Goal: Transaction & Acquisition: Purchase product/service

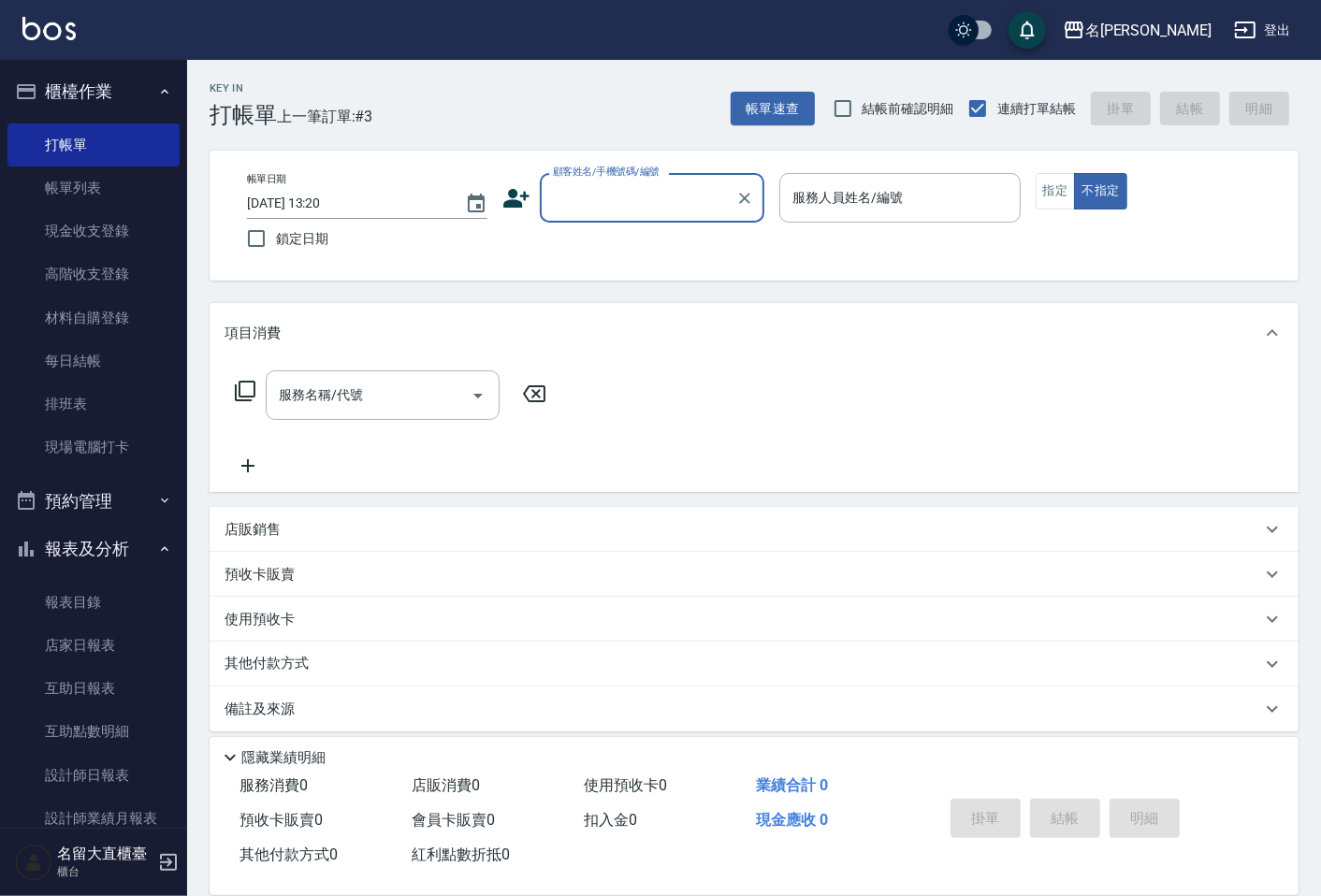
click at [650, 197] on input "顧客姓名/手機號碼/編號" at bounding box center [638, 198] width 180 height 33
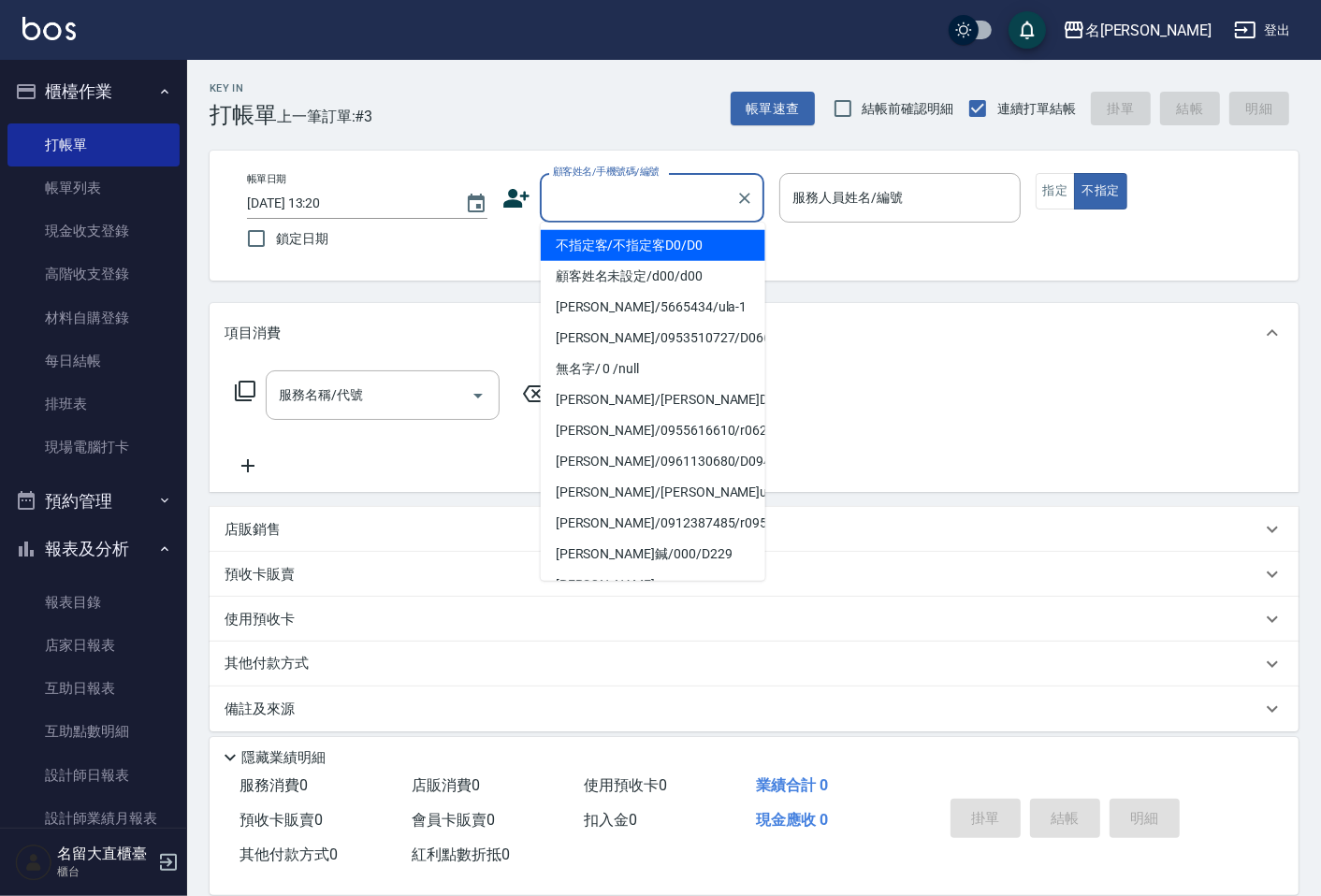
click at [638, 254] on li "不指定客/不指定客D0/D0" at bounding box center [653, 245] width 224 height 31
type input "不指定客/不指定客D0/D0"
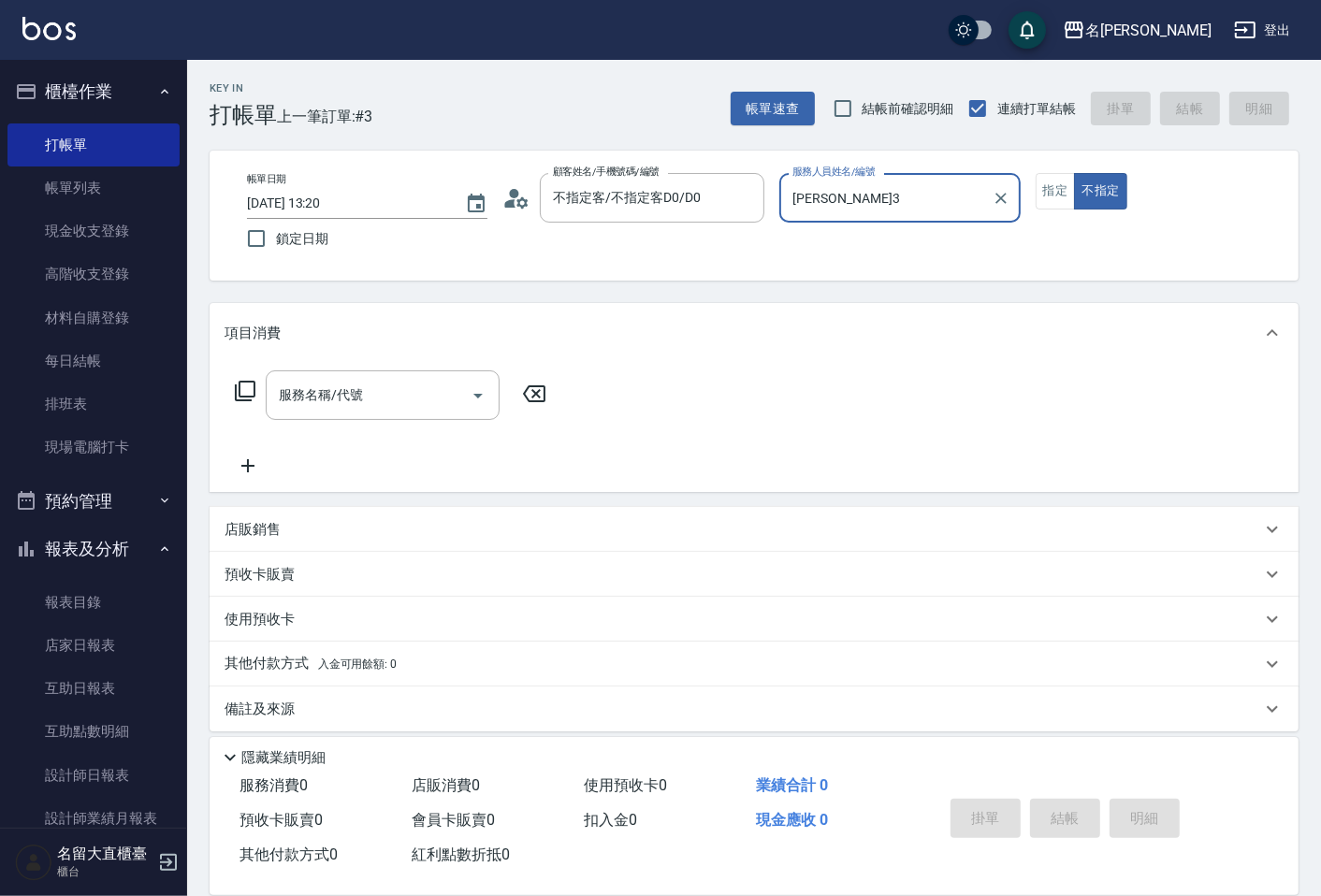
click at [883, 201] on input "[PERSON_NAME]3" at bounding box center [885, 198] width 195 height 33
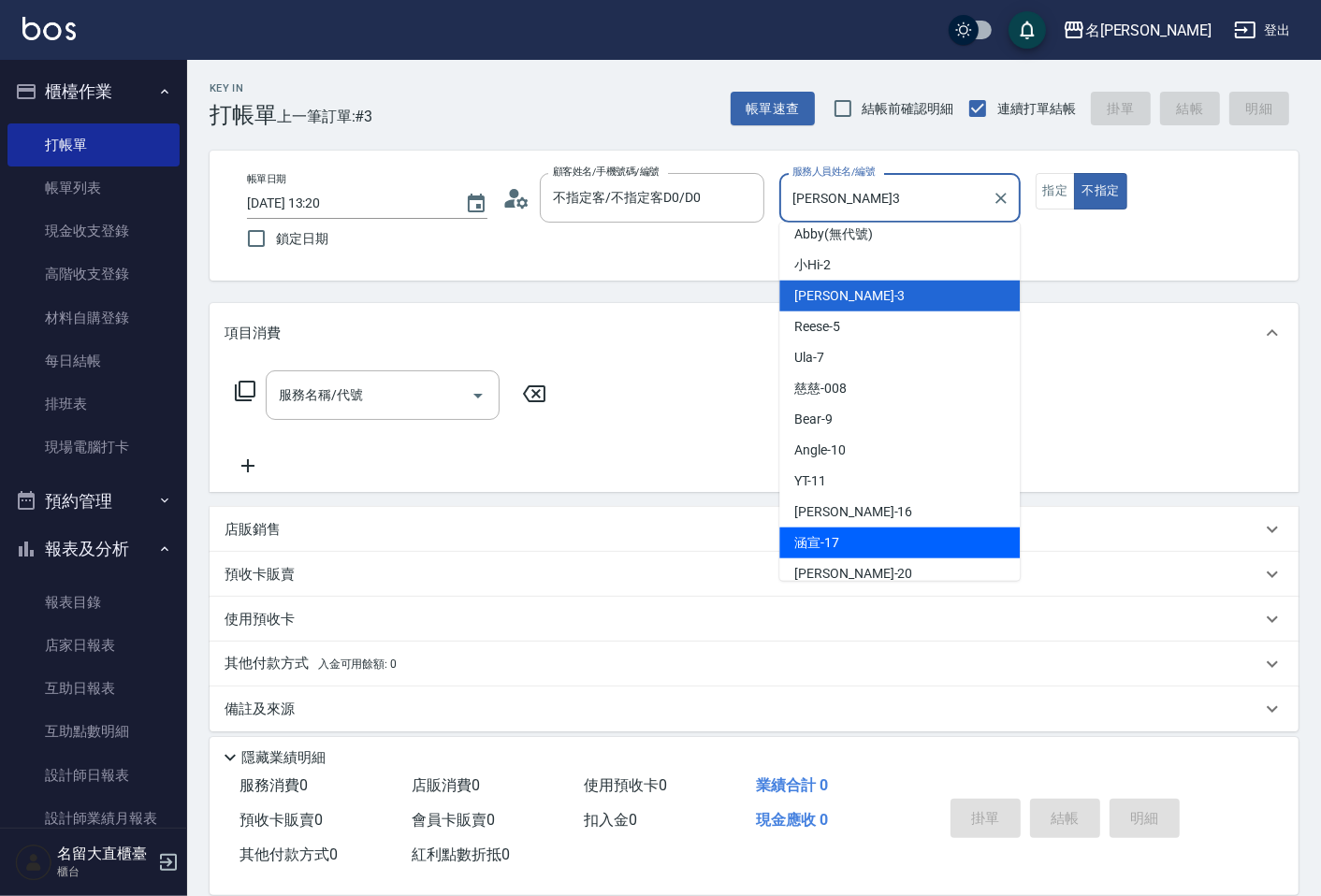
scroll to position [273, 0]
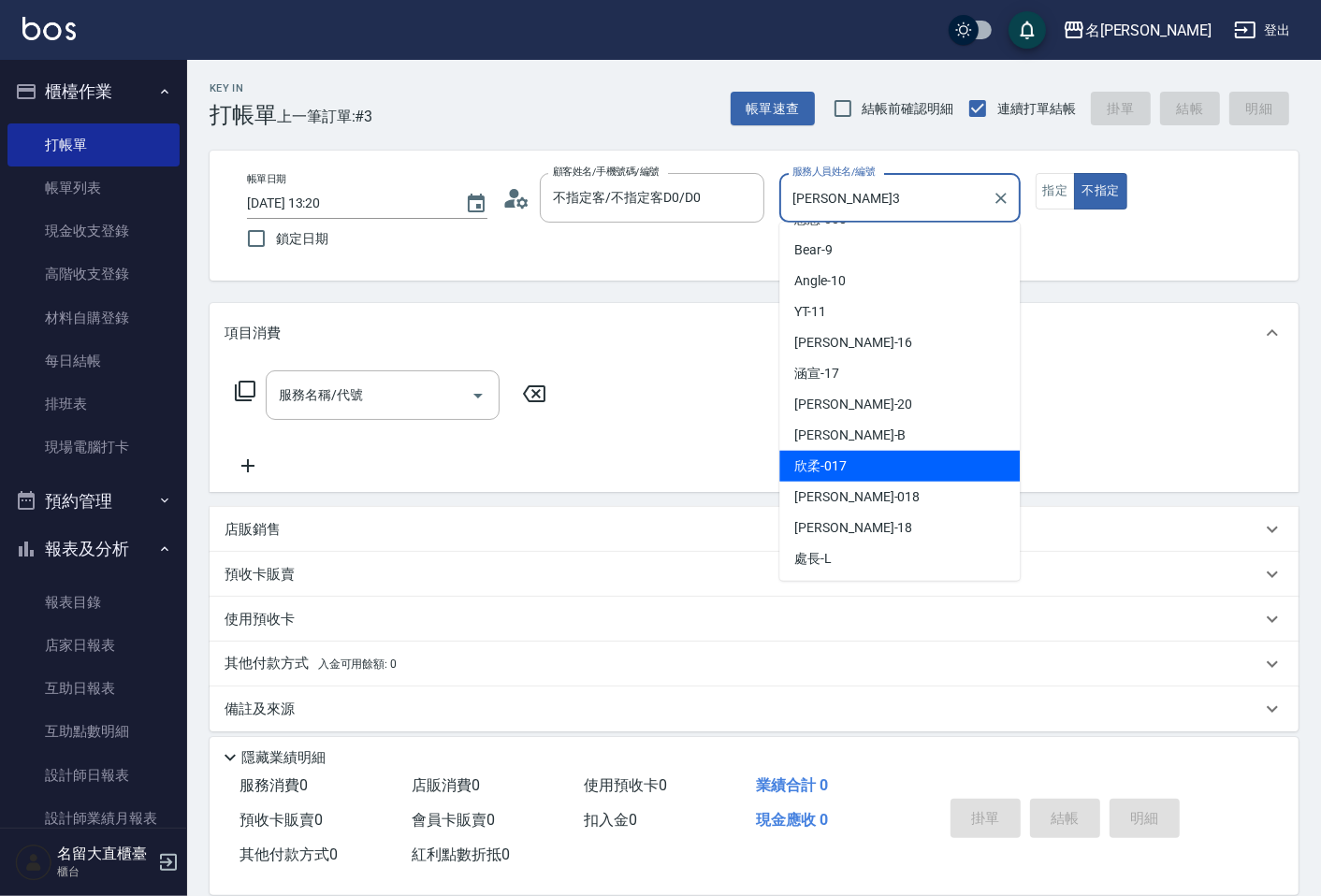
click at [837, 463] on span "欣柔 -017" at bounding box center [820, 466] width 52 height 19
type input "欣柔-017"
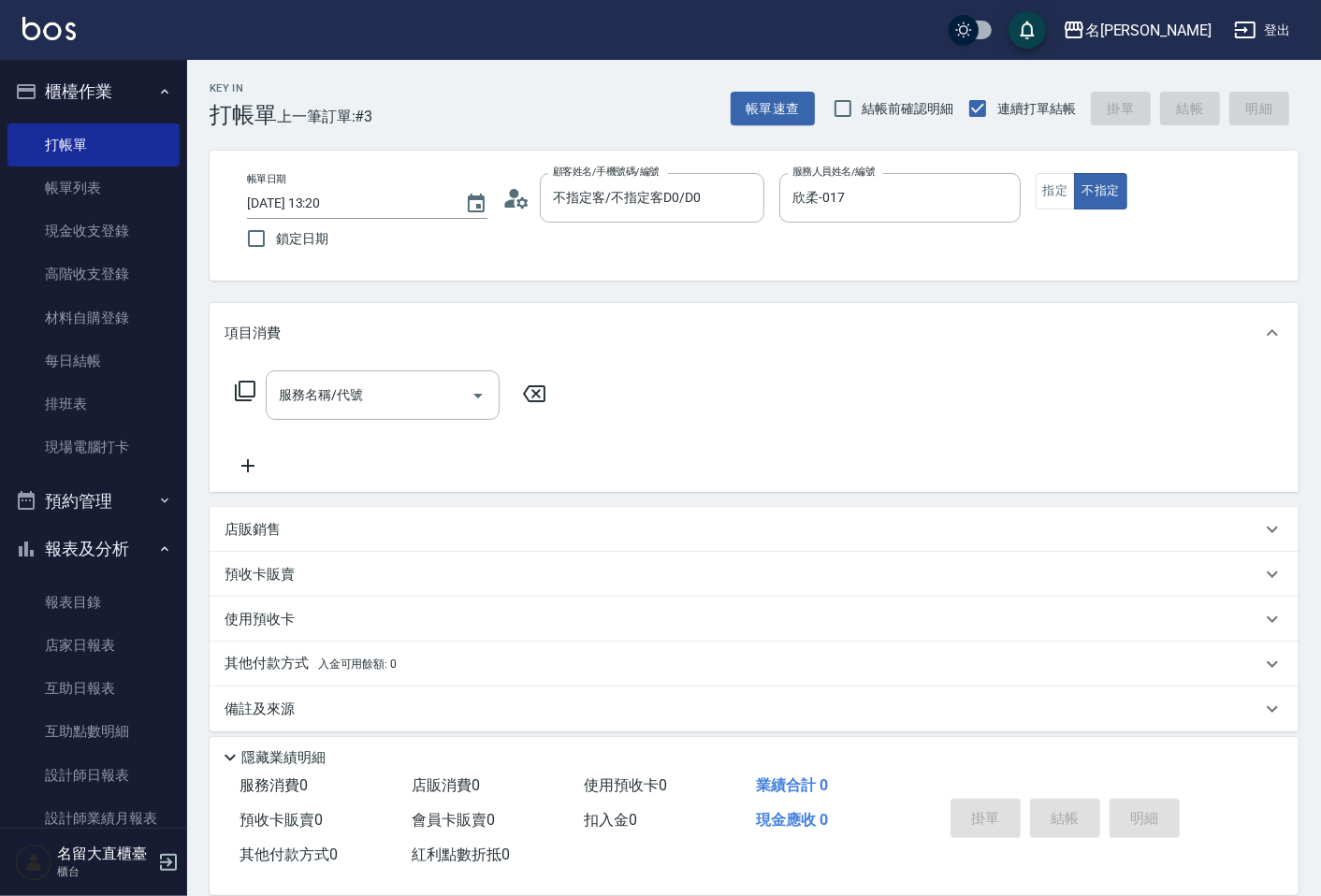
click at [337, 421] on div "服務名稱/代號 服務名稱/代號" at bounding box center [391, 423] width 333 height 107
click at [340, 363] on div "服務名稱/代號 服務名稱/代號" at bounding box center [754, 427] width 1089 height 129
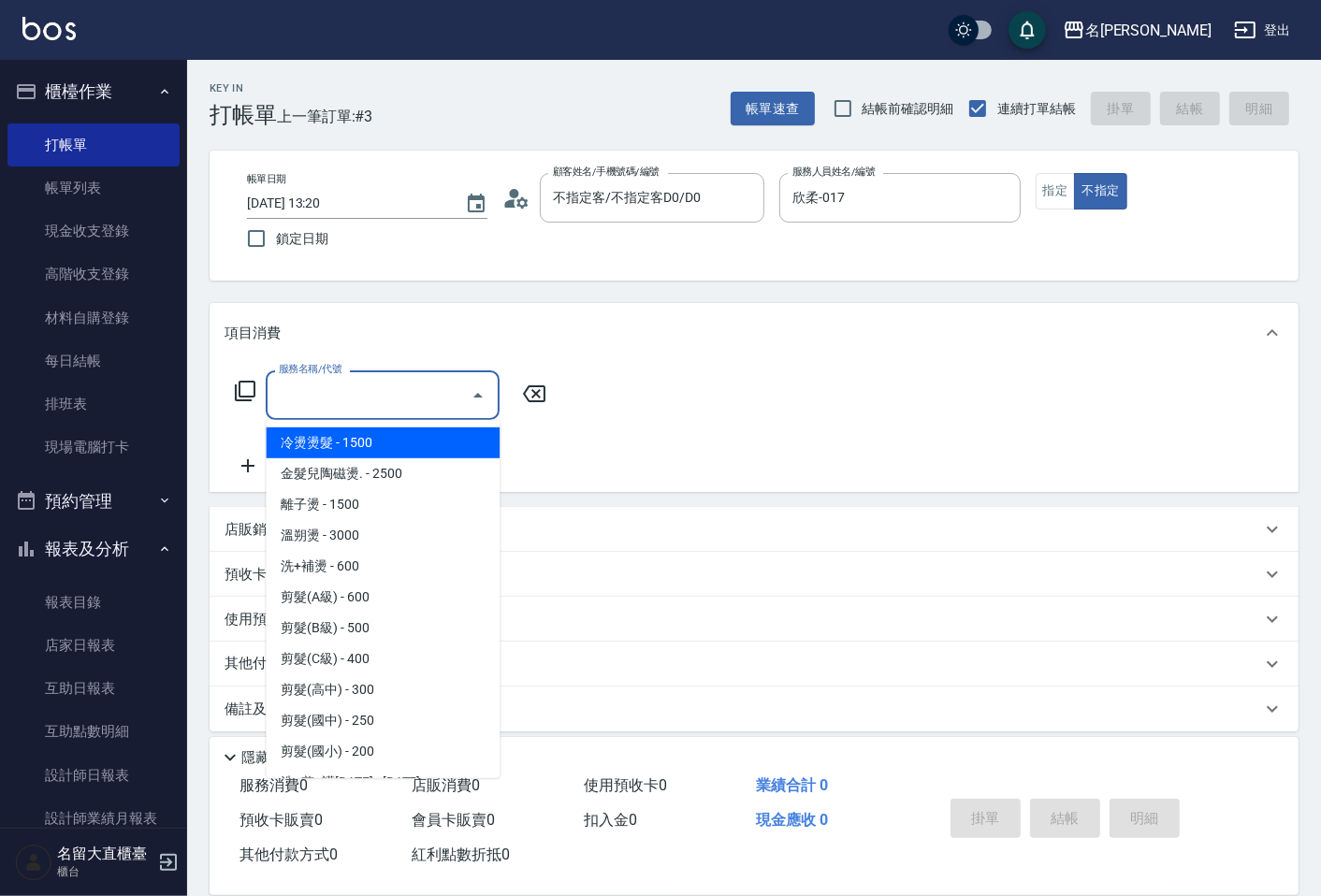
click at [340, 387] on div "服務名稱/代號 服務名稱/代號" at bounding box center [382, 396] width 234 height 50
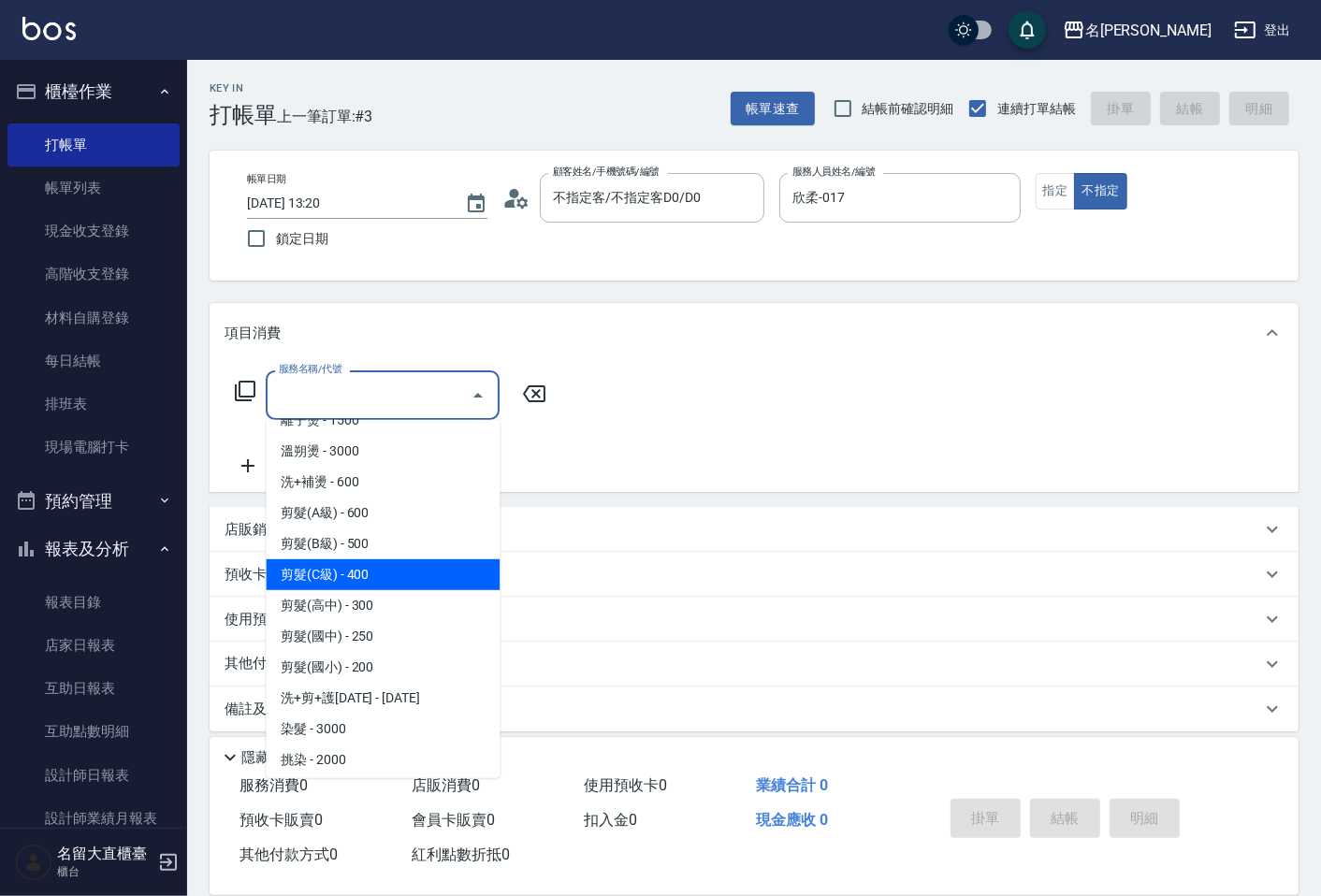
scroll to position [208, 0]
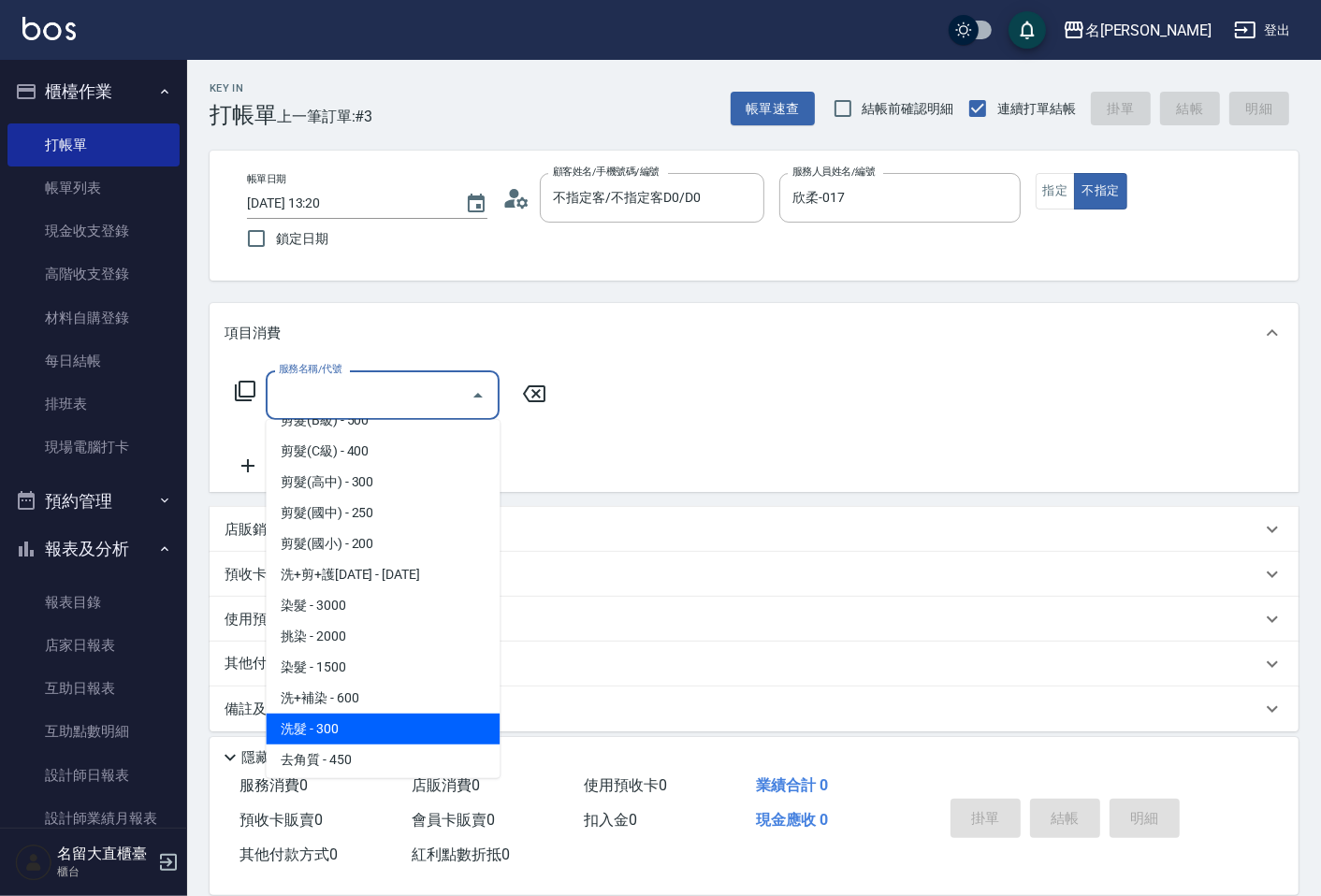
click at [358, 721] on span "洗髮 - 300" at bounding box center [382, 730] width 234 height 31
type input "洗髮(500)"
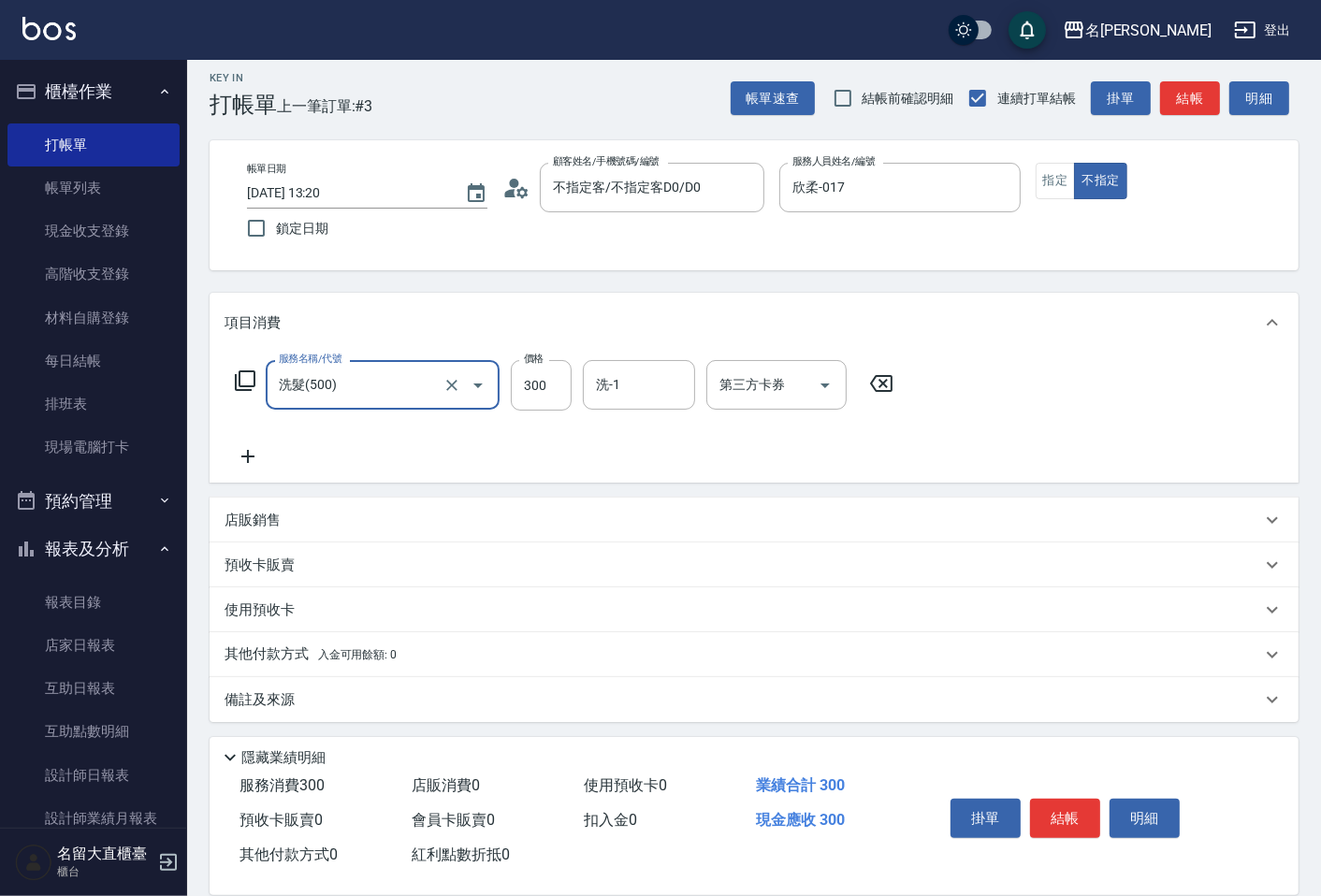
scroll to position [13, 0]
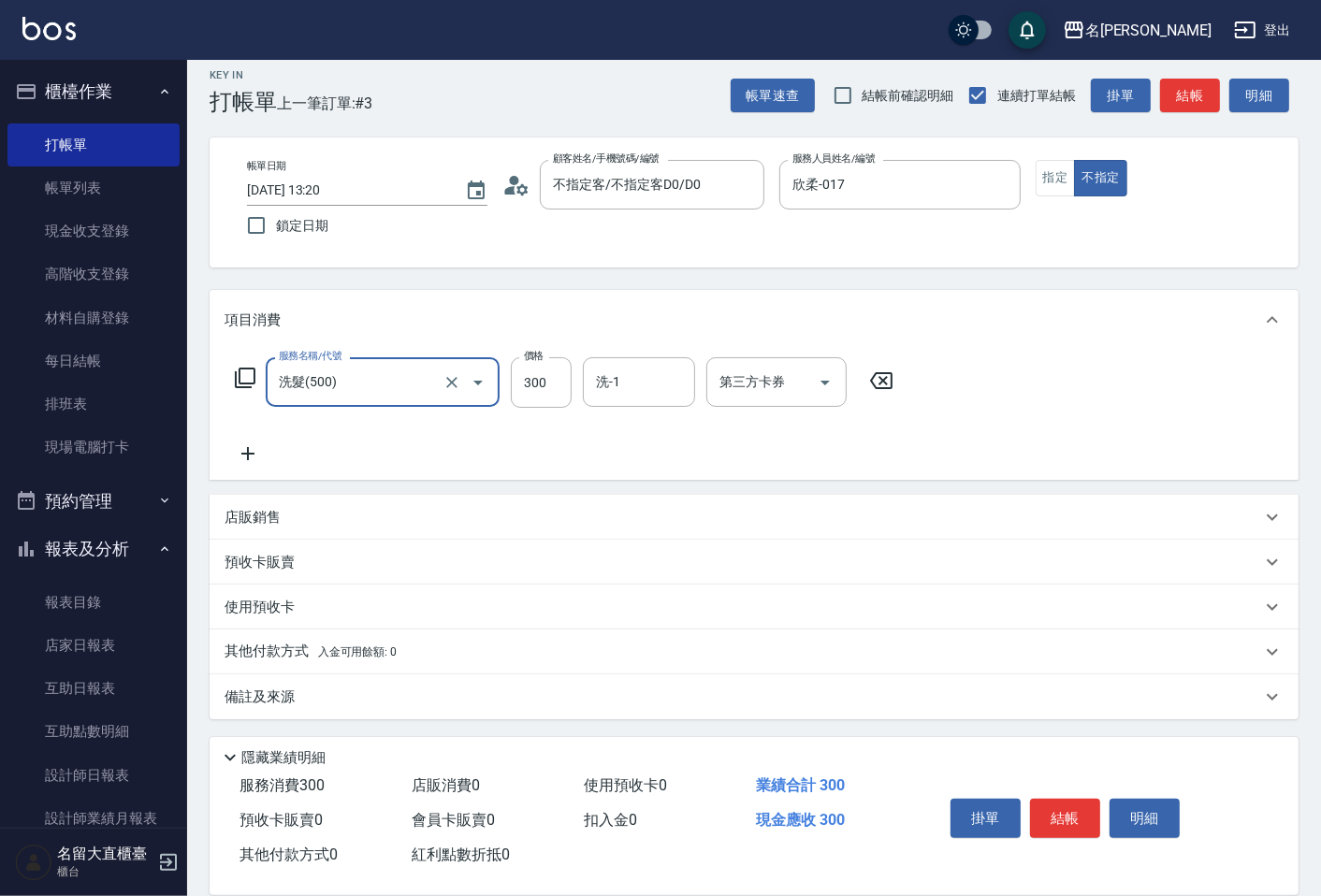
click at [245, 452] on icon at bounding box center [248, 454] width 13 height 13
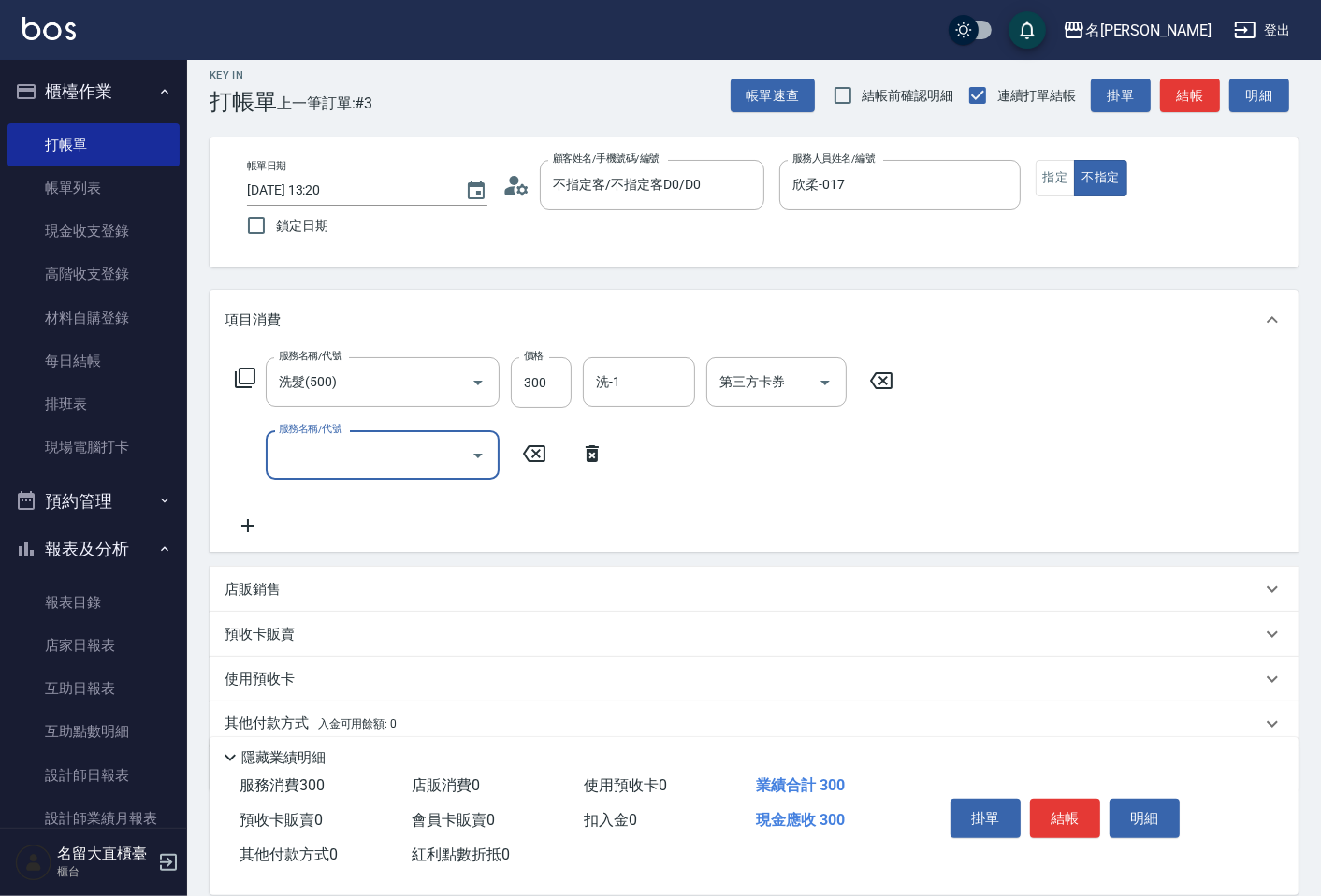
click at [343, 470] on input "服務名稱/代號" at bounding box center [369, 455] width 189 height 33
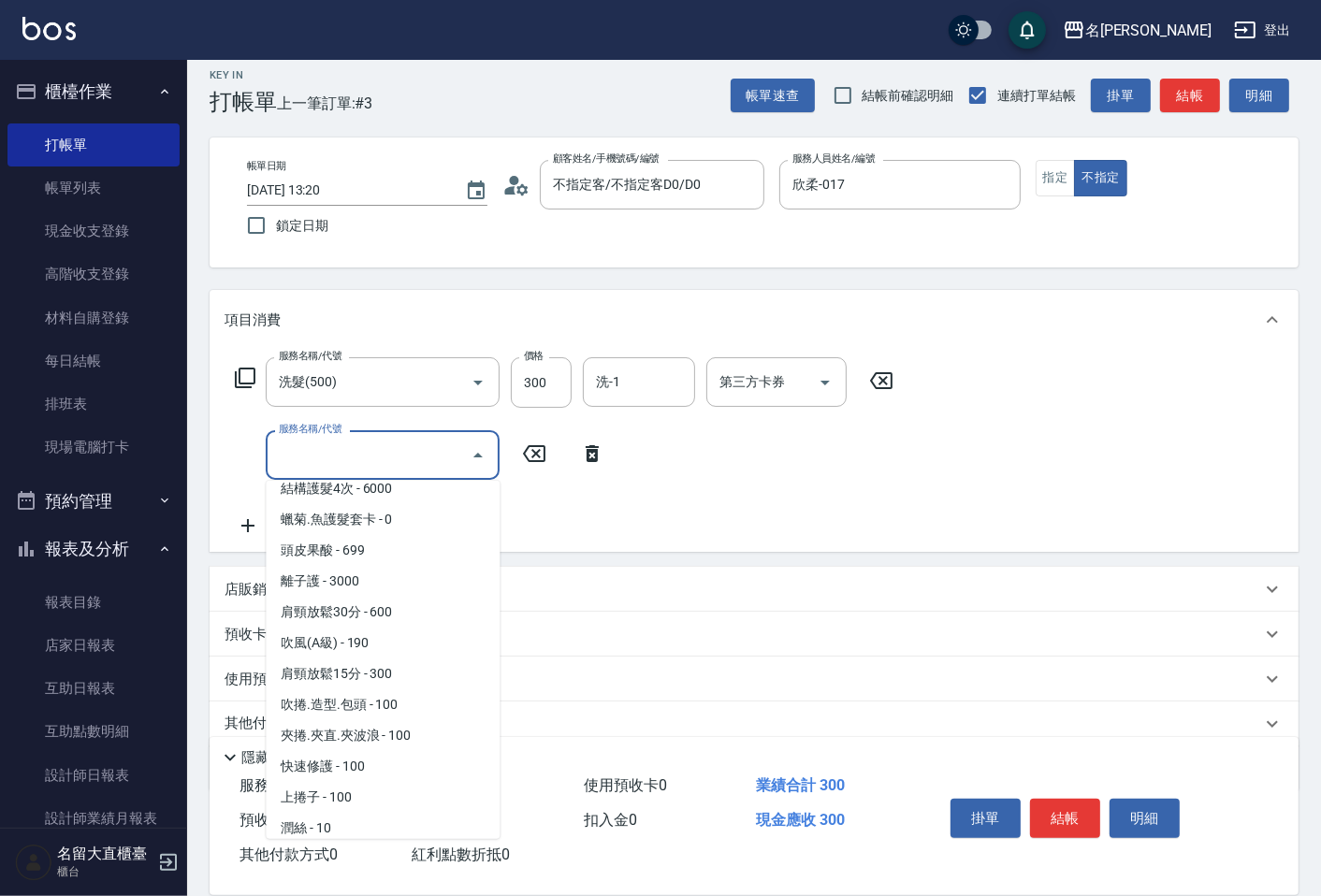
scroll to position [1766, 0]
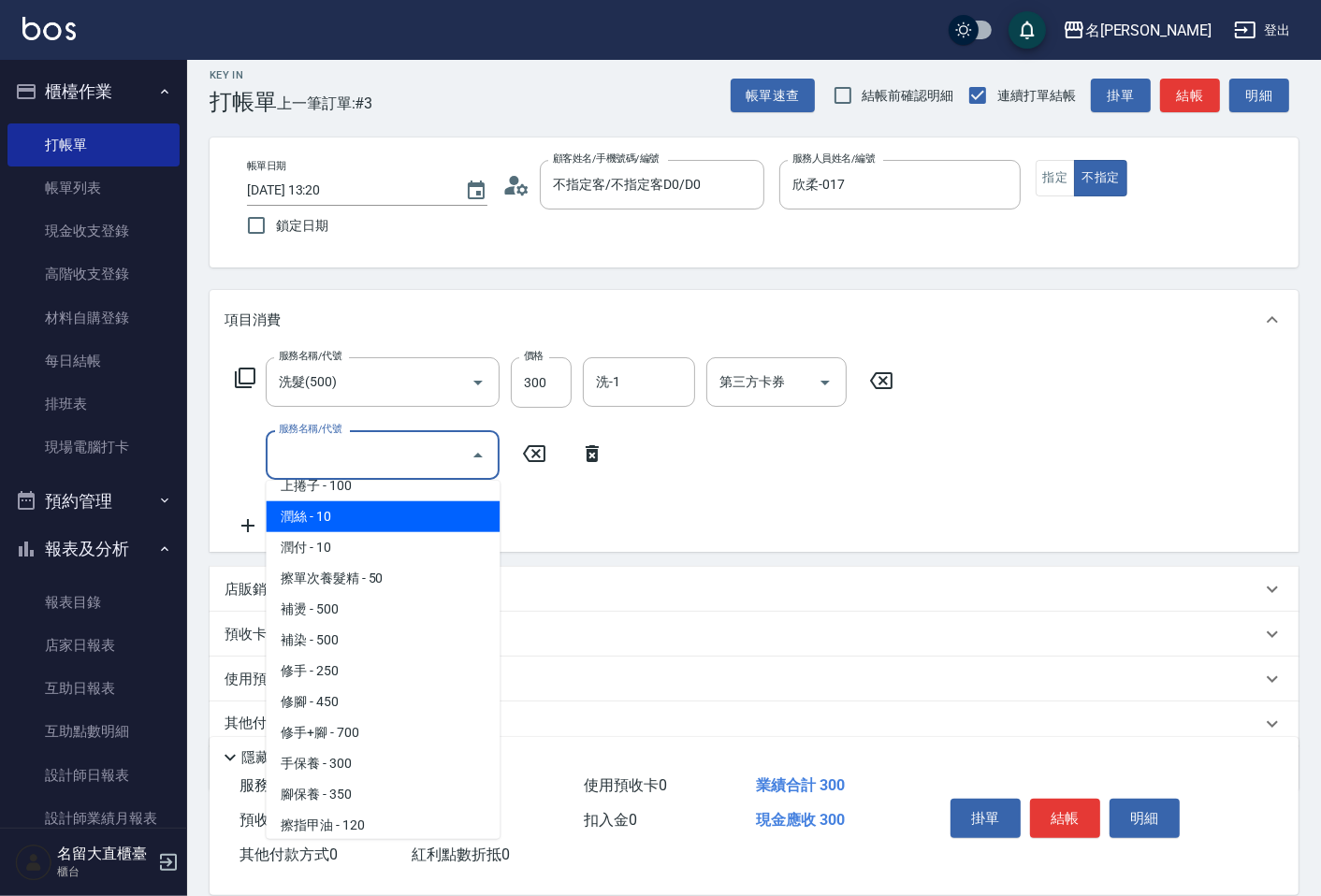
drag, startPoint x: 333, startPoint y: 503, endPoint x: 353, endPoint y: 489, distance: 24.4
click at [333, 502] on span "潤絲 - 10" at bounding box center [382, 517] width 234 height 31
type input "潤絲(802)"
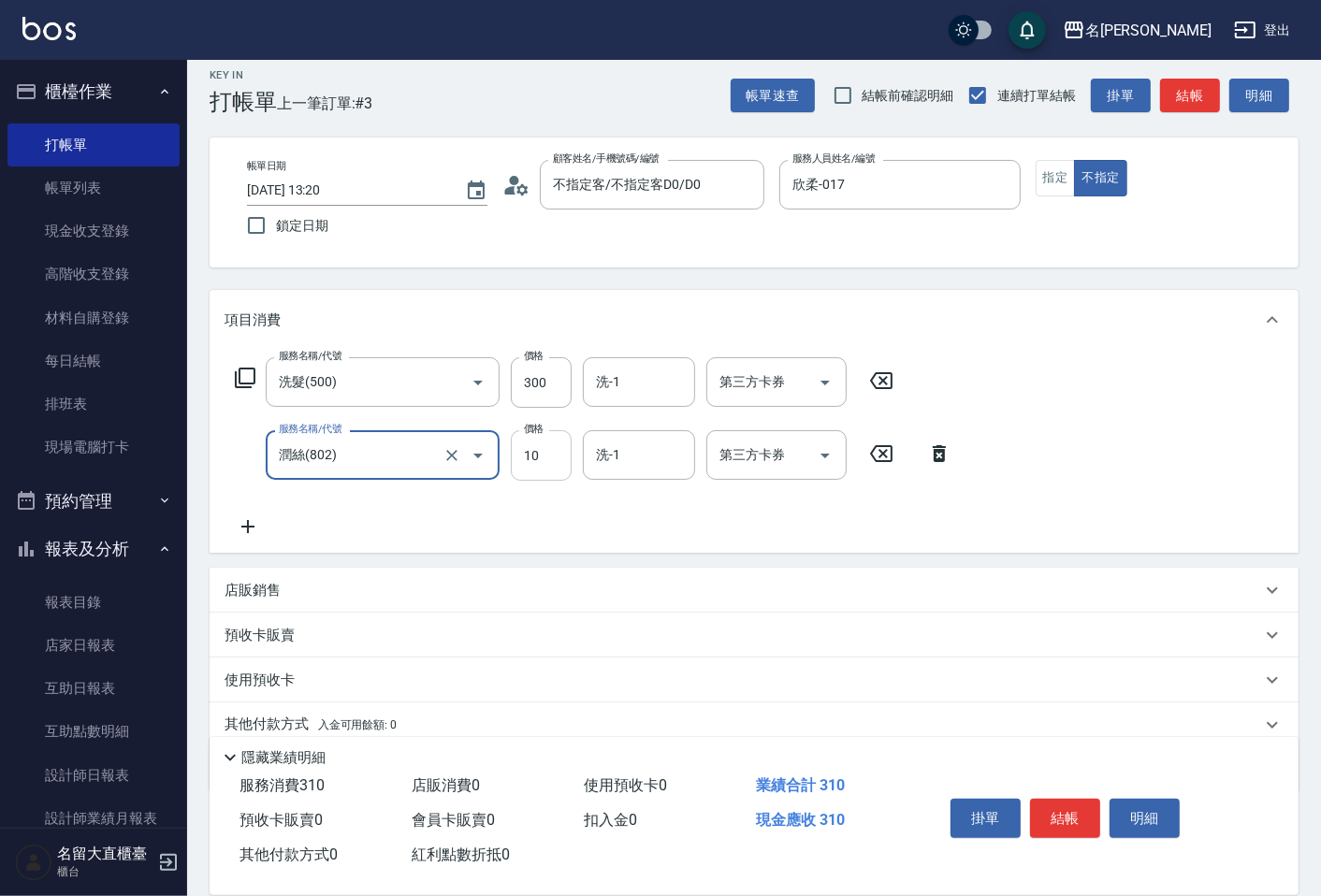
click at [550, 444] on input "10" at bounding box center [541, 455] width 61 height 50
type input "20"
click at [1074, 817] on button "結帳" at bounding box center [1065, 818] width 70 height 39
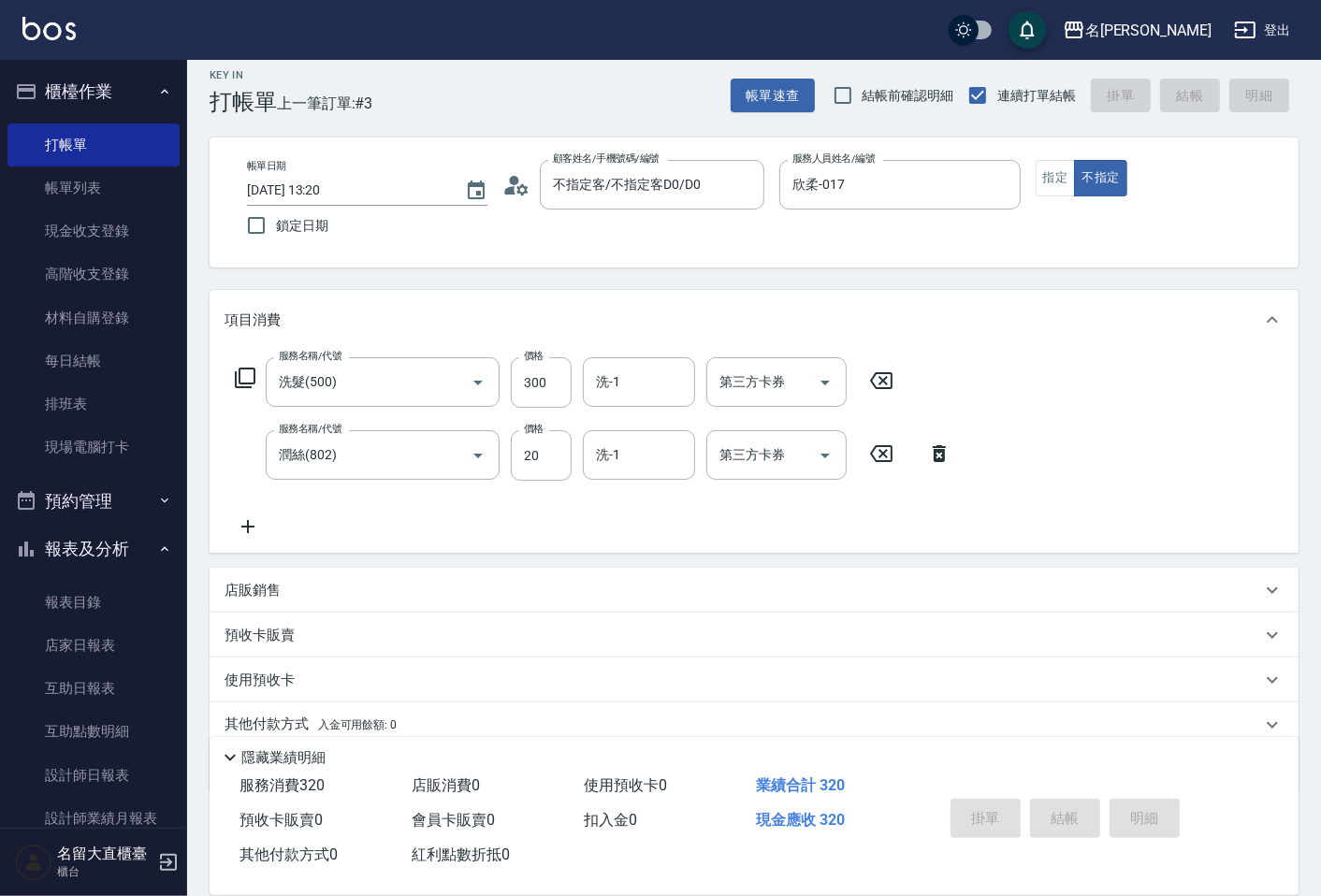
type input "[DATE] 14:47"
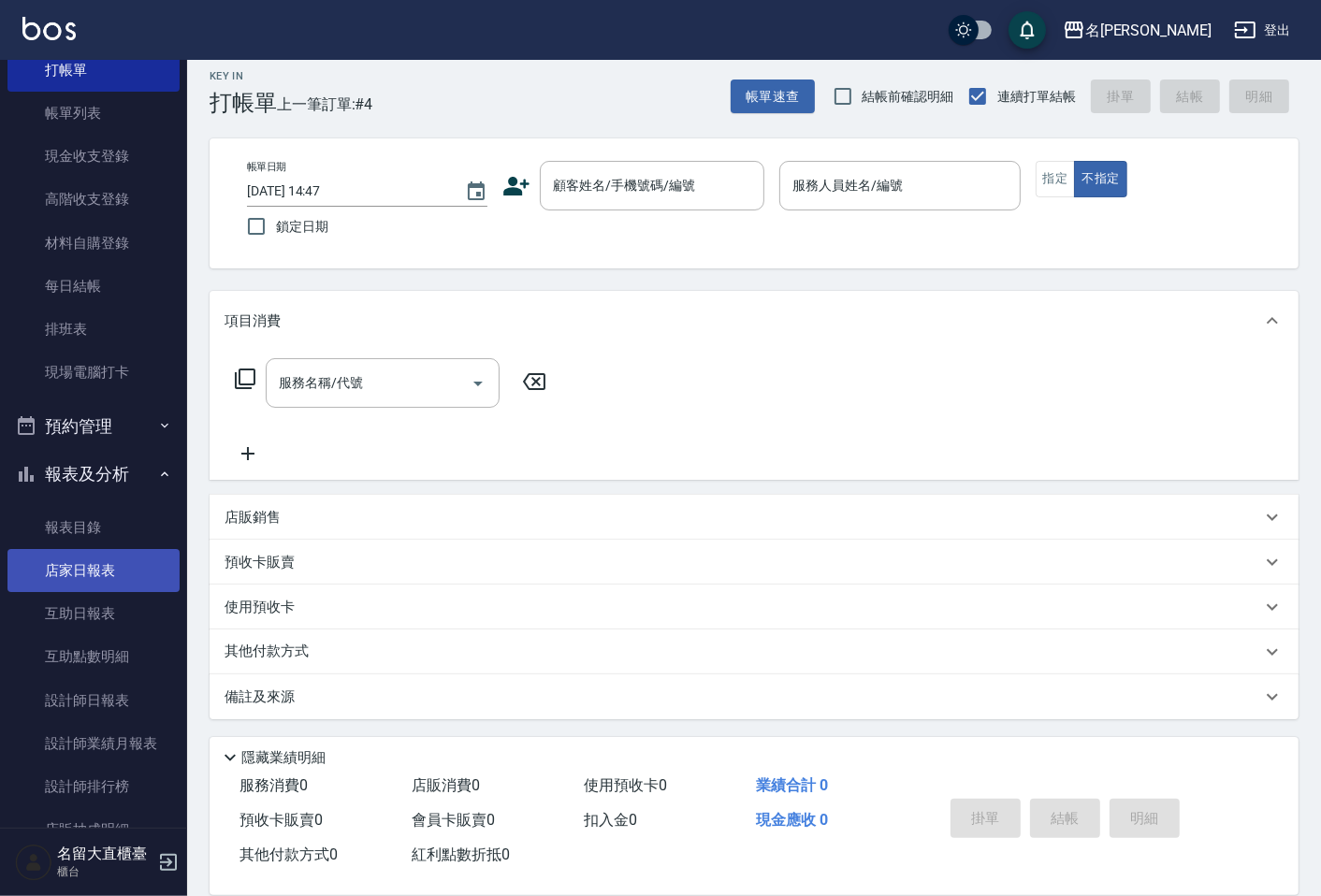
scroll to position [222, 0]
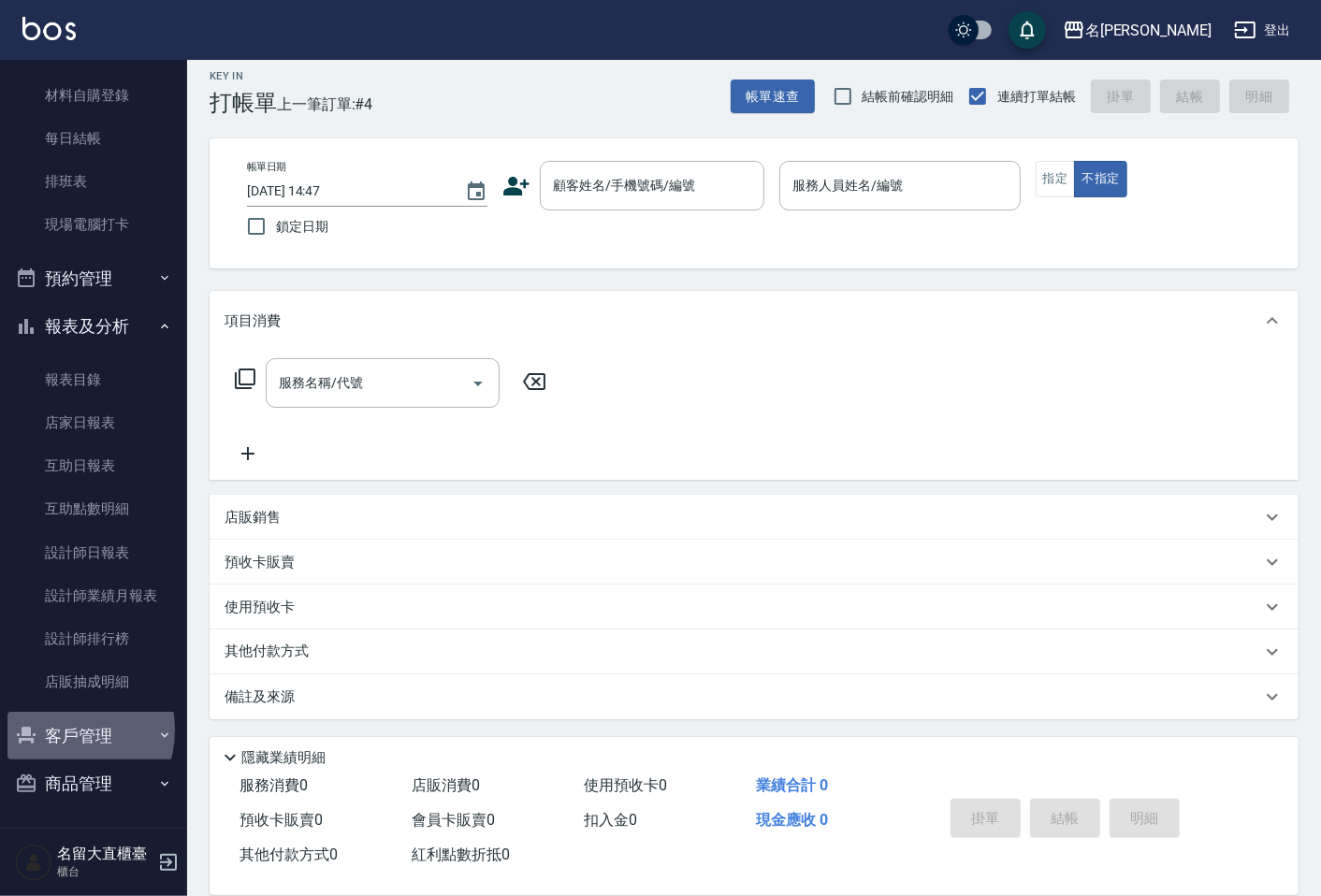
click at [62, 730] on button "客戶管理" at bounding box center [93, 736] width 172 height 49
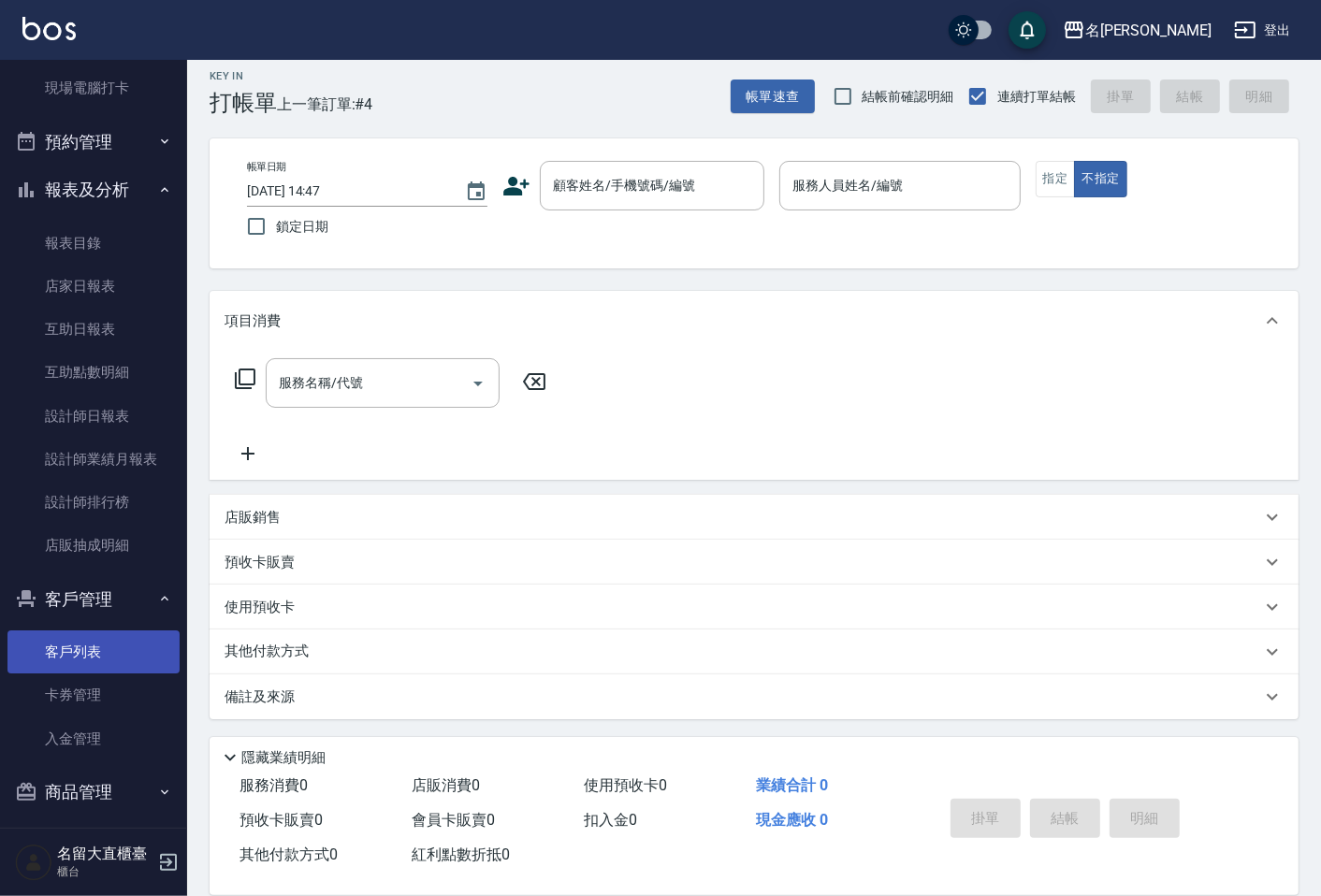
scroll to position [361, 0]
click at [94, 640] on link "客戶列表" at bounding box center [93, 650] width 172 height 43
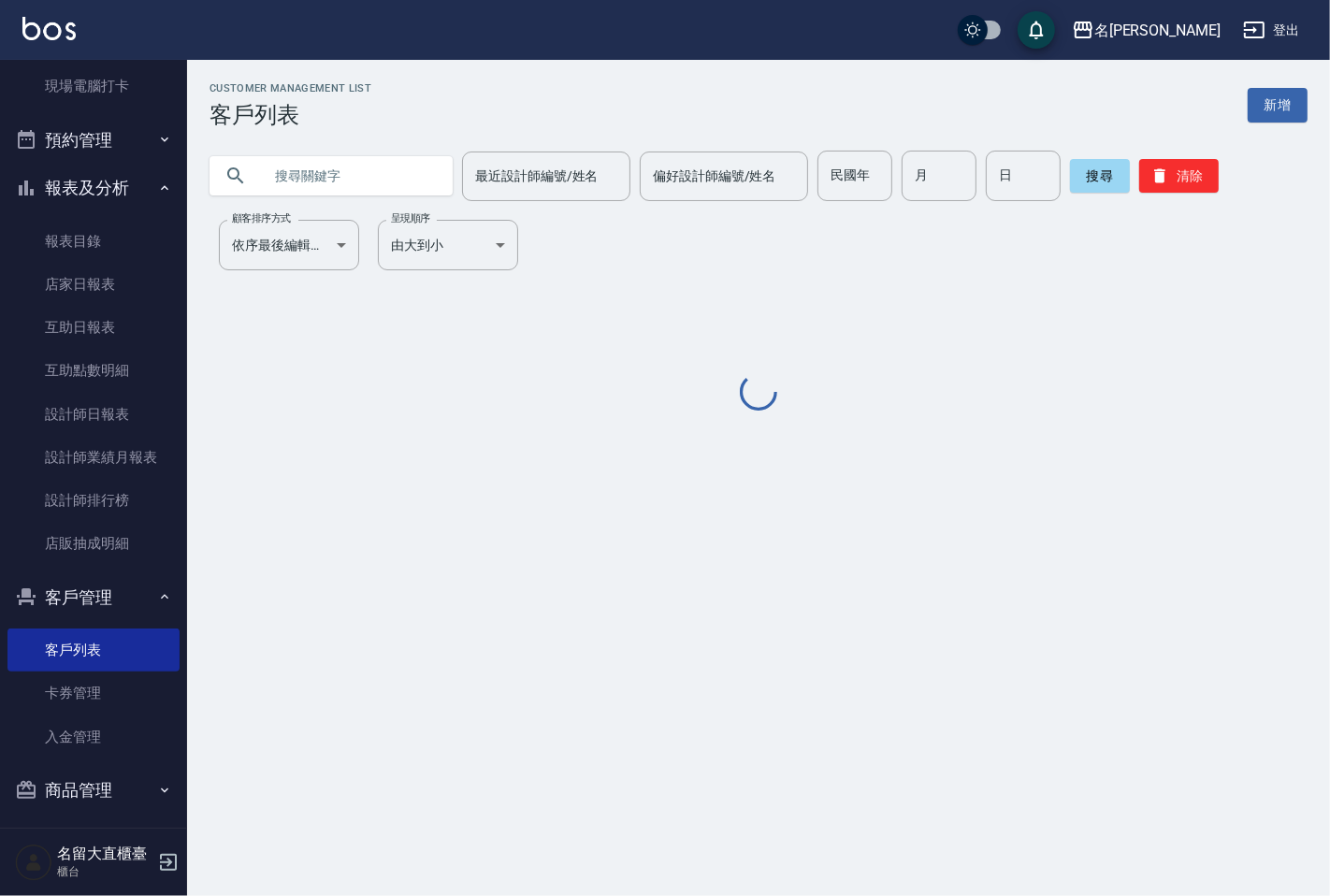
click at [288, 171] on input "text" at bounding box center [349, 175] width 176 height 50
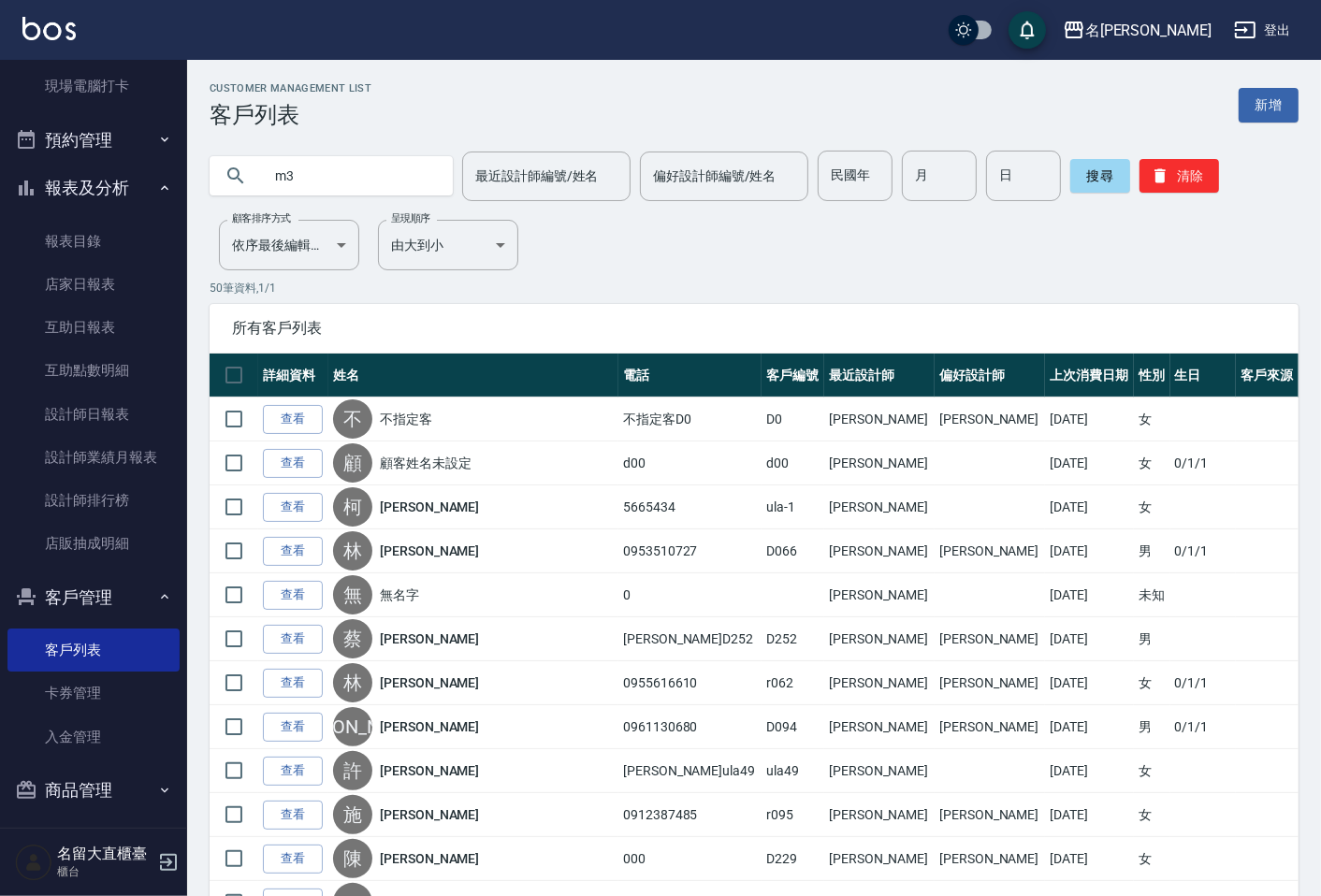
type input "m"
type input "雨"
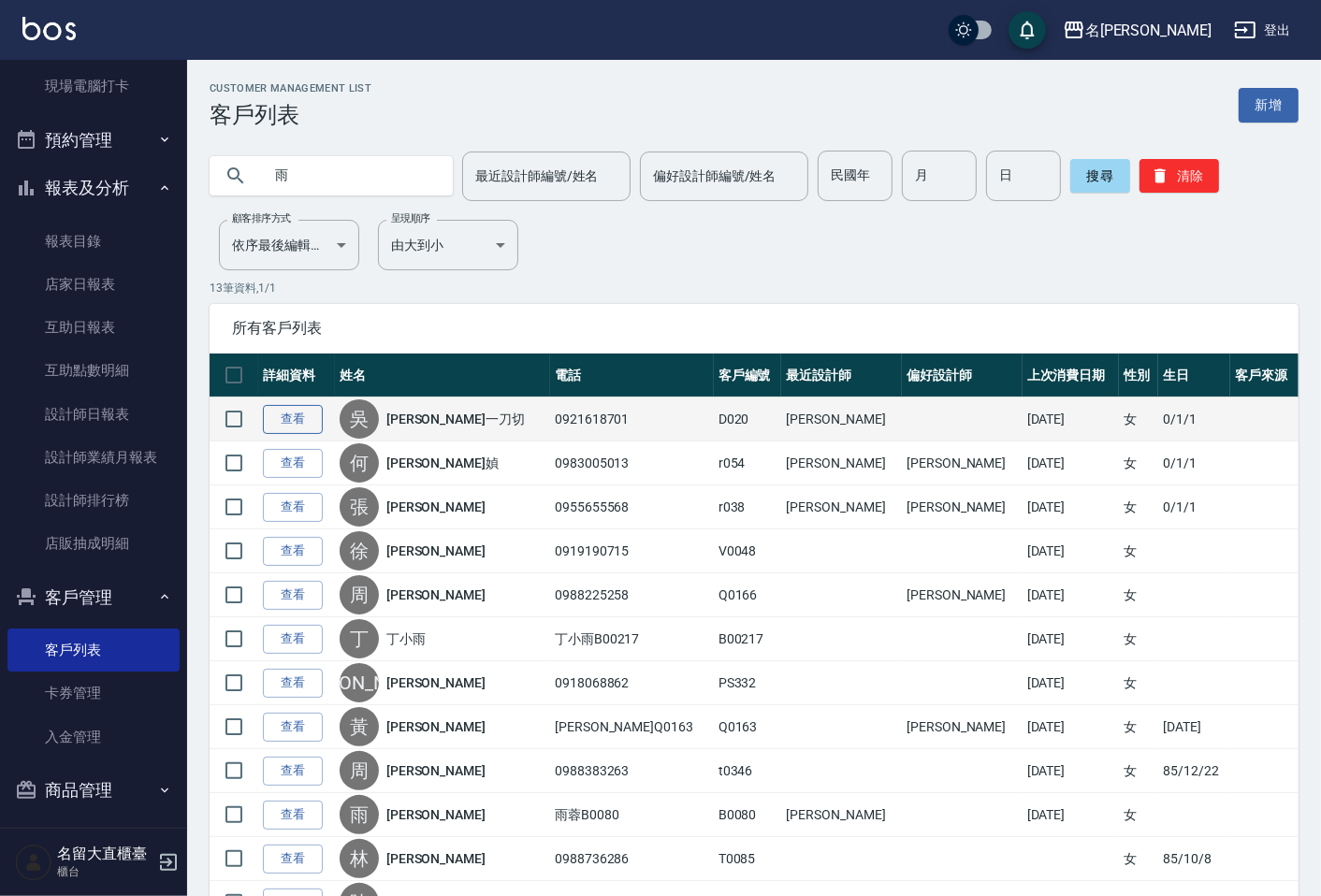
click at [284, 421] on link "查看" at bounding box center [293, 420] width 60 height 29
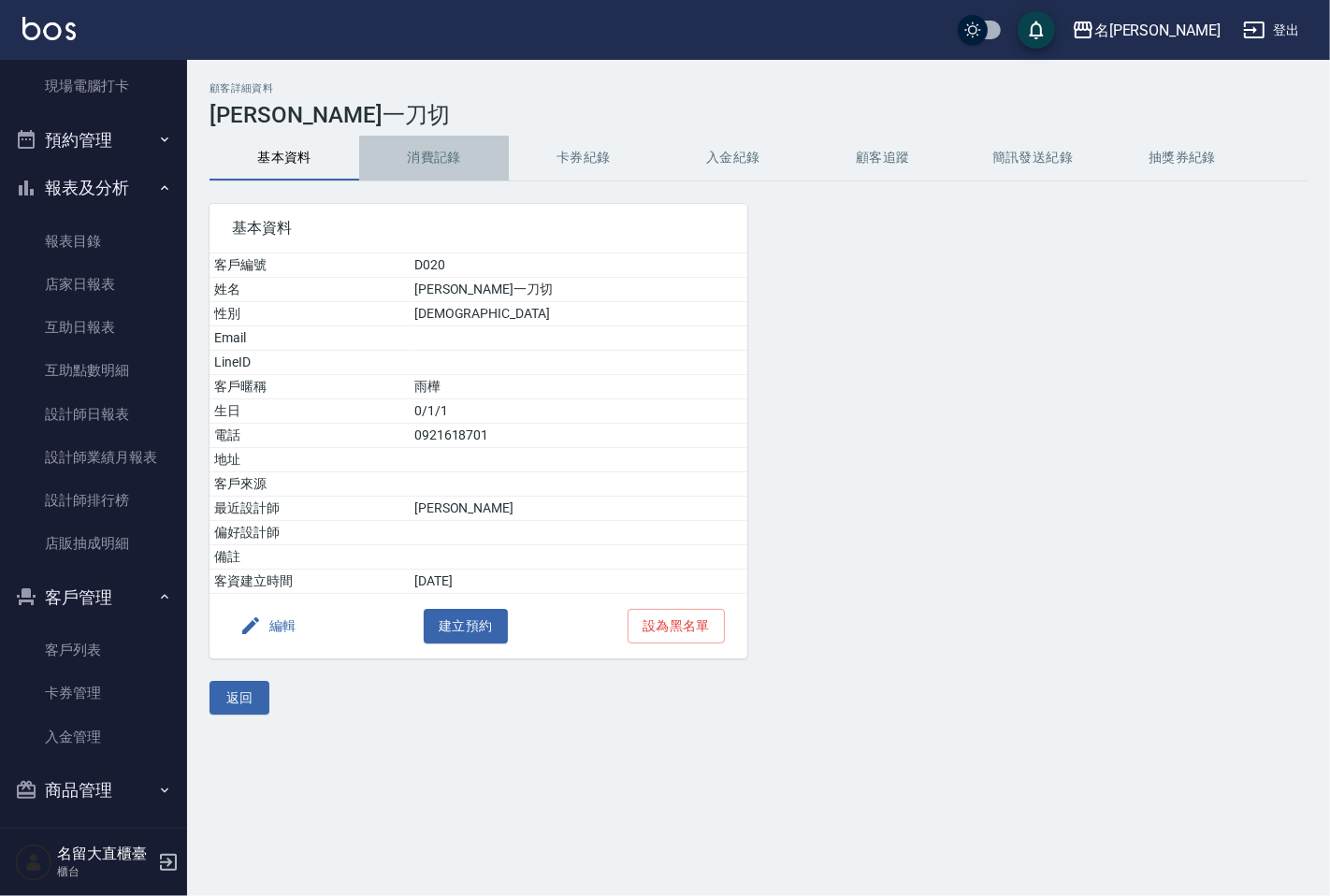
click at [425, 151] on button "消費記錄" at bounding box center [434, 158] width 150 height 45
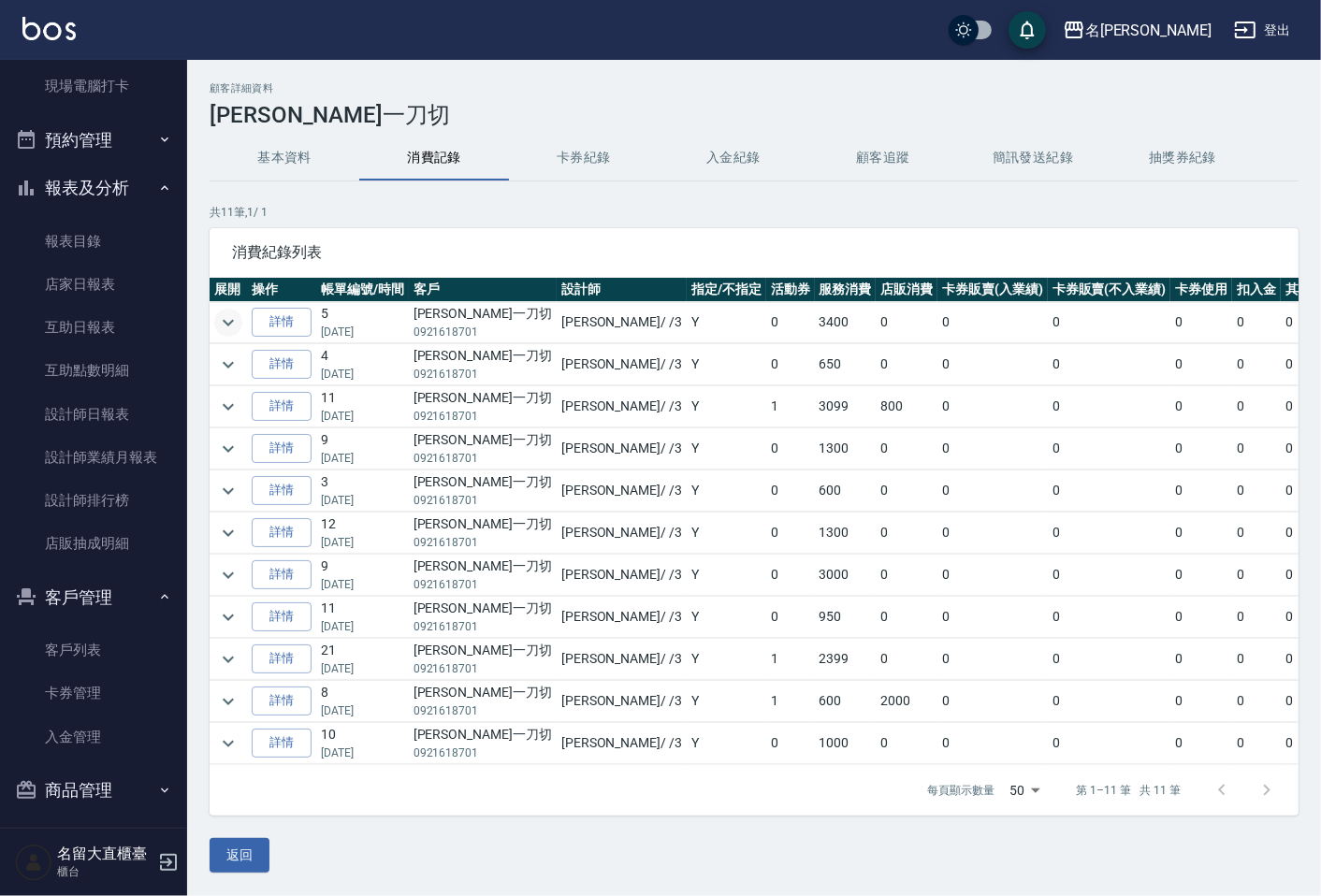
click at [226, 316] on icon "expand row" at bounding box center [228, 322] width 22 height 22
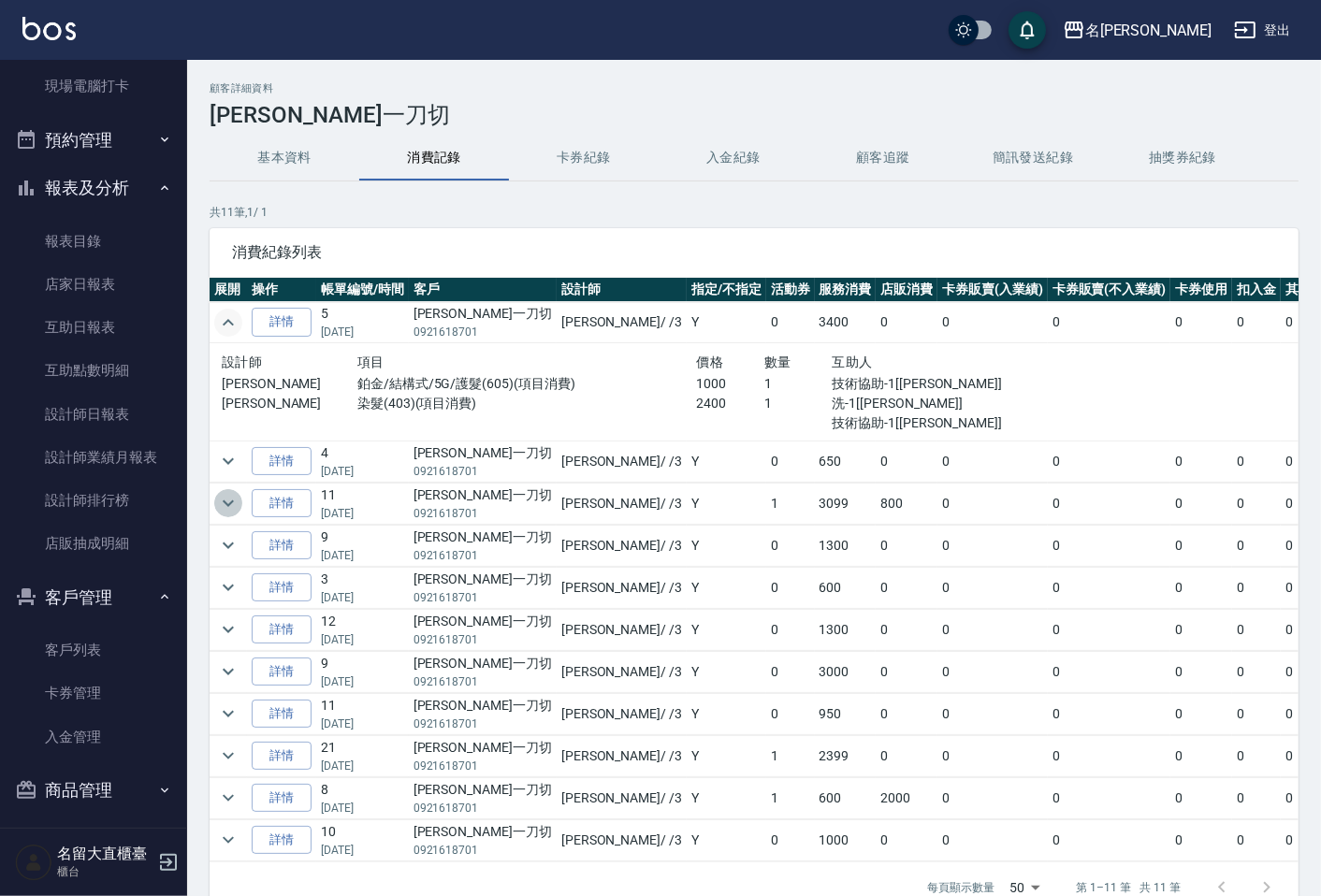
click at [226, 499] on icon "expand row" at bounding box center [228, 502] width 22 height 22
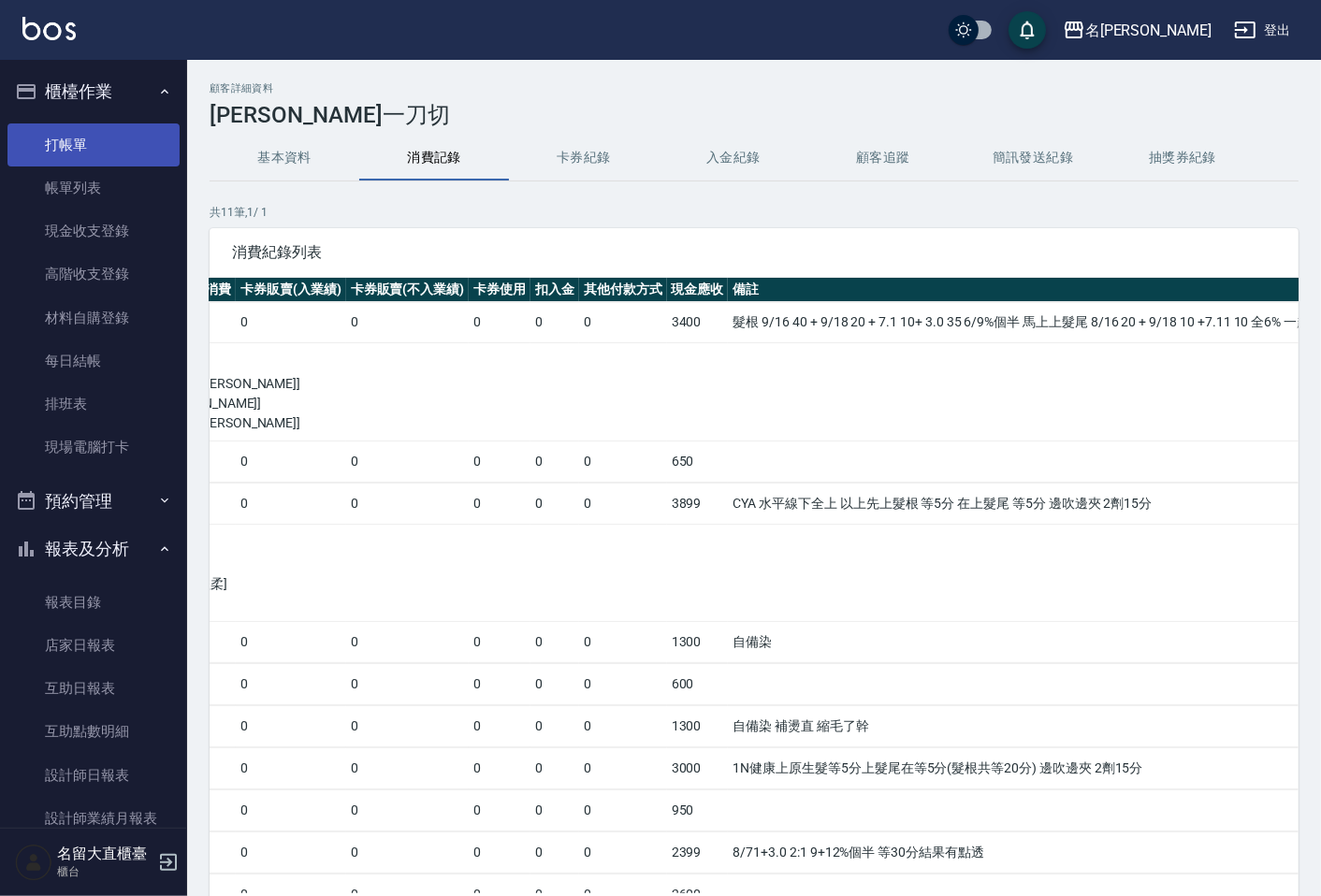
click at [54, 141] on link "打帳單" at bounding box center [93, 144] width 172 height 43
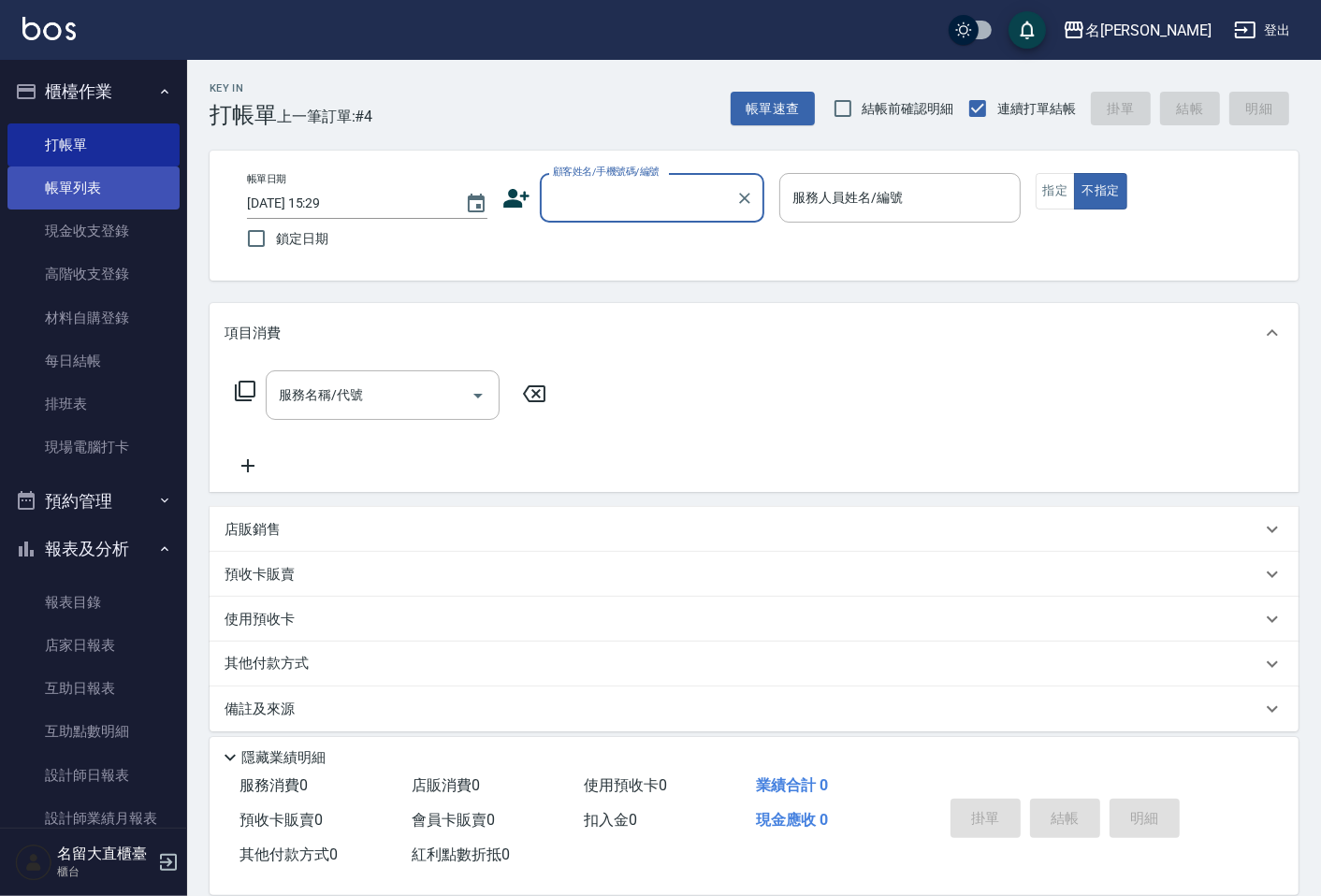
click at [61, 179] on link "帳單列表" at bounding box center [93, 188] width 172 height 43
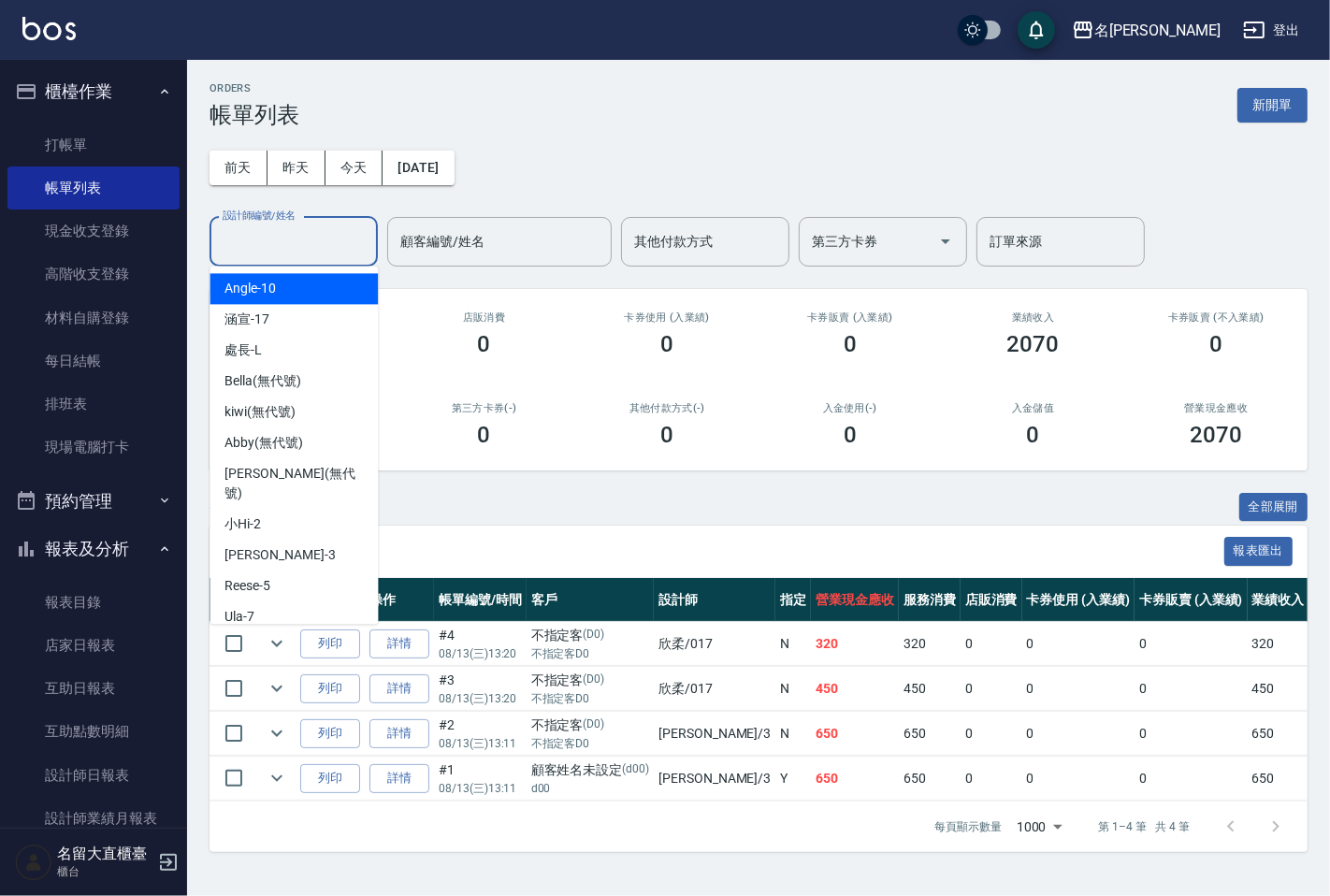
click at [287, 248] on input "設計師編號/姓名" at bounding box center [293, 242] width 151 height 33
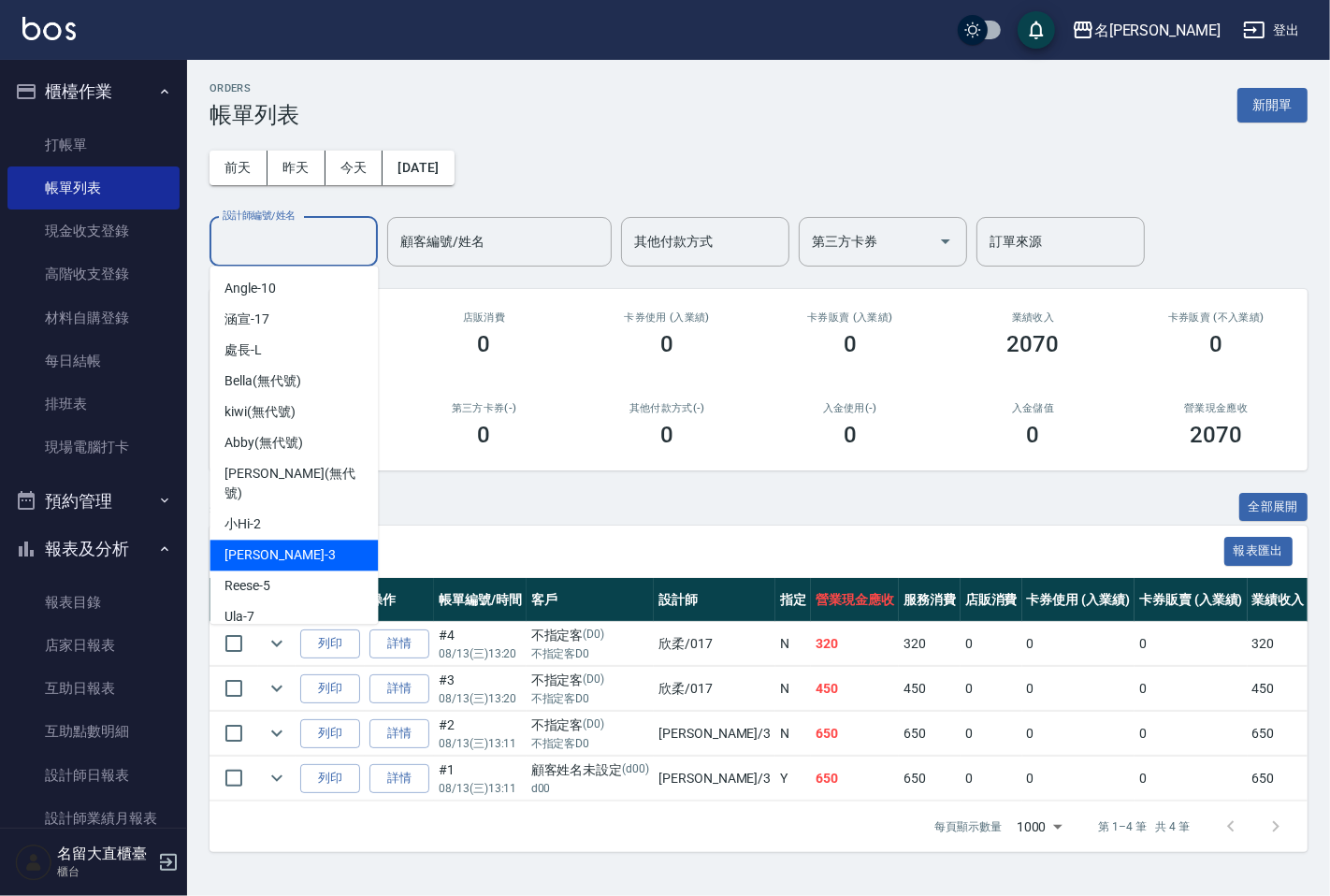
click at [253, 546] on span "[PERSON_NAME]3" at bounding box center [279, 555] width 111 height 19
type input "[PERSON_NAME]3"
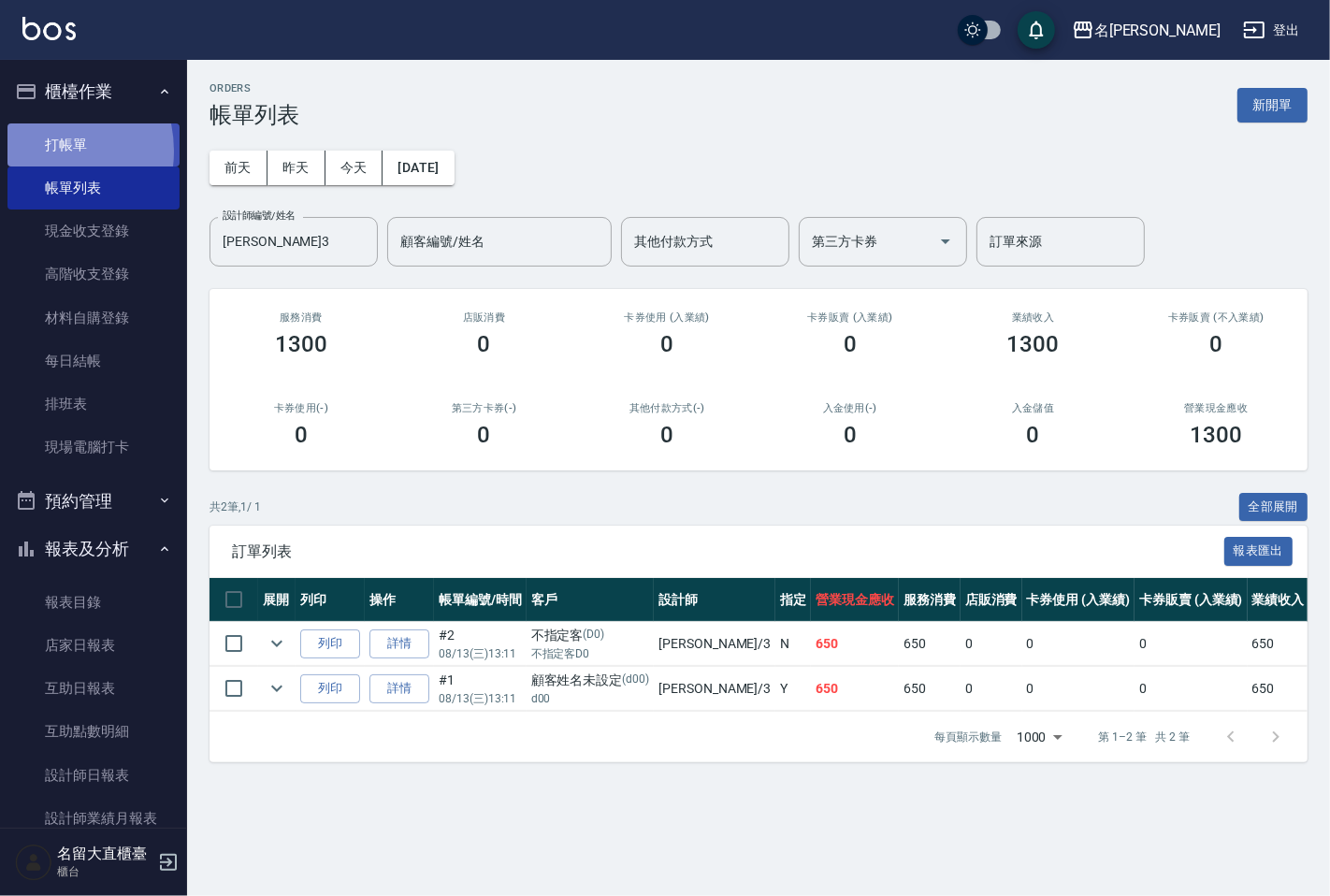
click at [45, 150] on link "打帳單" at bounding box center [93, 144] width 172 height 43
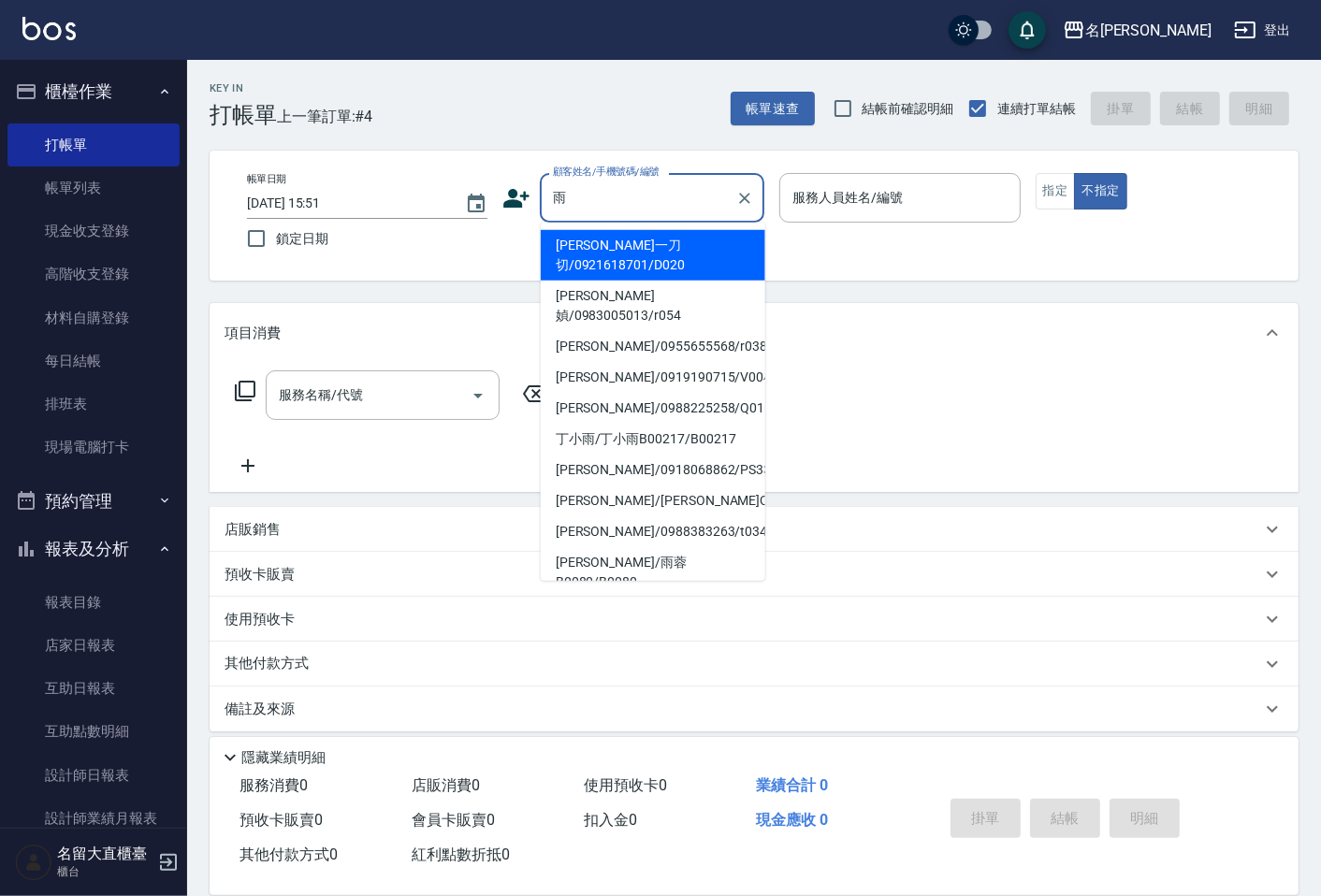
type input "[PERSON_NAME]一刀切/0921618701/D020"
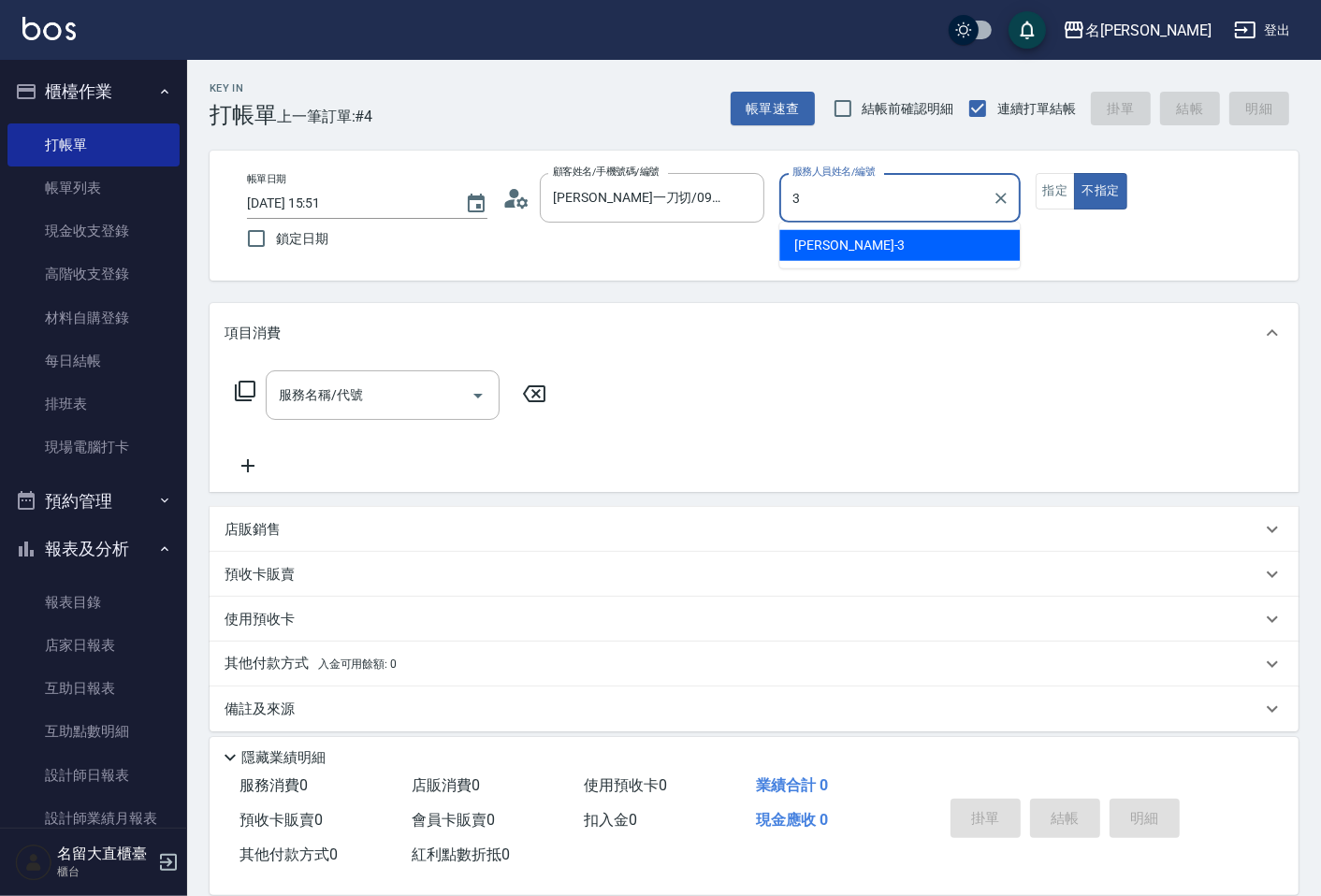
type input "[PERSON_NAME]3"
type button "false"
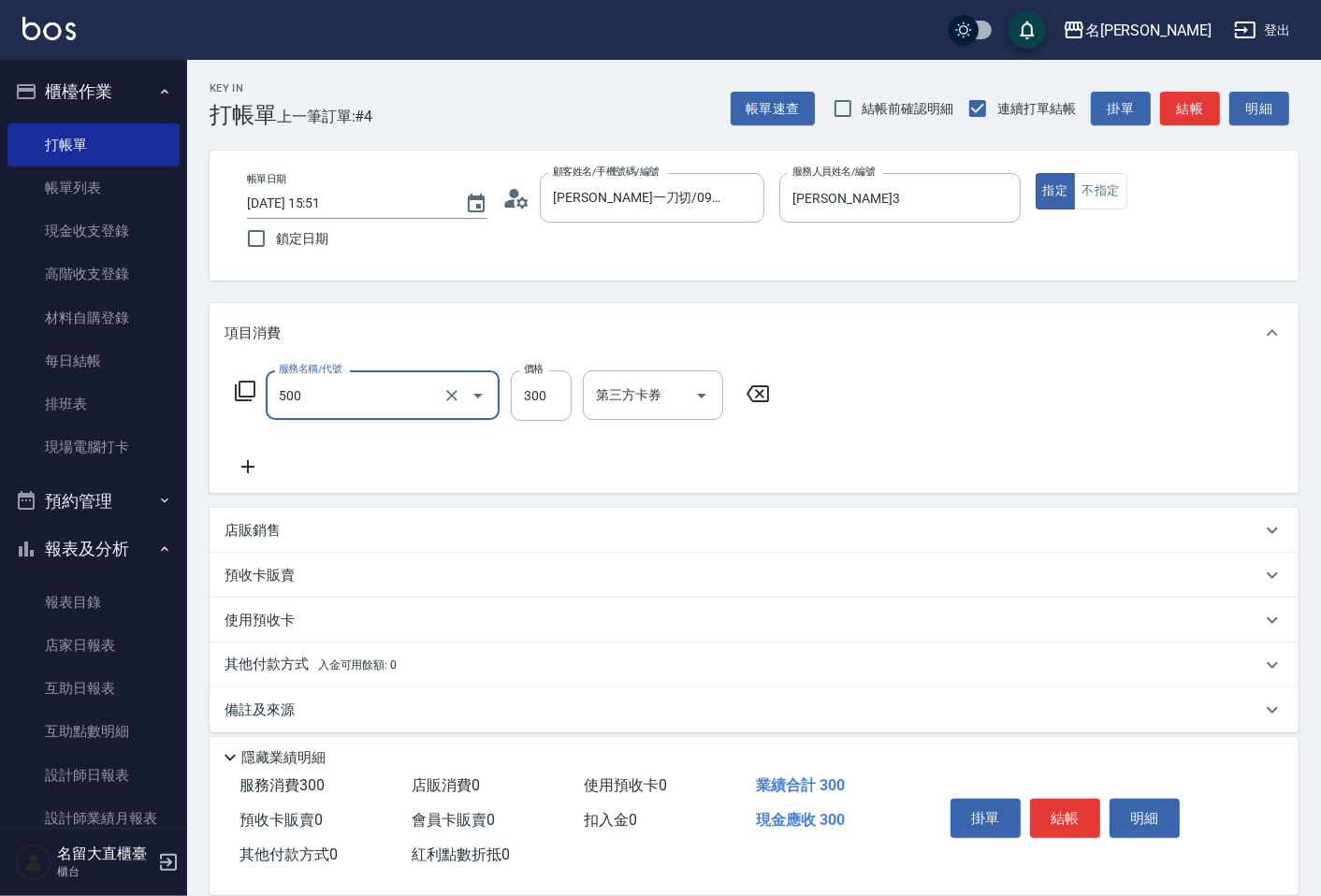
type input "洗髮(500)"
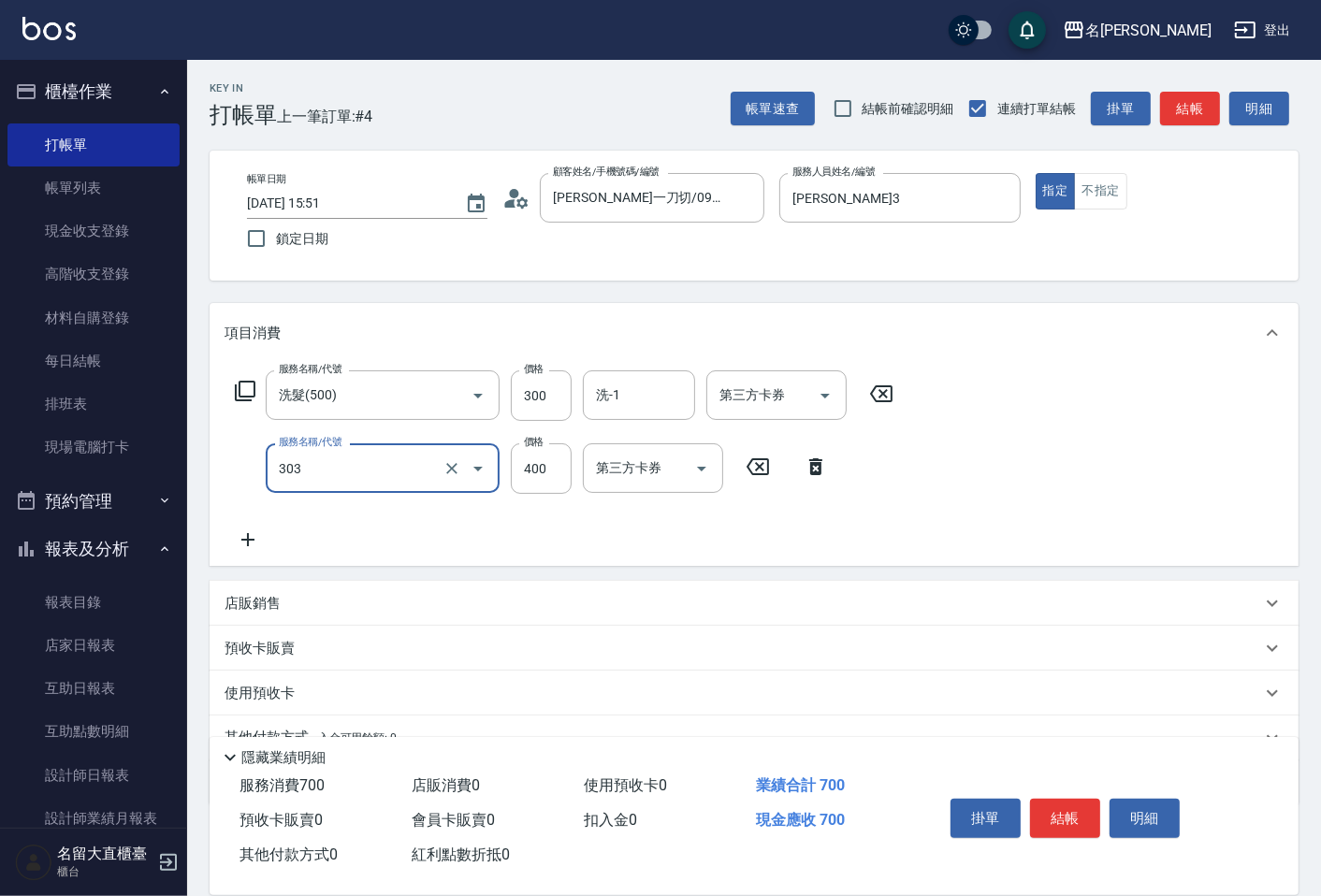
type input "剪髮(C級)(303)"
type input "350"
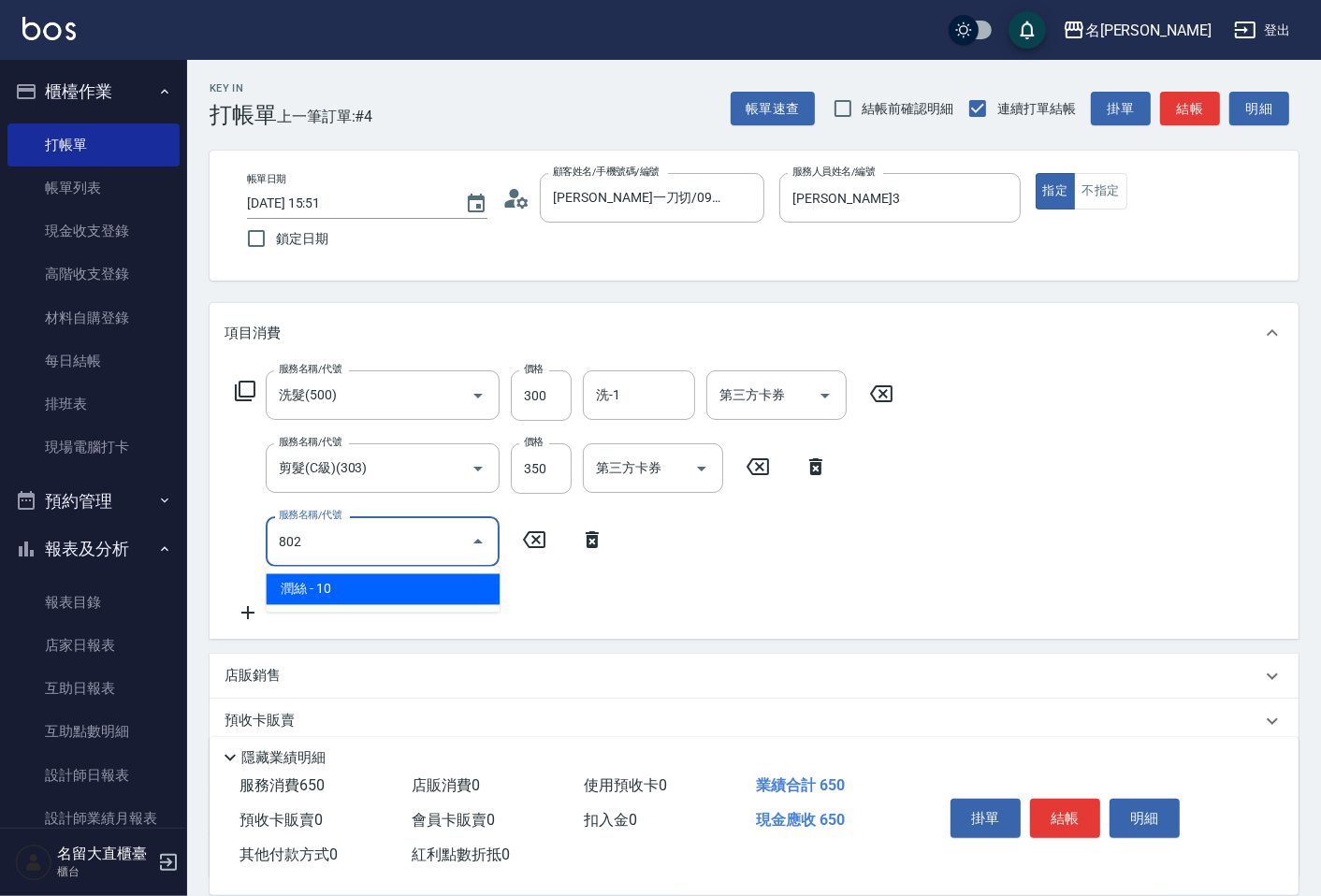
type input "潤絲(802)"
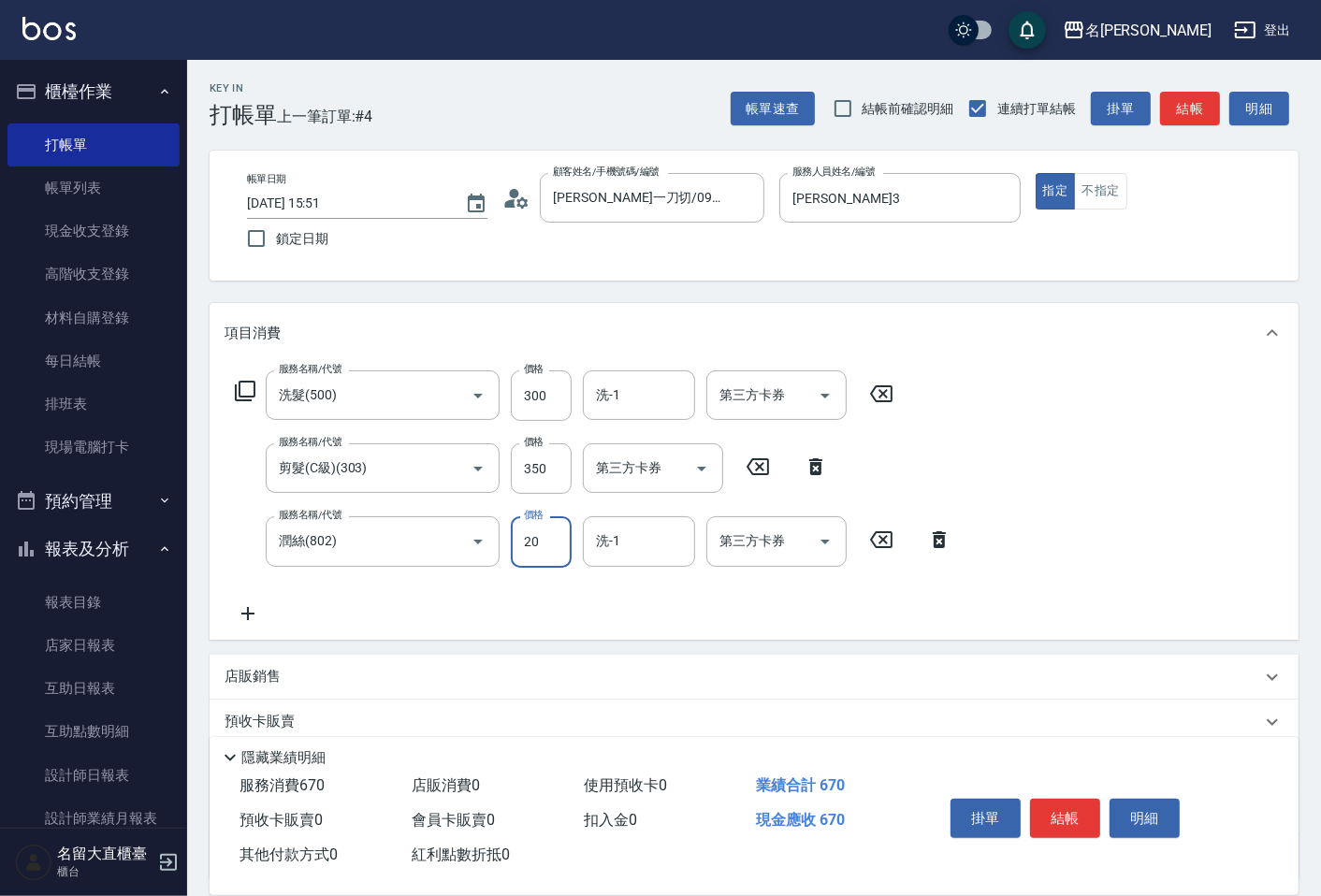
type input "20"
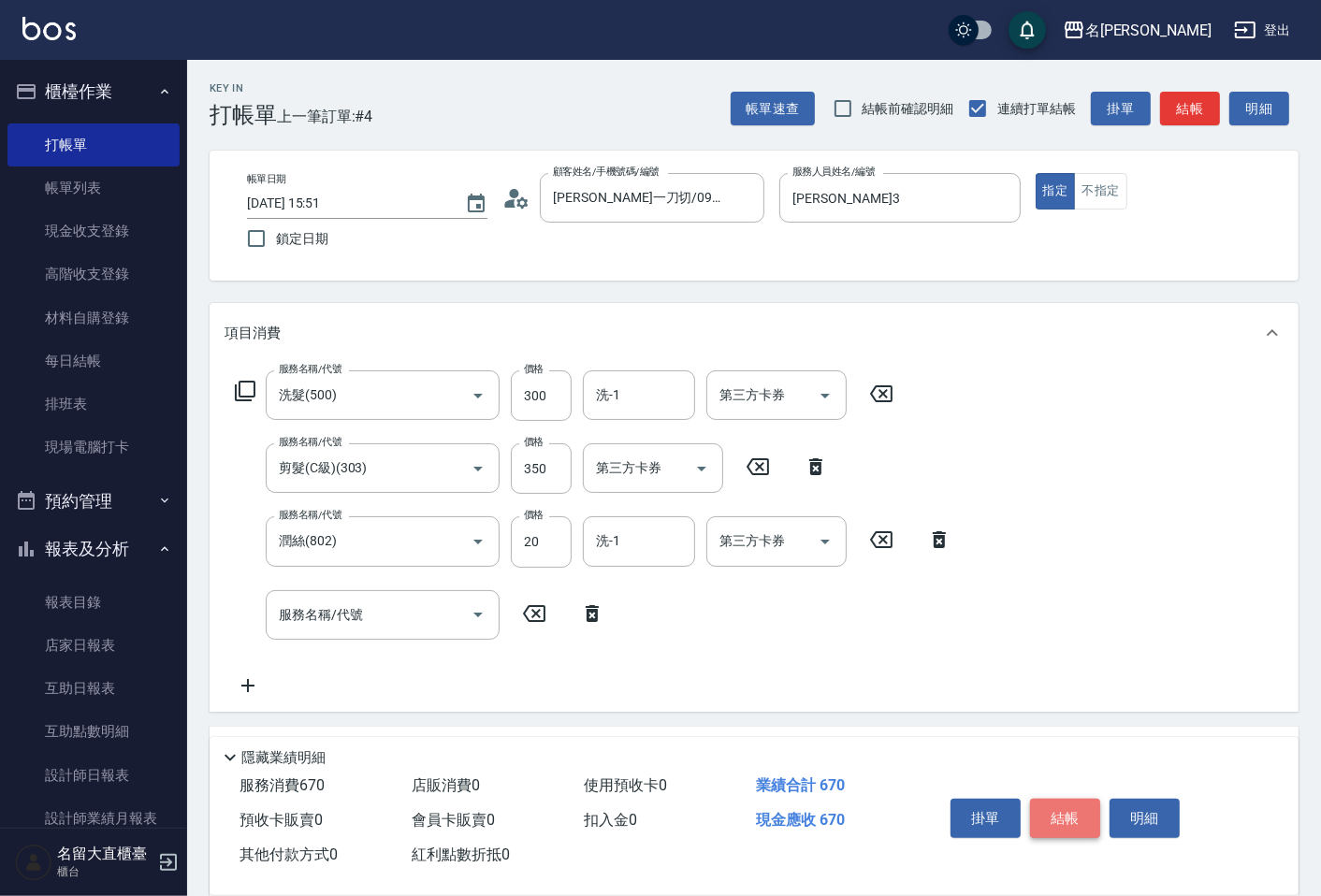
click at [1073, 816] on button "結帳" at bounding box center [1065, 818] width 70 height 39
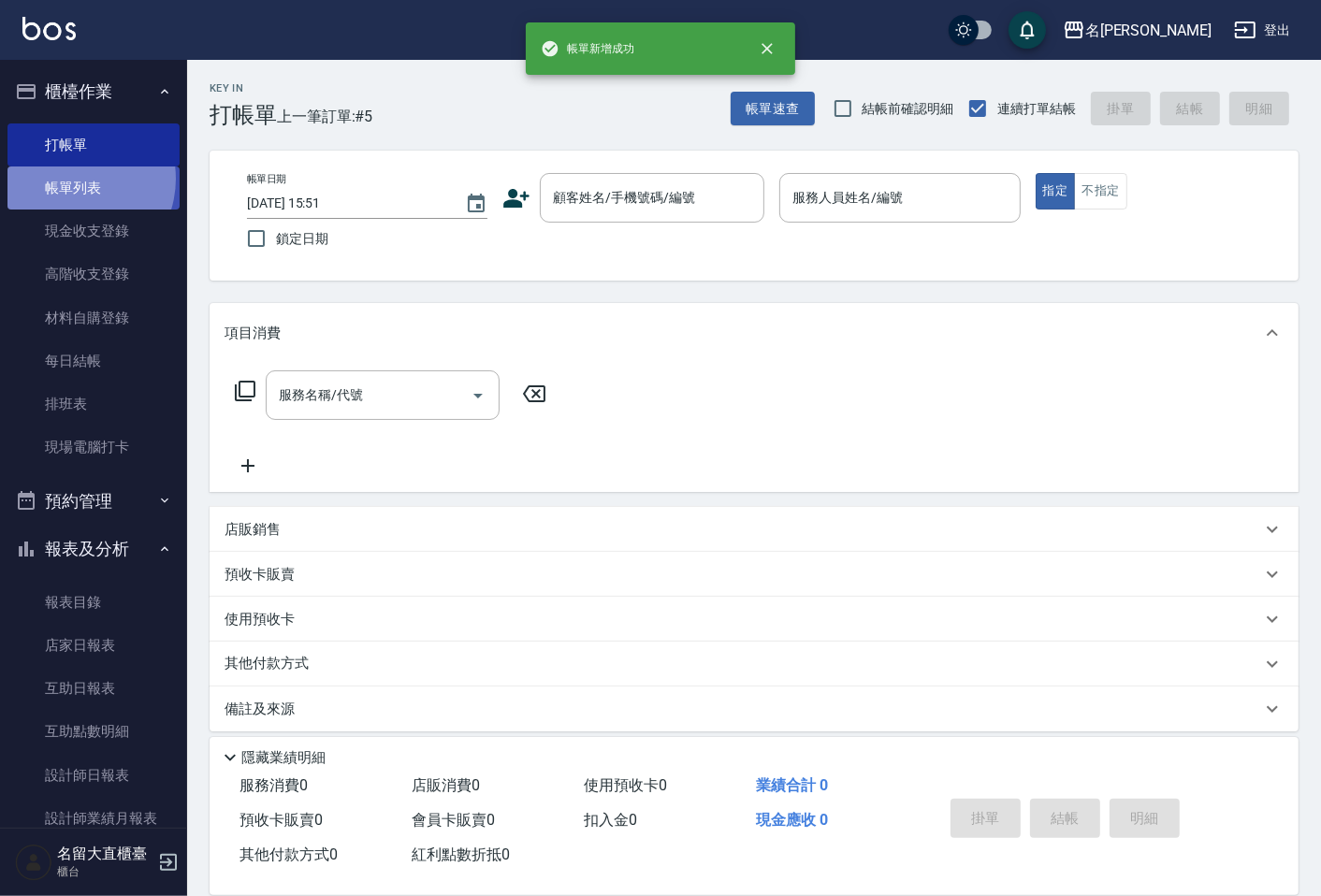
click at [70, 179] on link "帳單列表" at bounding box center [93, 188] width 172 height 43
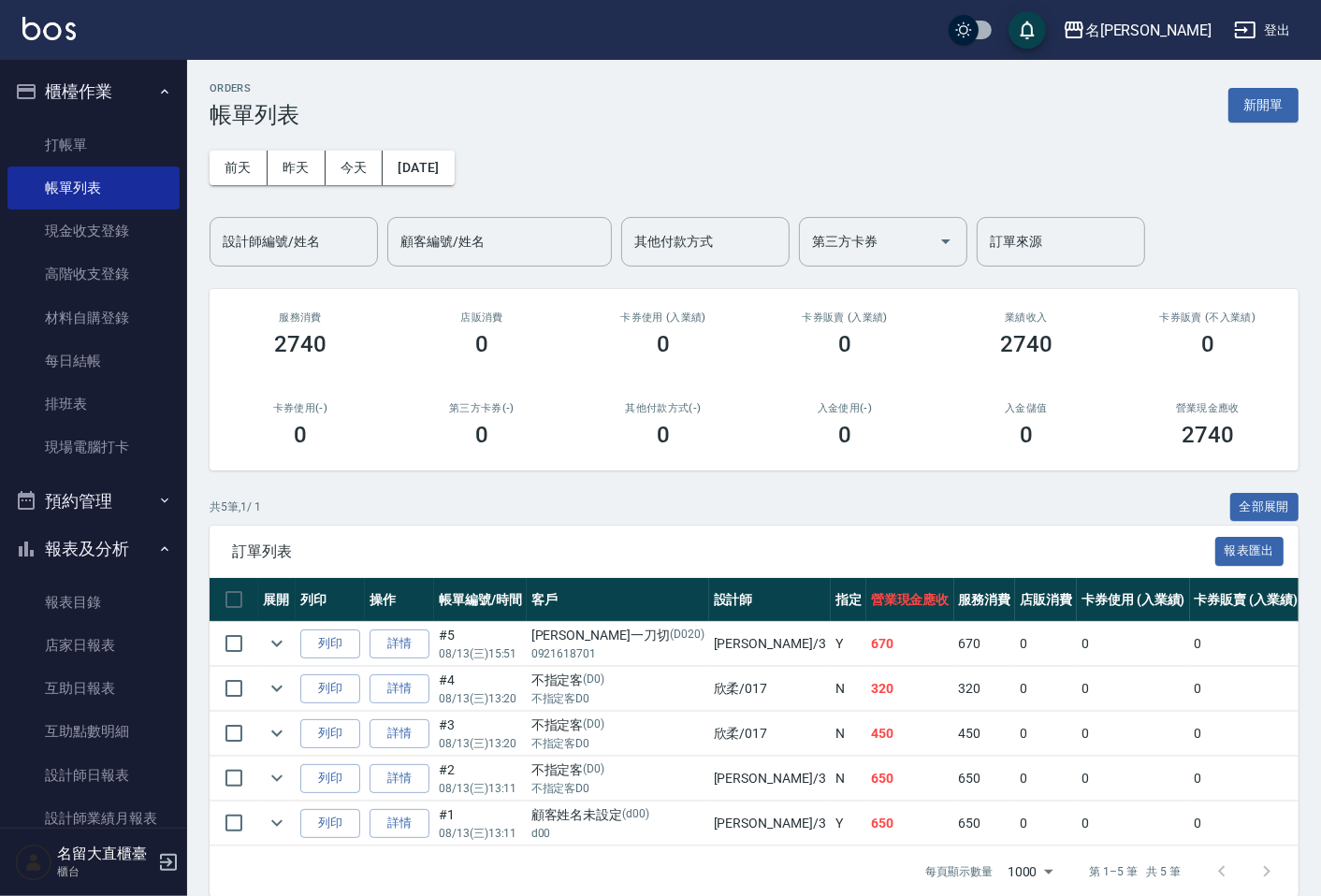
click at [279, 274] on div "ORDERS 帳單列表 新開單 [DATE] [DATE] [DATE] [DATE] 設計師編號/姓名 設計師編號/姓名 顧客編號/姓名 顧客編號/姓名 其…" at bounding box center [754, 489] width 1134 height 859
click at [279, 257] on div "設計師編號/姓名" at bounding box center [294, 243] width 168 height 50
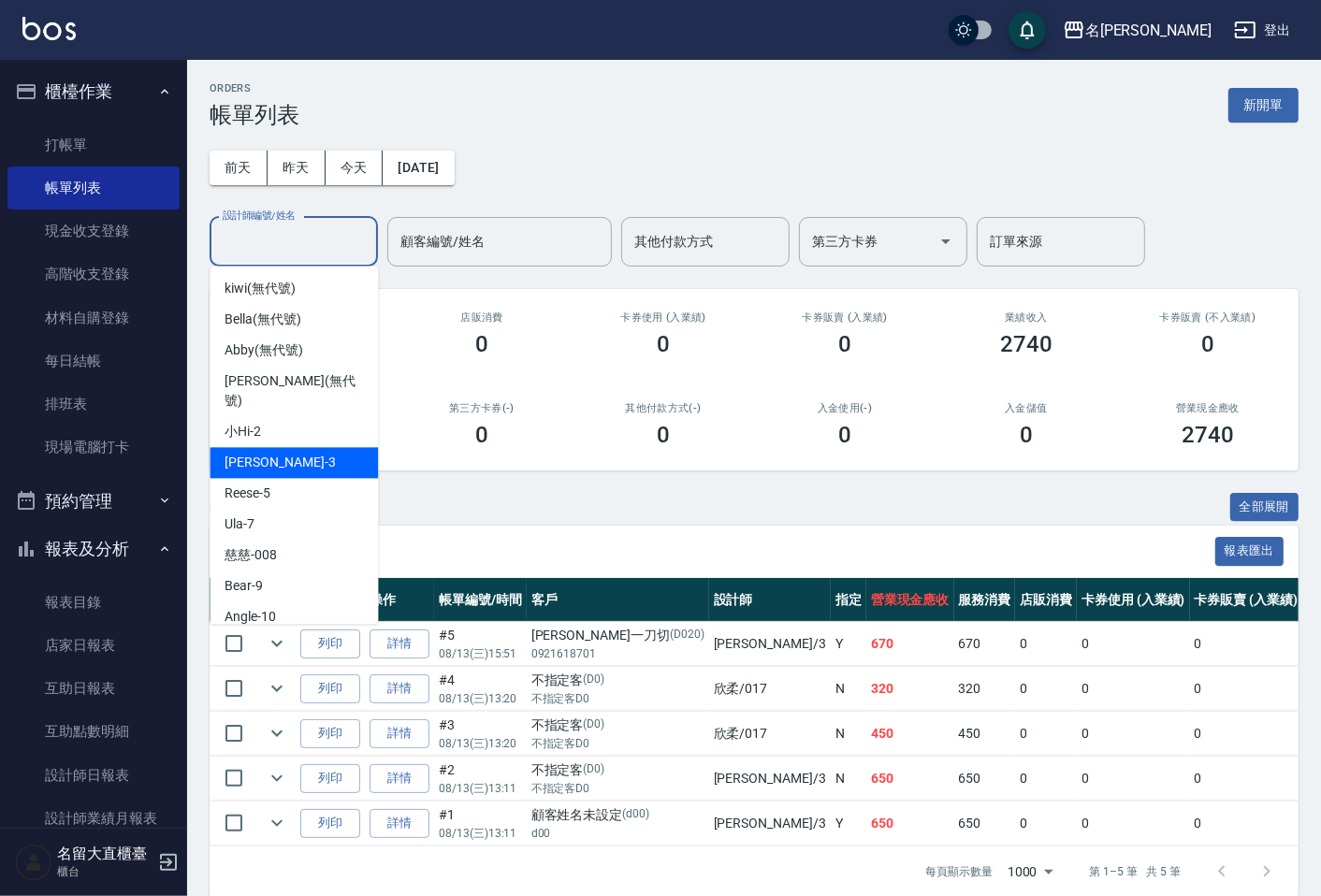
click at [270, 452] on span "[PERSON_NAME]3" at bounding box center [279, 462] width 111 height 19
type input "[PERSON_NAME]3"
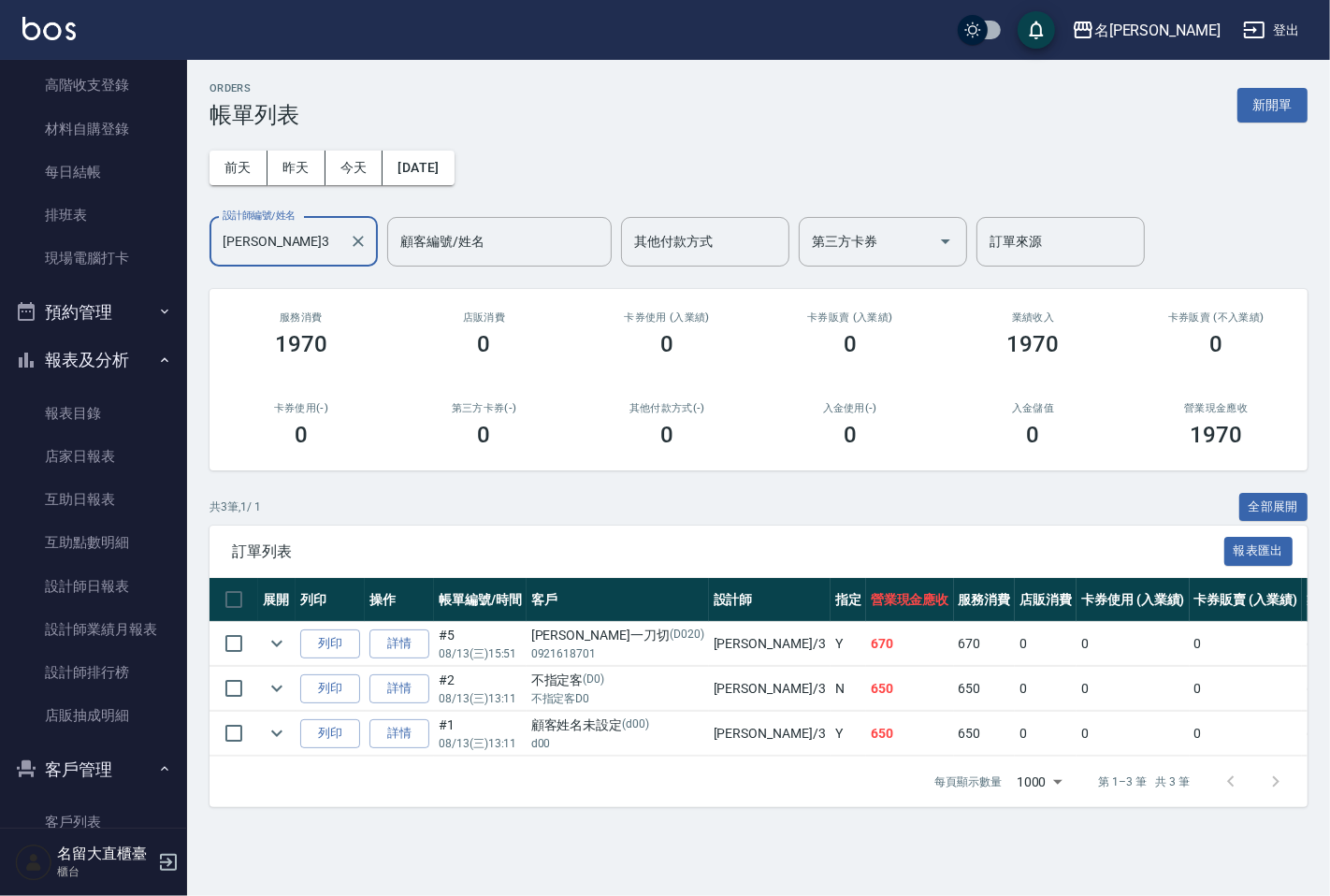
scroll to position [368, 0]
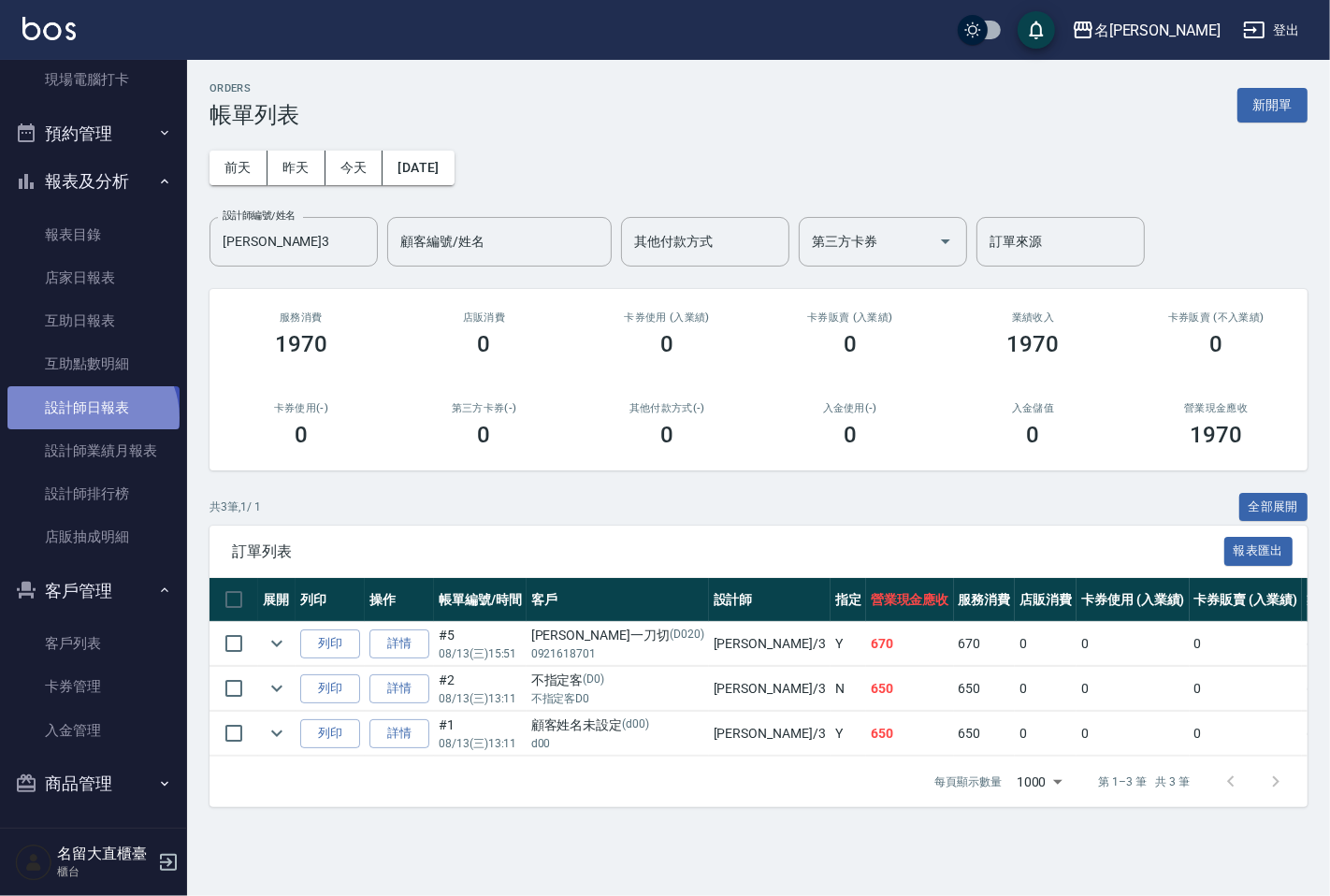
click at [90, 418] on link "設計師日報表" at bounding box center [93, 407] width 172 height 43
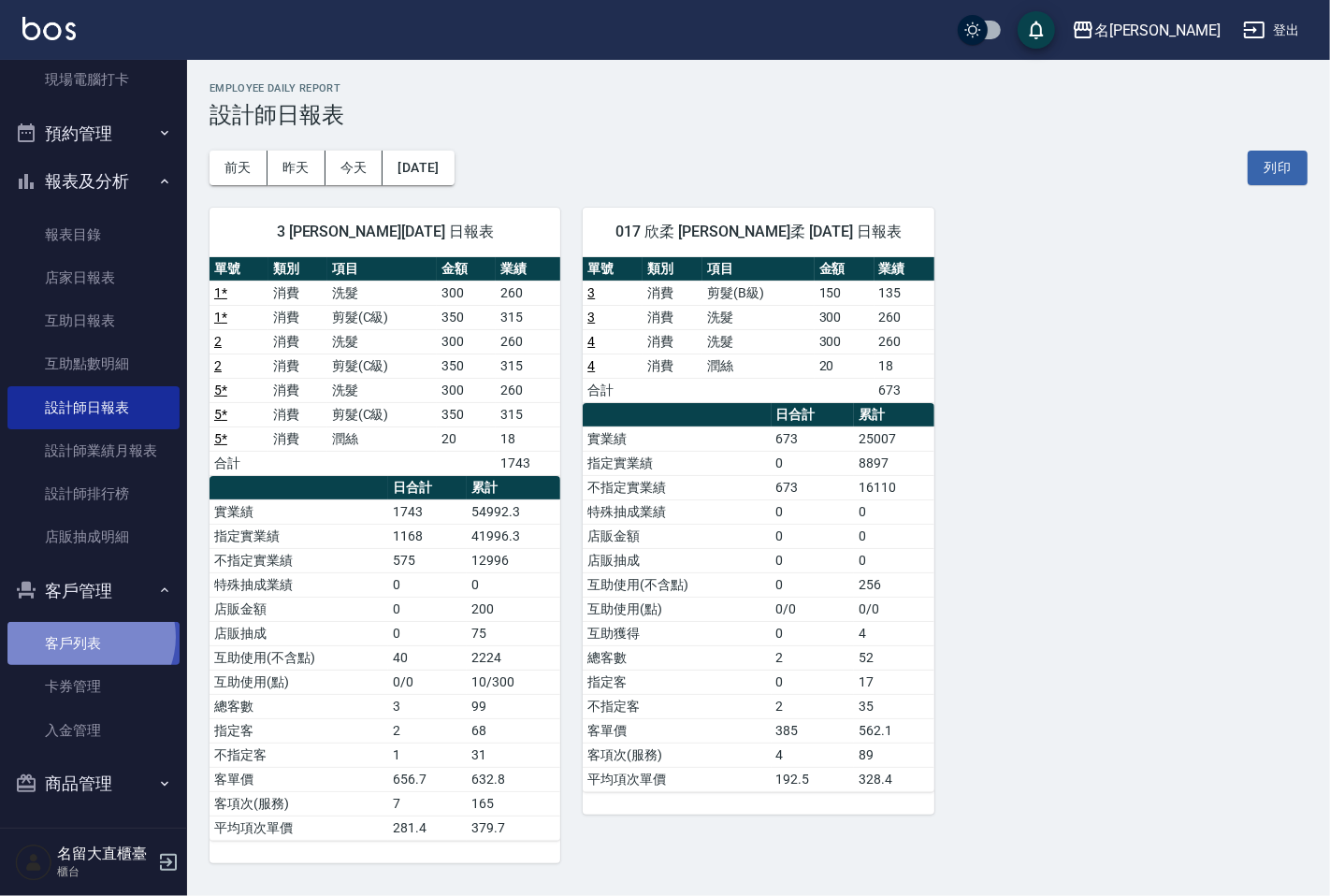
click at [89, 637] on link "客戶列表" at bounding box center [93, 643] width 172 height 43
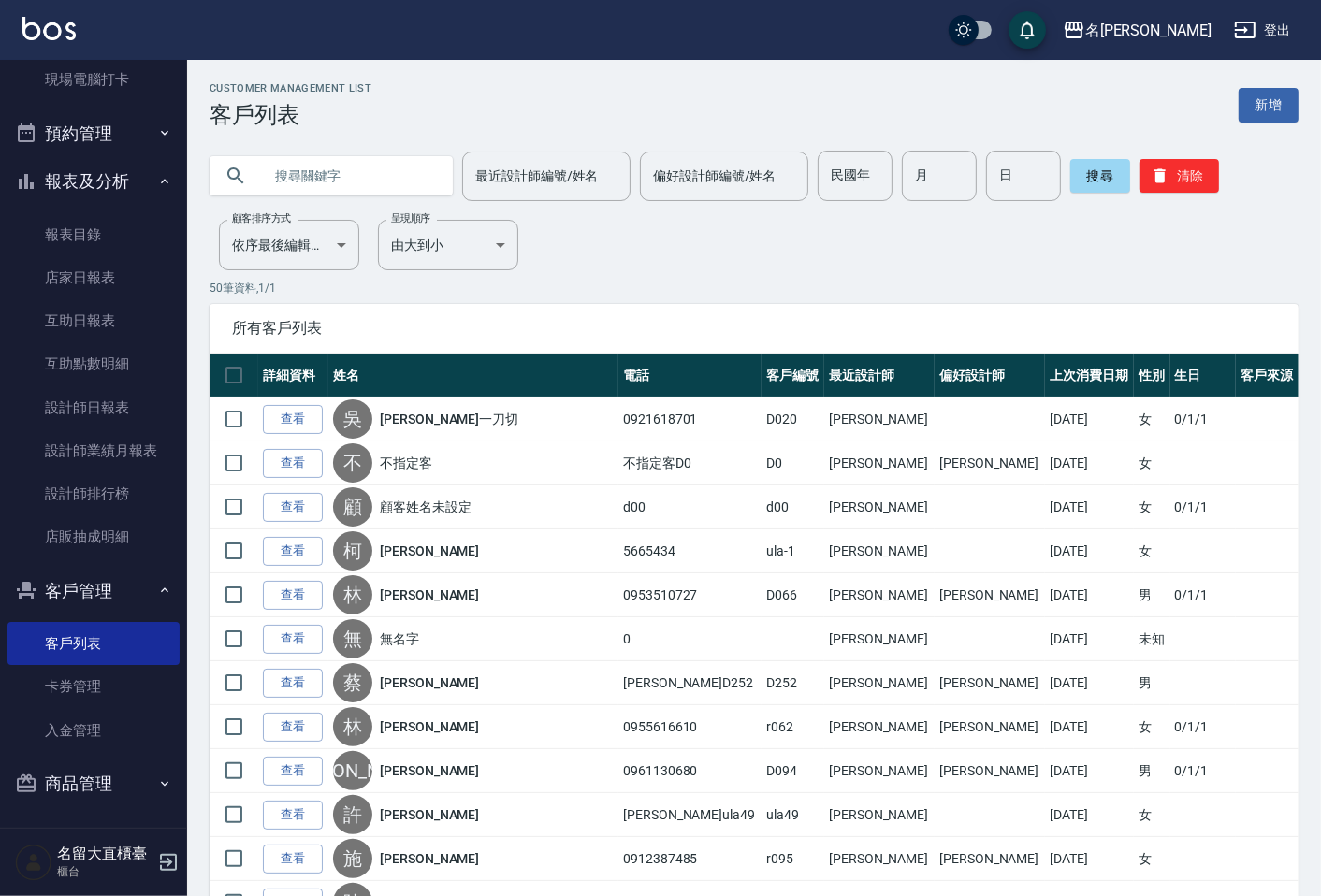
click at [356, 162] on input "text" at bounding box center [350, 175] width 176 height 50
type input "0955992755"
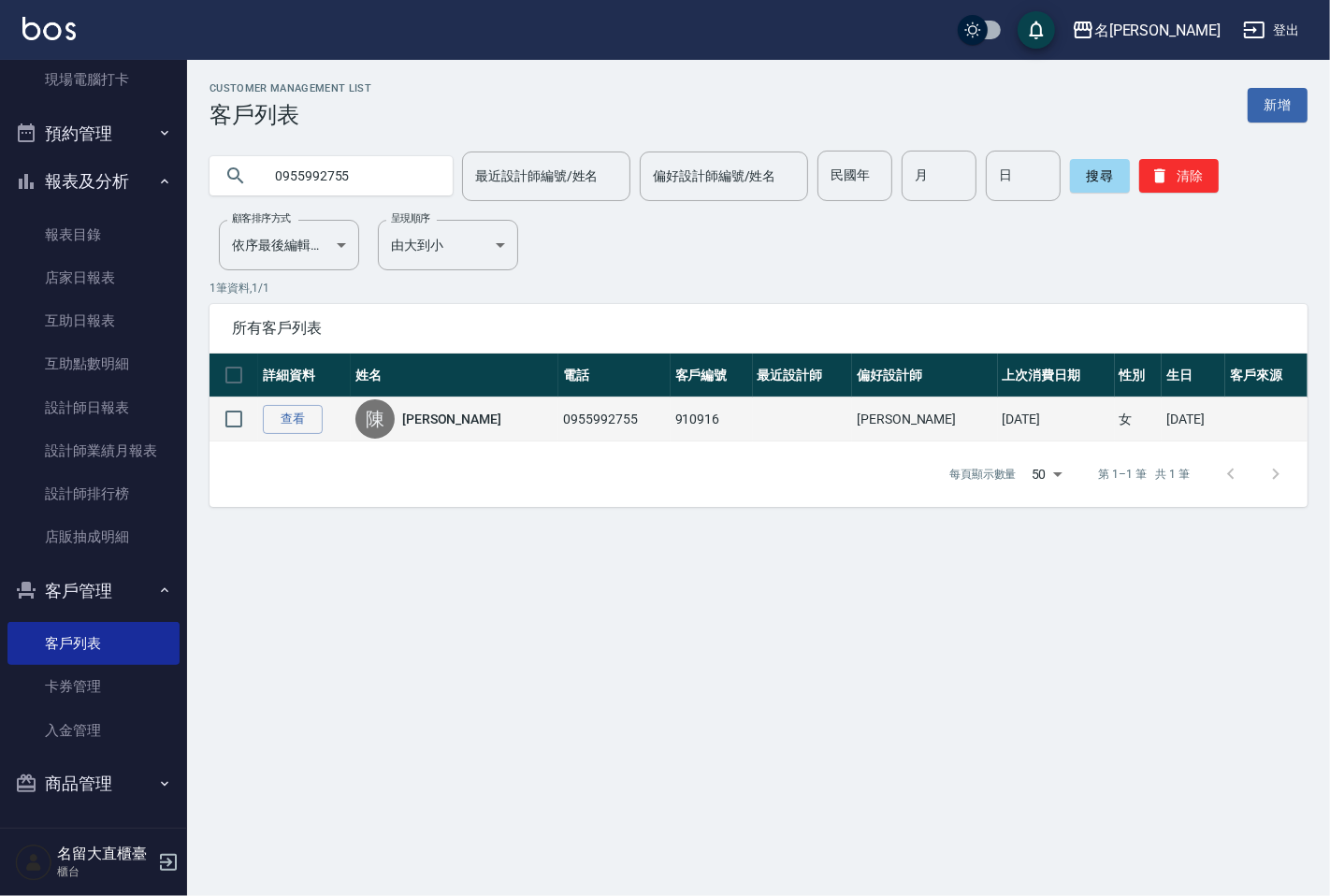
click at [431, 414] on link "[PERSON_NAME]" at bounding box center [451, 419] width 99 height 18
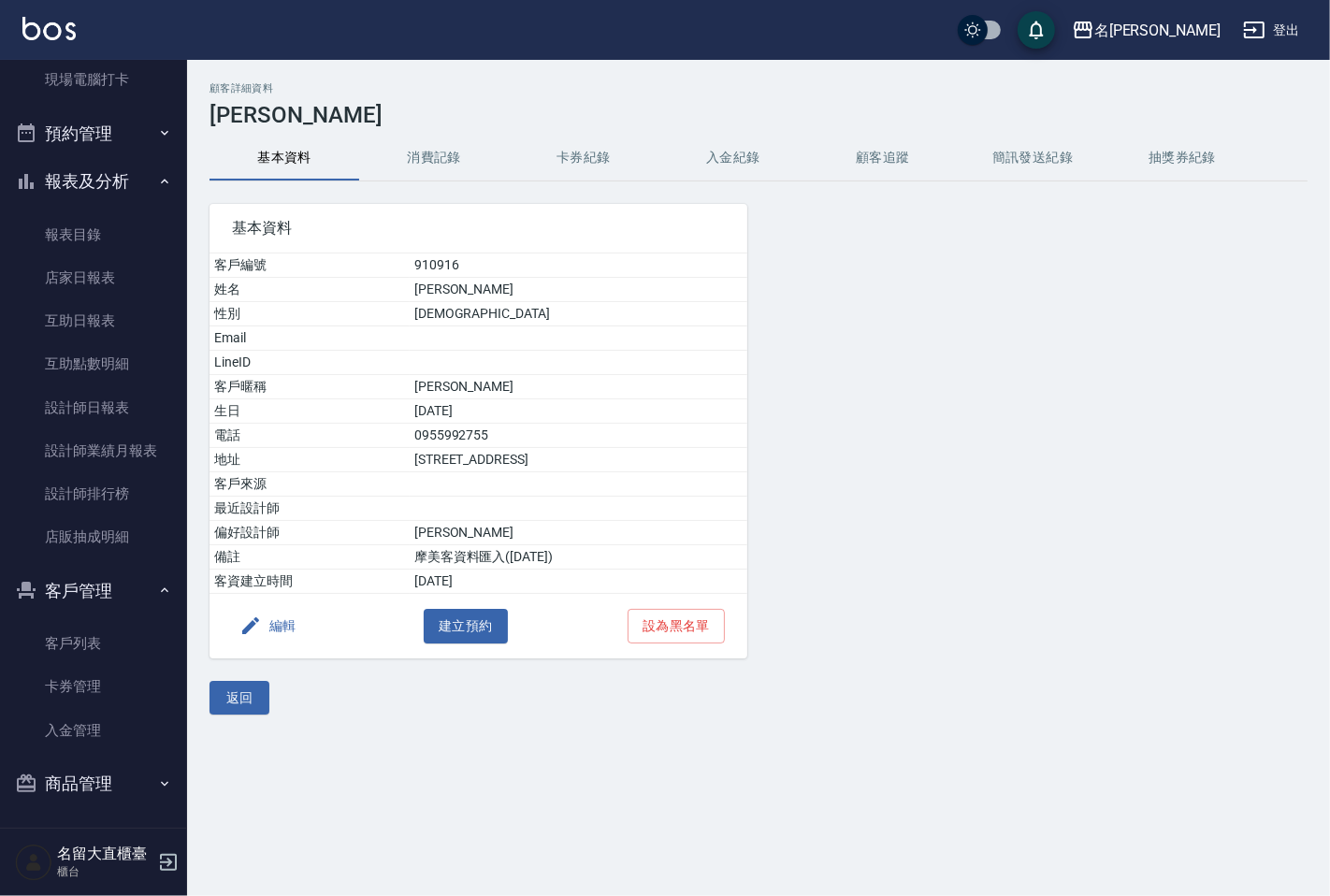
click at [440, 146] on button "消費記錄" at bounding box center [434, 158] width 150 height 45
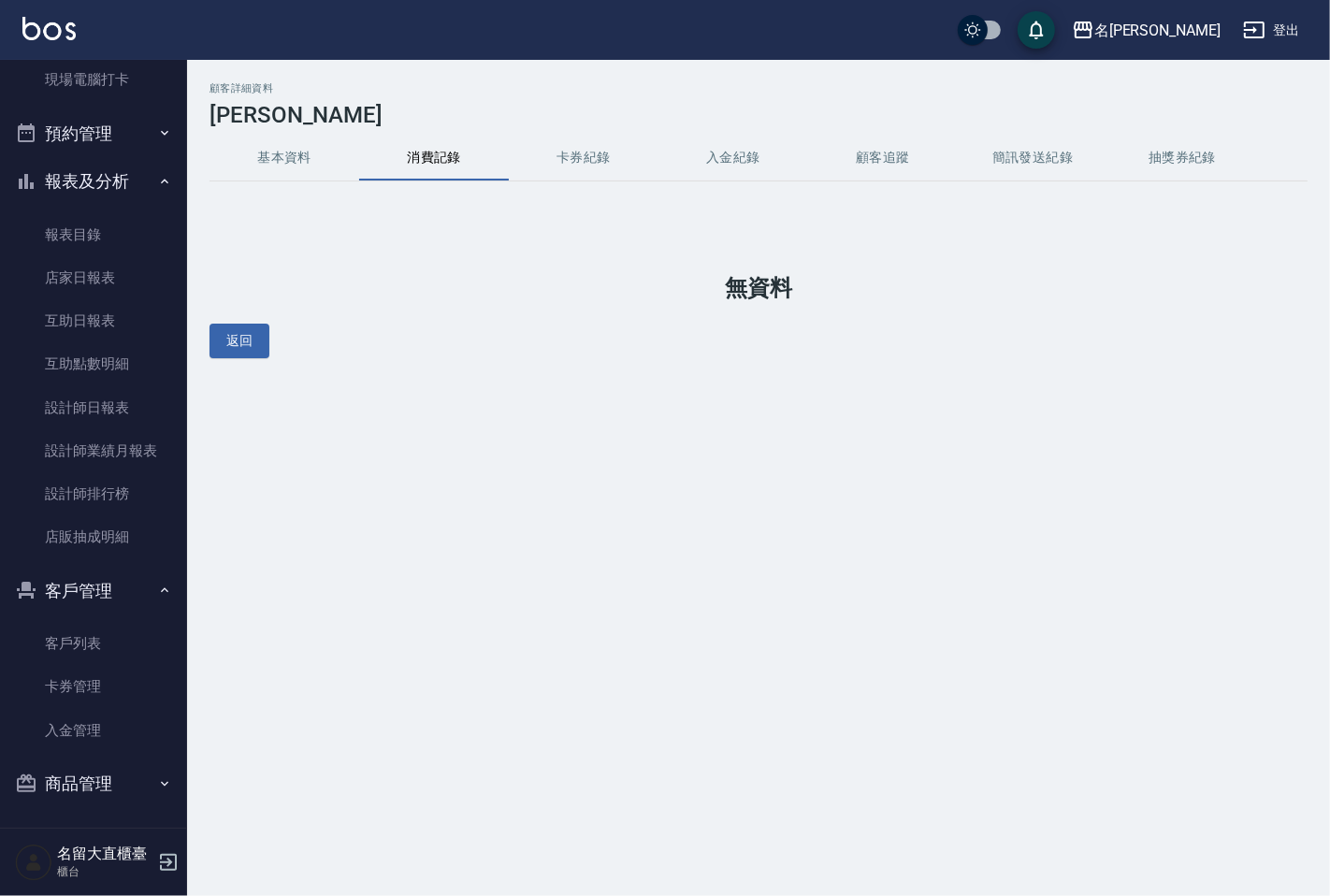
click at [287, 151] on button "基本資料" at bounding box center [285, 158] width 150 height 45
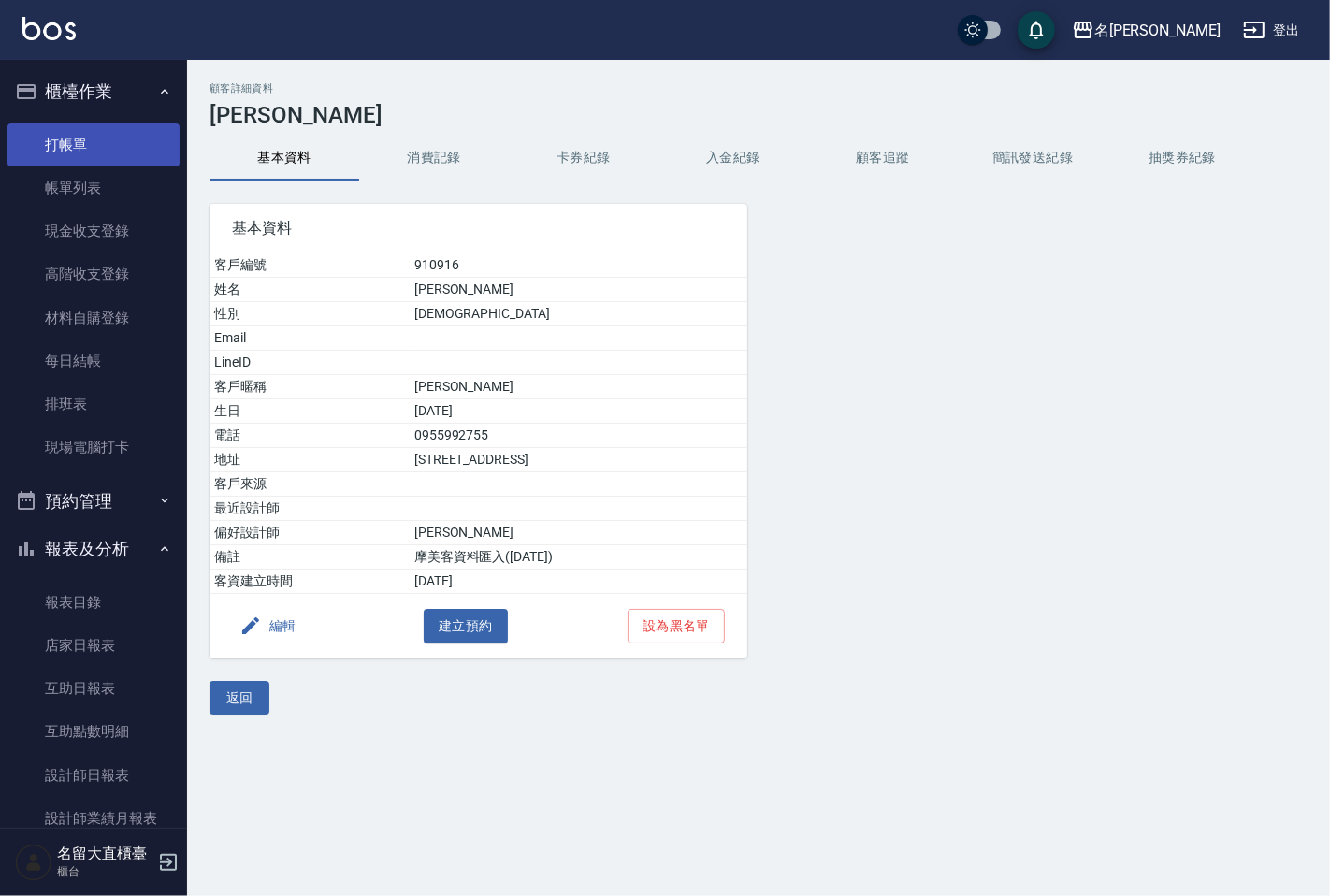
click at [66, 145] on link "打帳單" at bounding box center [93, 144] width 172 height 43
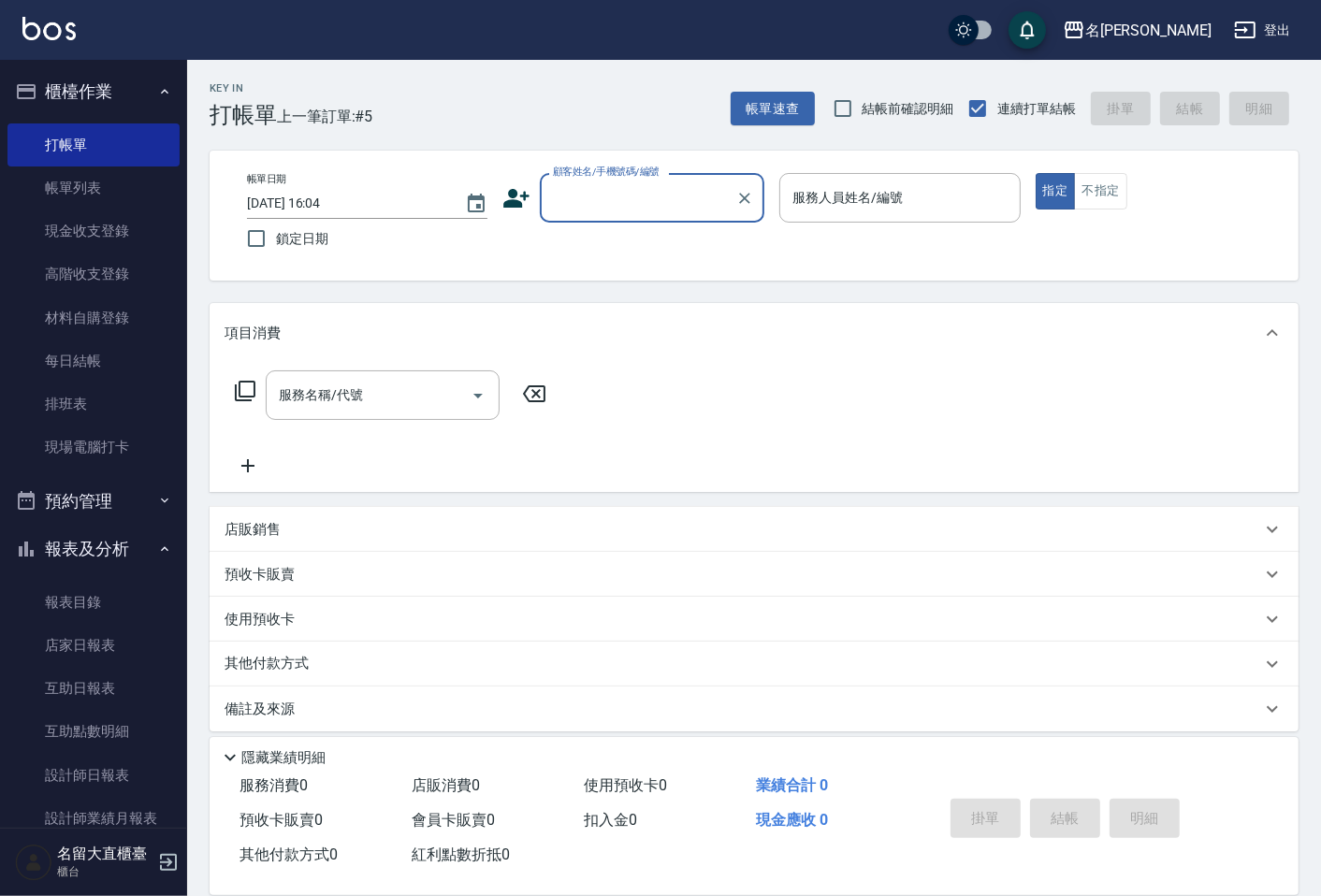
click at [613, 190] on input "顧客姓名/手機號碼/編號" at bounding box center [638, 198] width 180 height 33
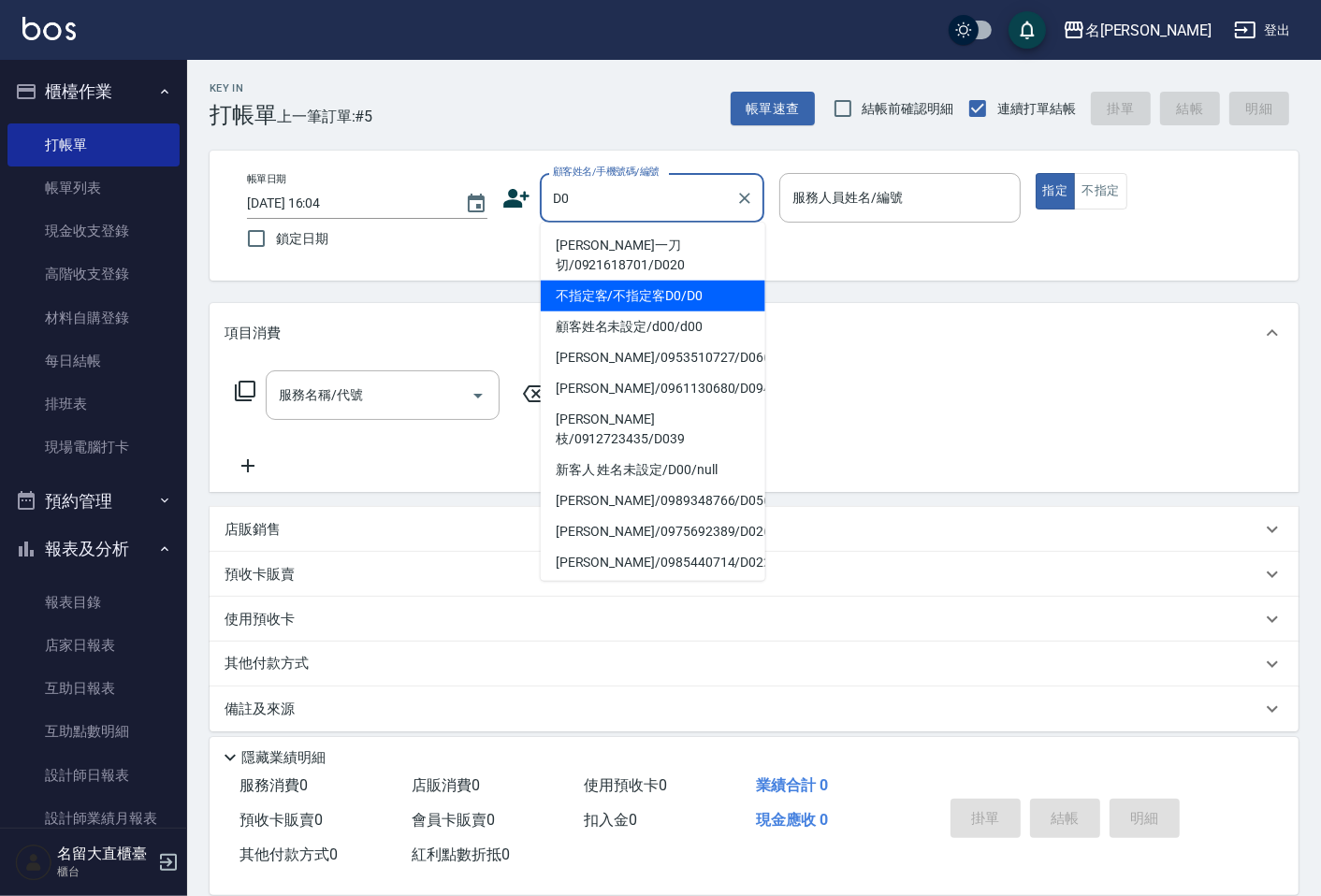
type input "不指定客/不指定客D0/D0"
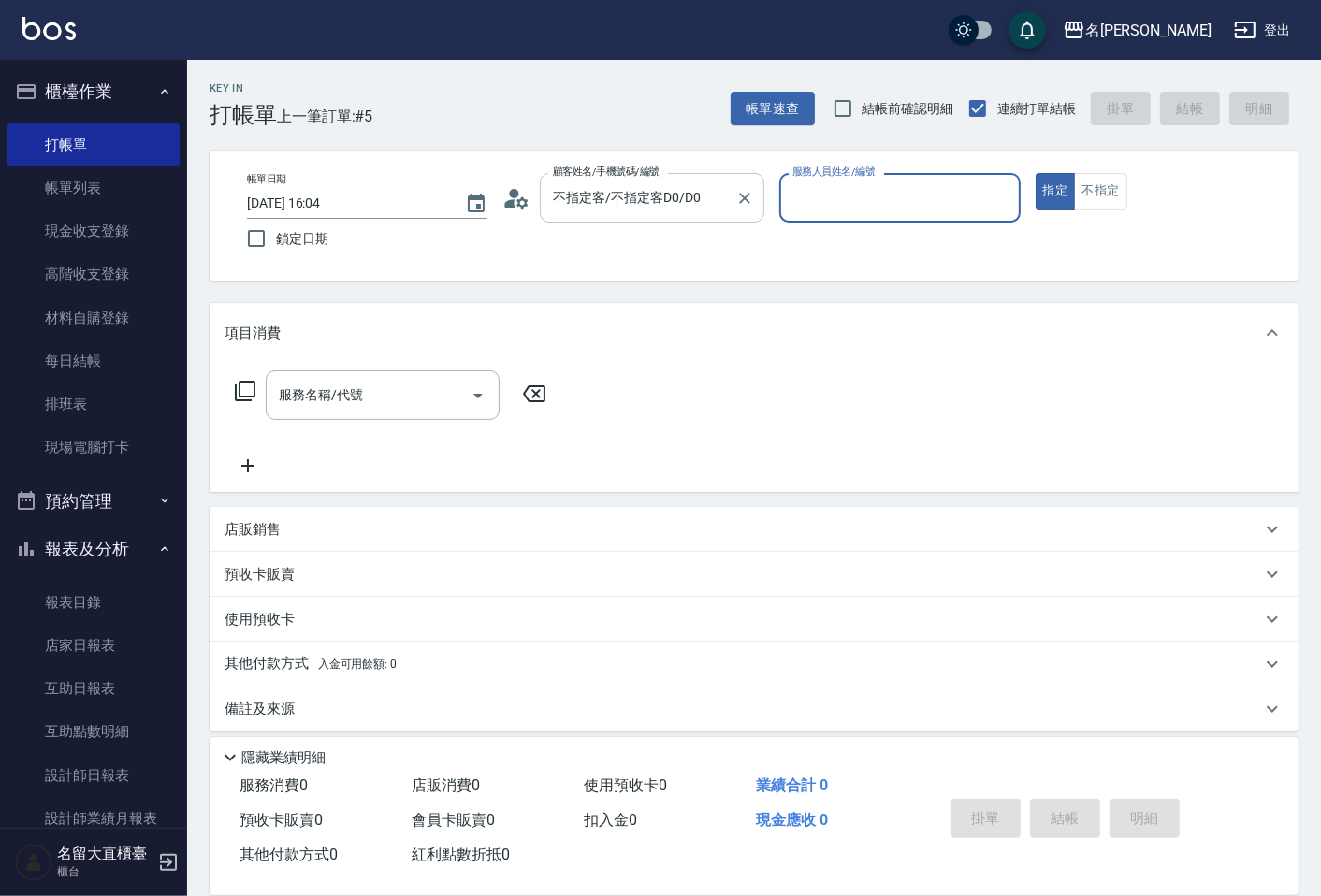
type input "[PERSON_NAME]3"
click at [1036, 173] on button "指定" at bounding box center [1056, 192] width 40 height 37
type button "true"
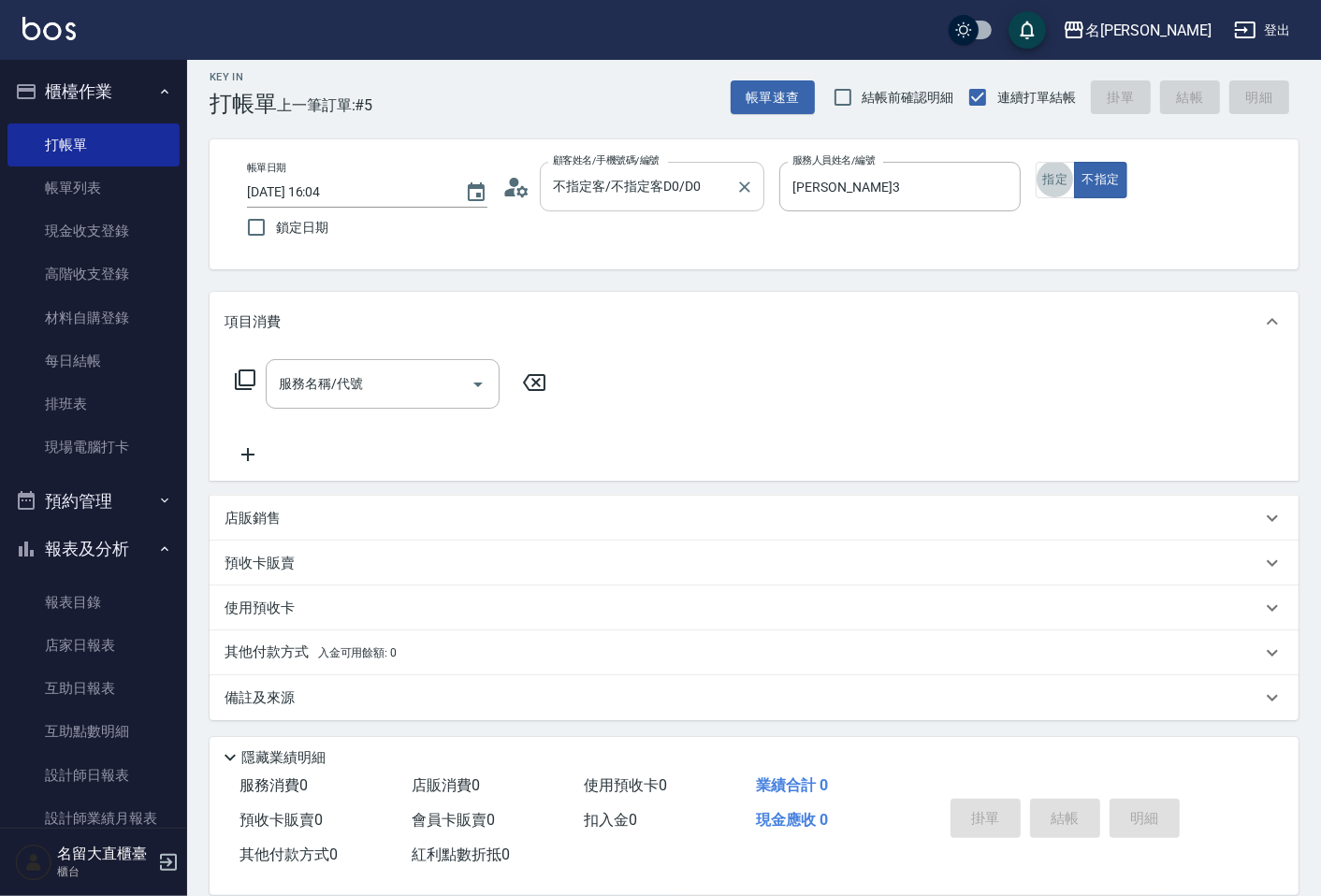
scroll to position [13, 0]
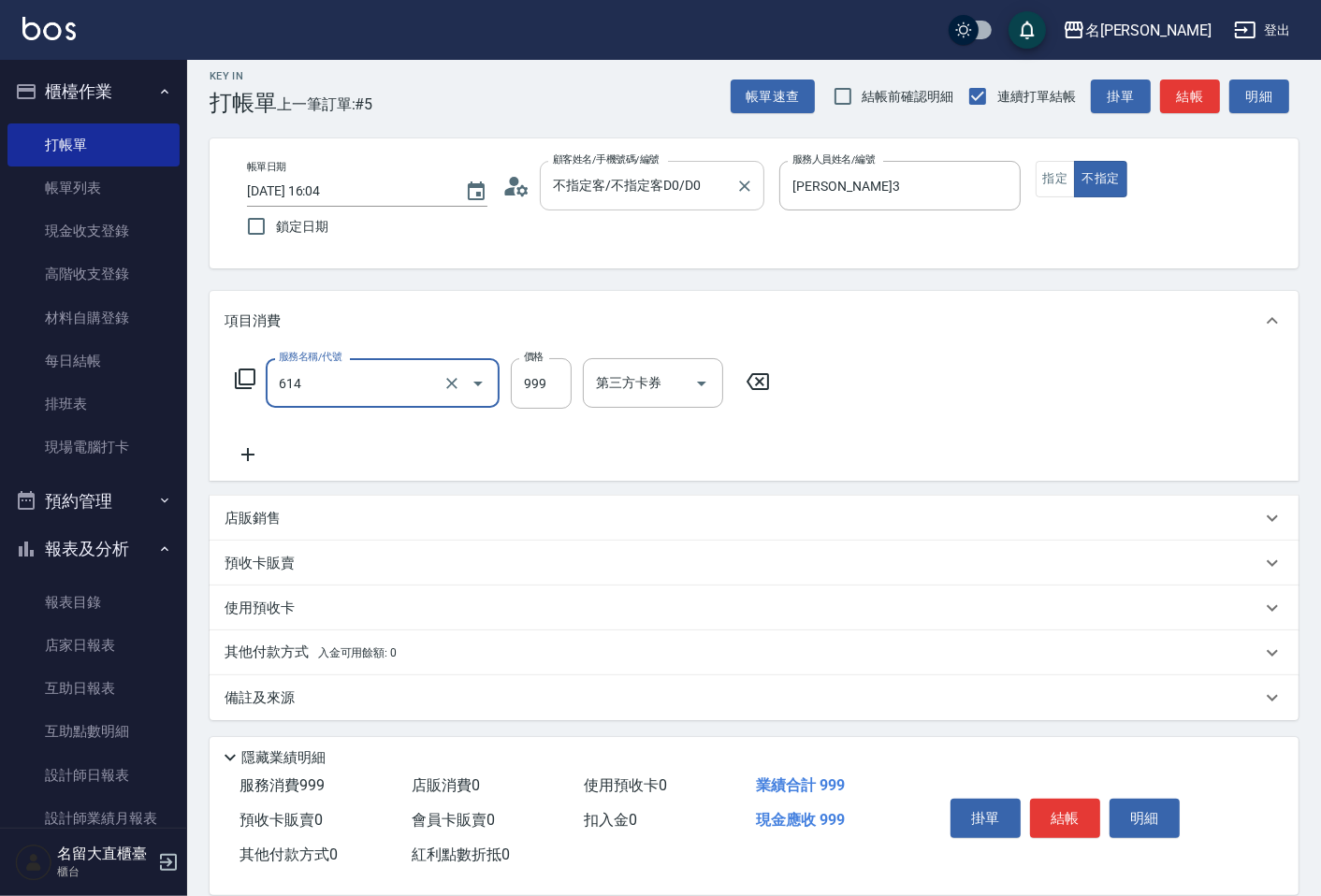
type input "去脂泥膠(614)"
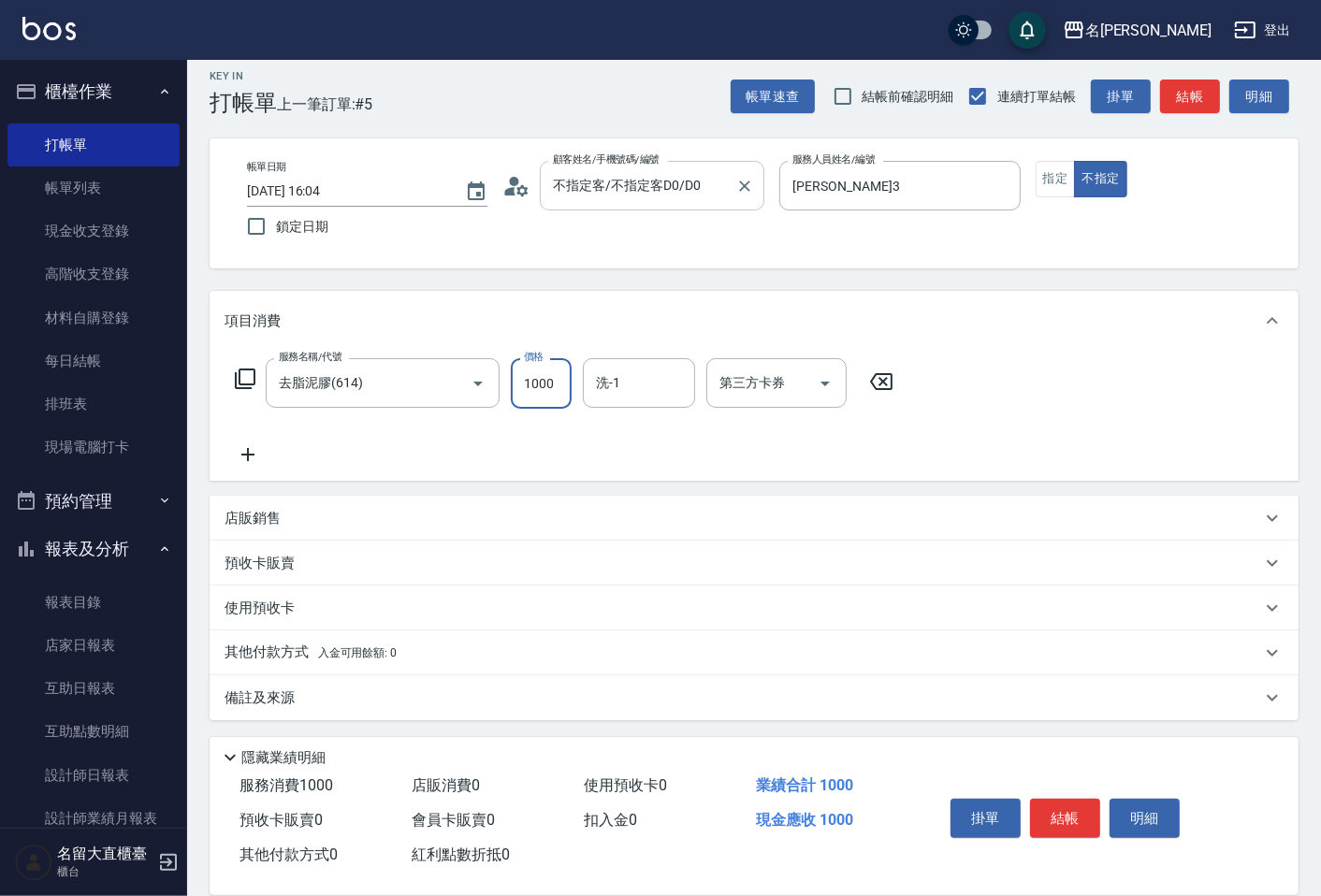
type input "1000"
type input "[PERSON_NAME]-16"
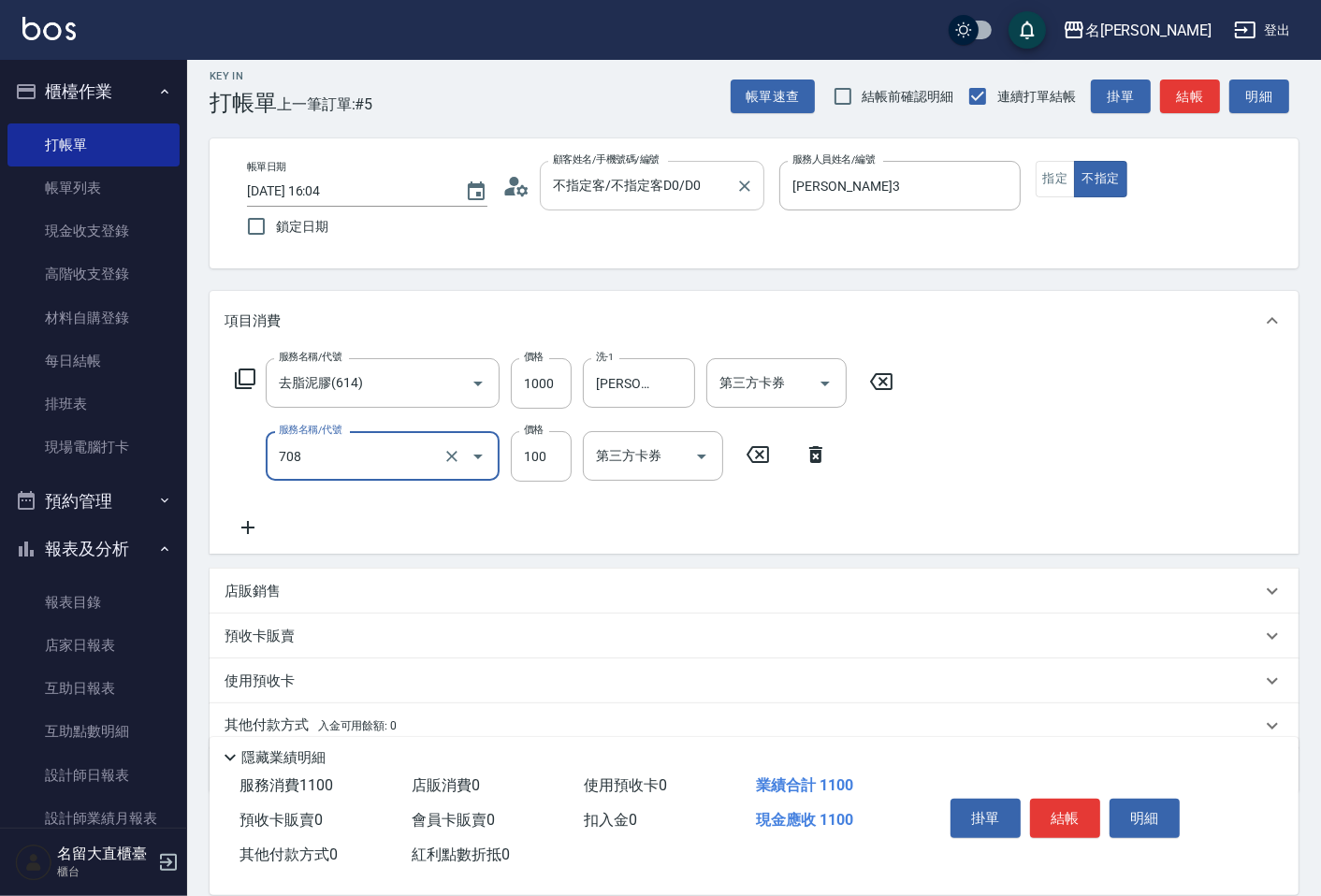
type input "吹捲.造型.包頭(708)"
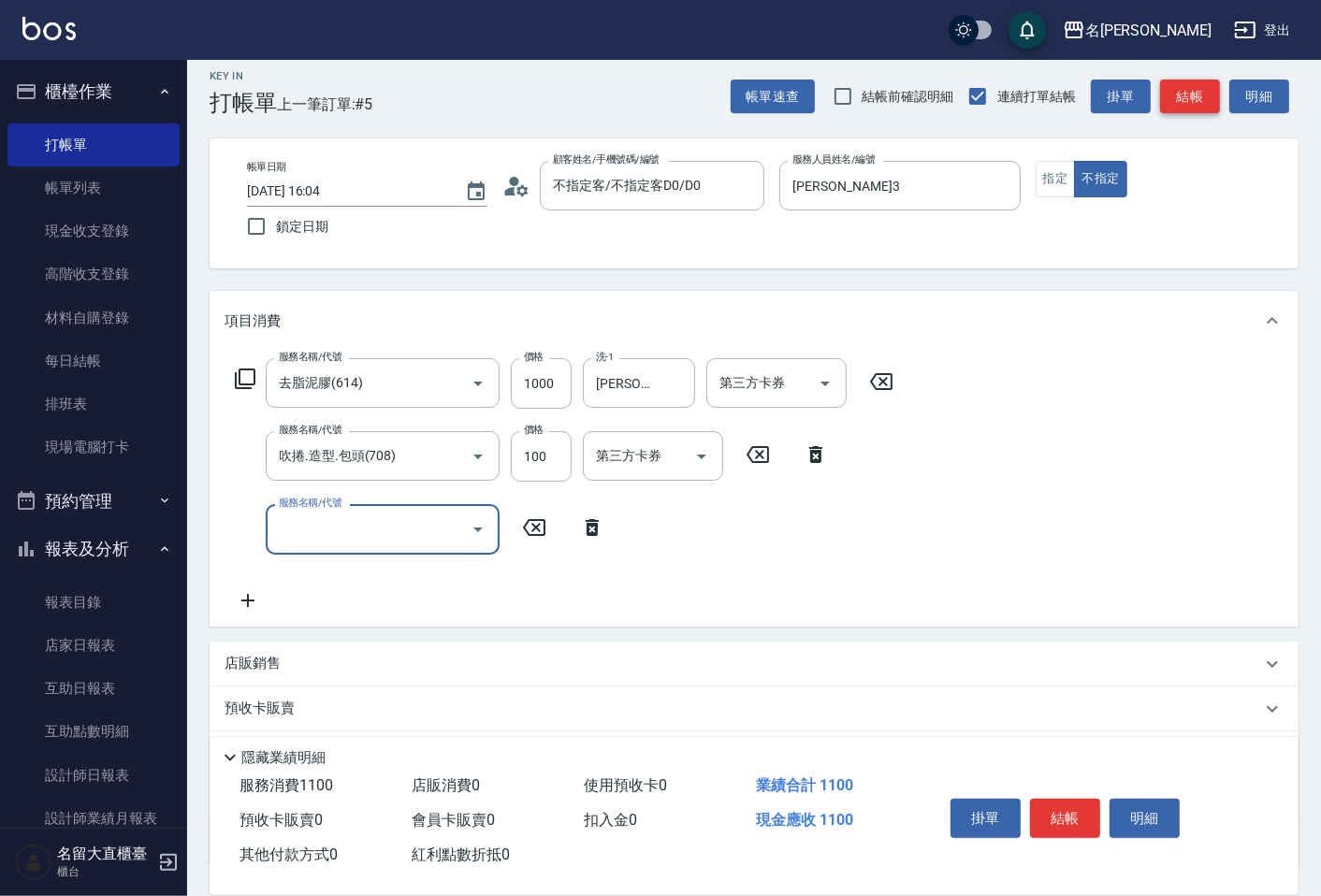
click at [1196, 99] on button "結帳" at bounding box center [1190, 97] width 60 height 35
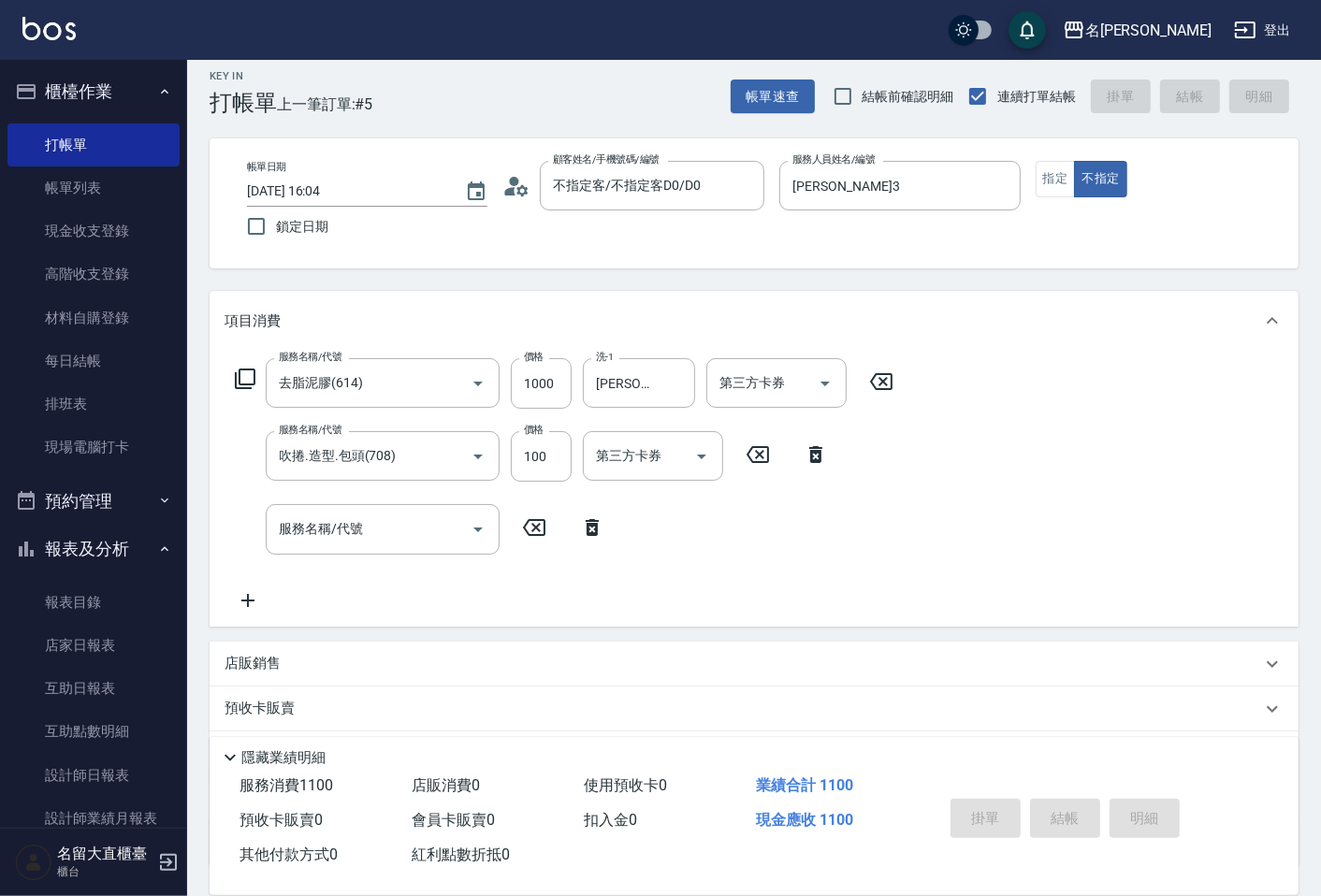
type input "[DATE] 16:05"
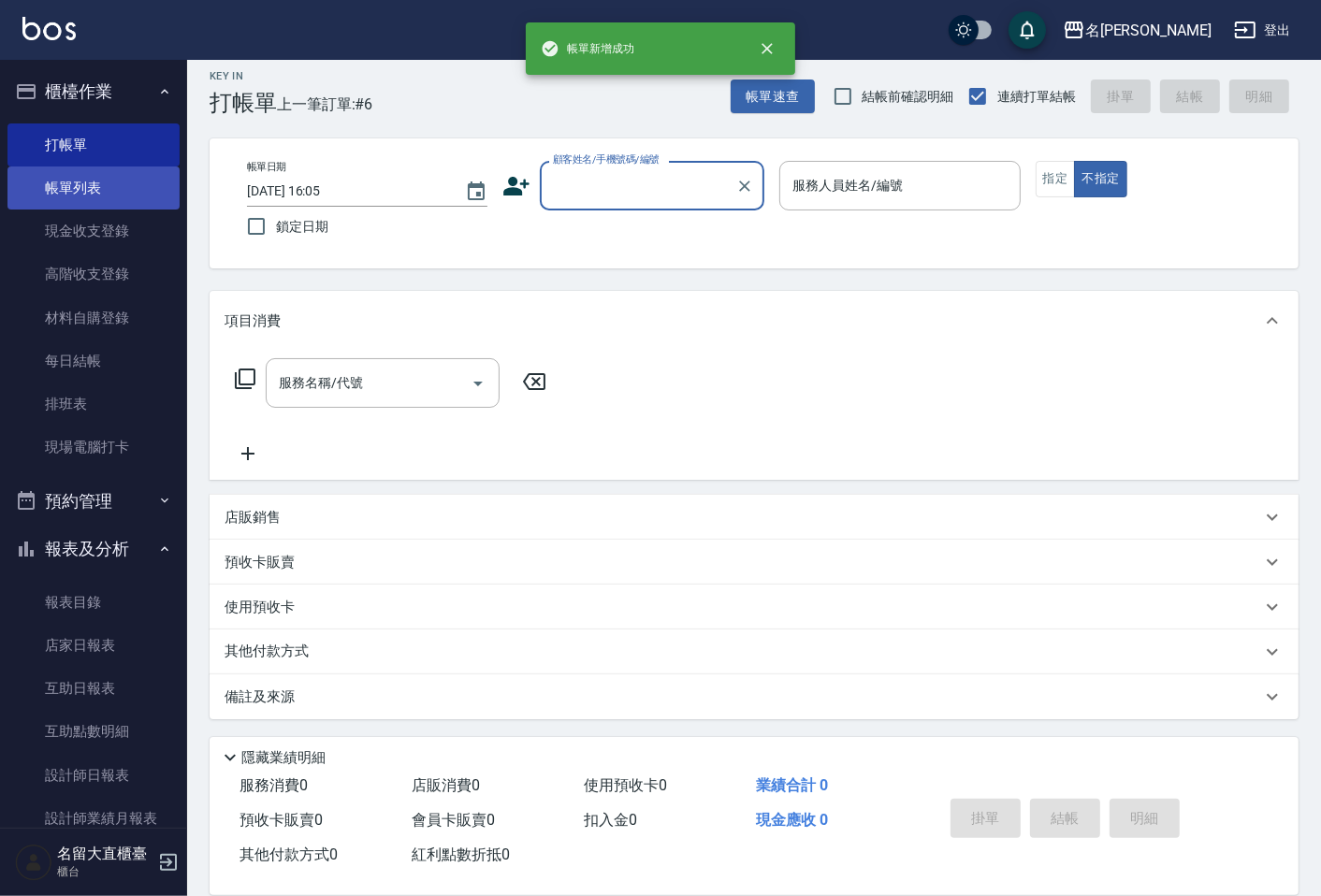
click at [50, 190] on link "帳單列表" at bounding box center [93, 188] width 172 height 43
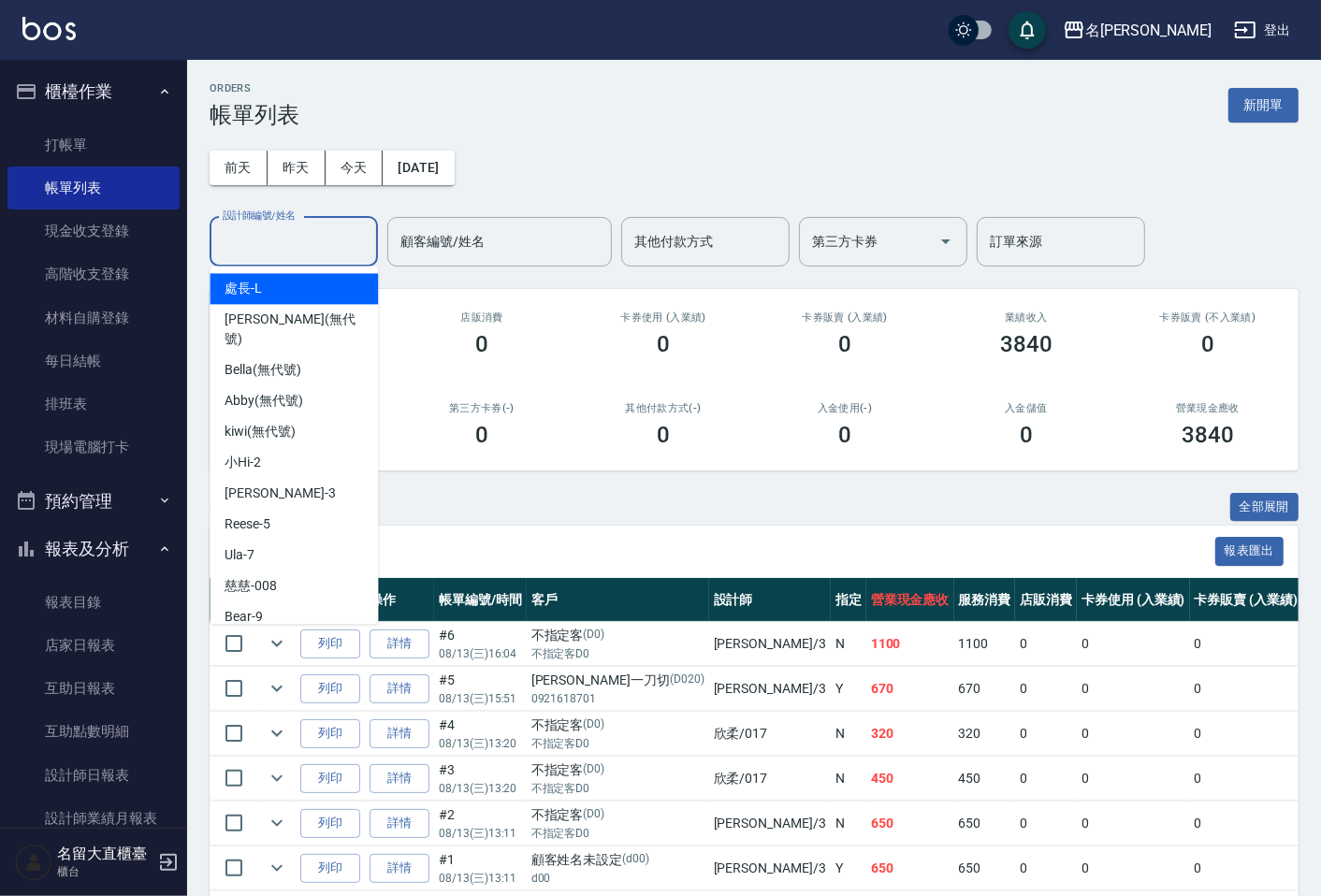
click at [284, 253] on input "設計師編號/姓名" at bounding box center [293, 242] width 151 height 33
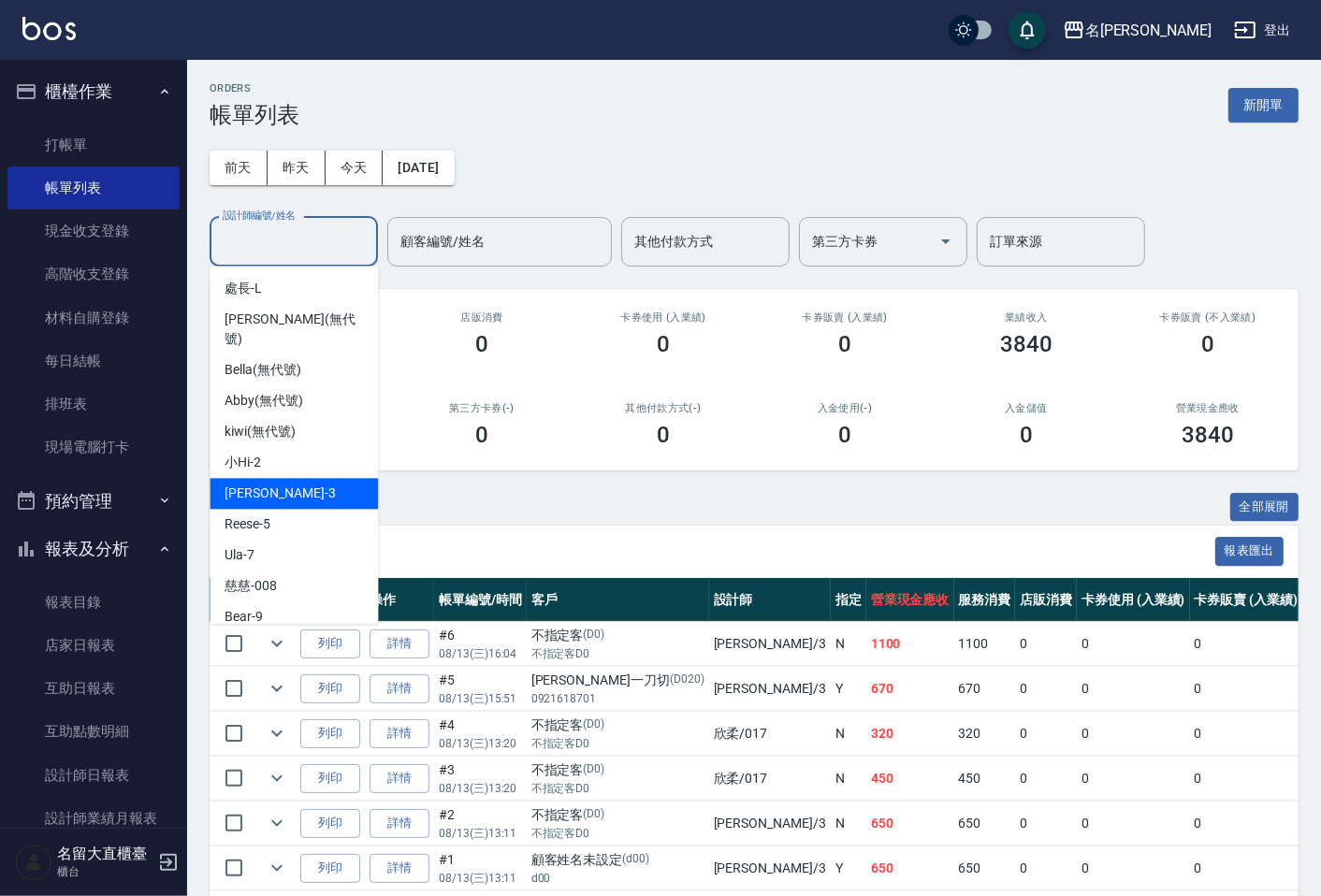
click at [234, 484] on span "[PERSON_NAME]3" at bounding box center [279, 494] width 111 height 19
type input "[PERSON_NAME]3"
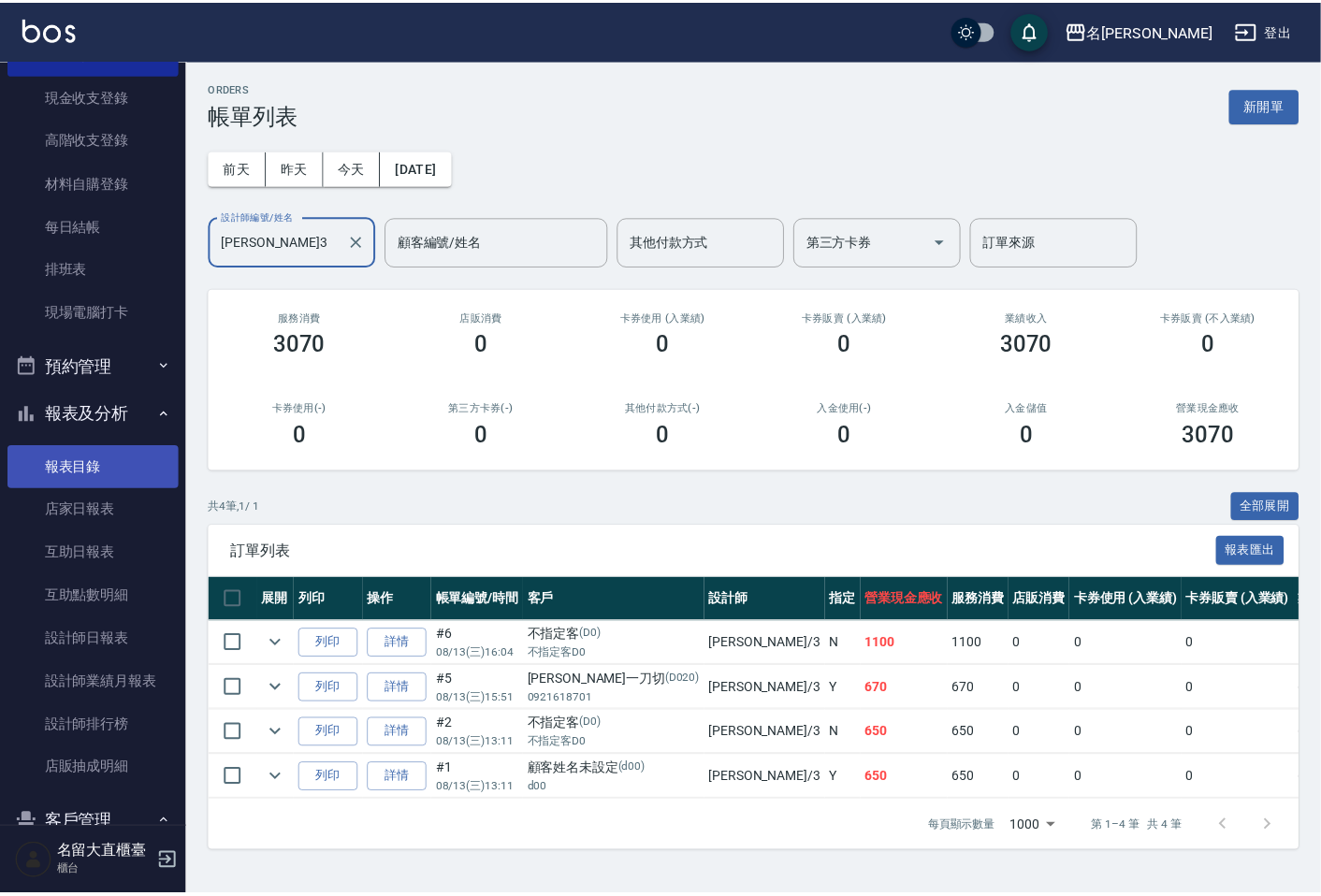
scroll to position [312, 0]
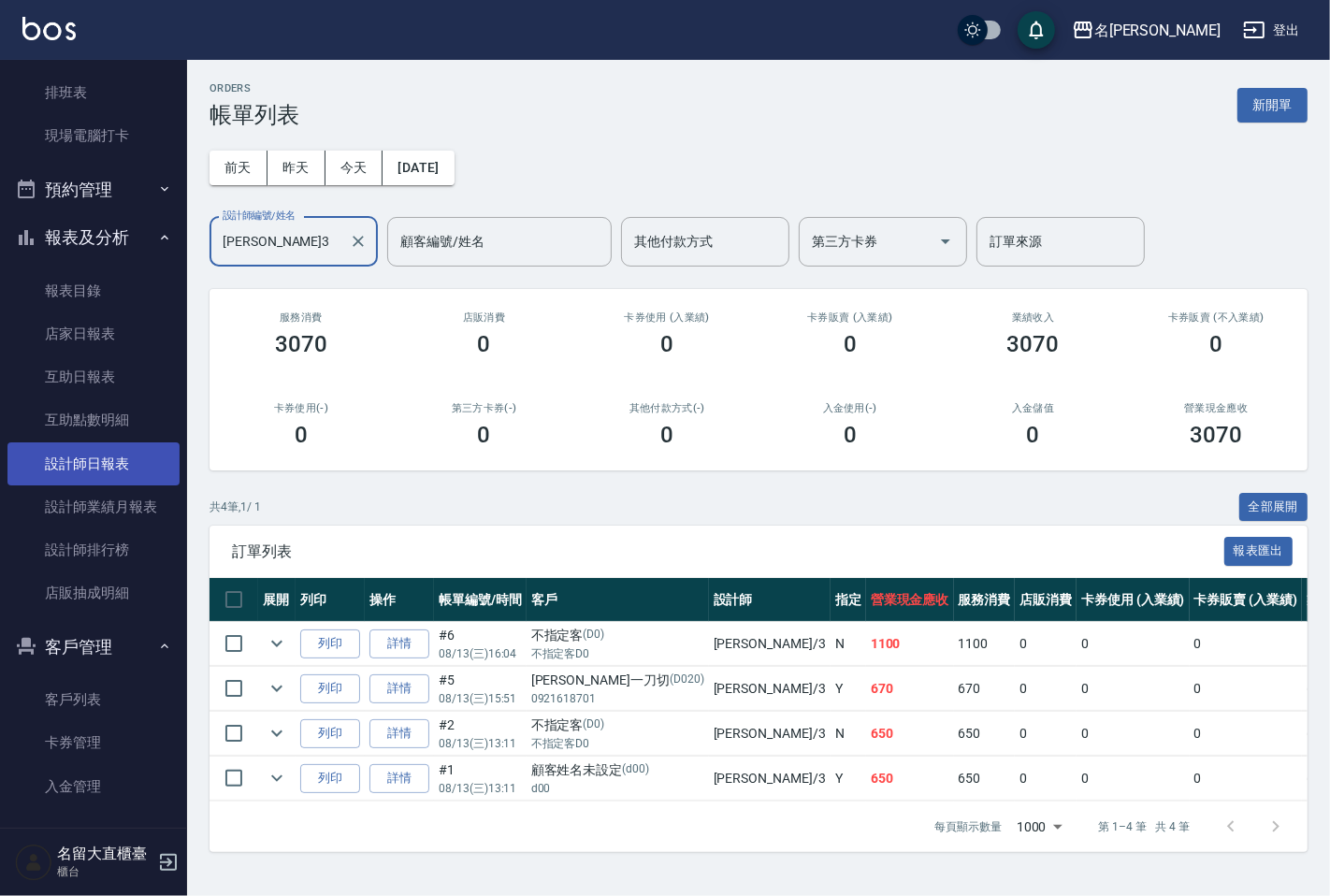
click at [113, 462] on link "設計師日報表" at bounding box center [93, 464] width 172 height 43
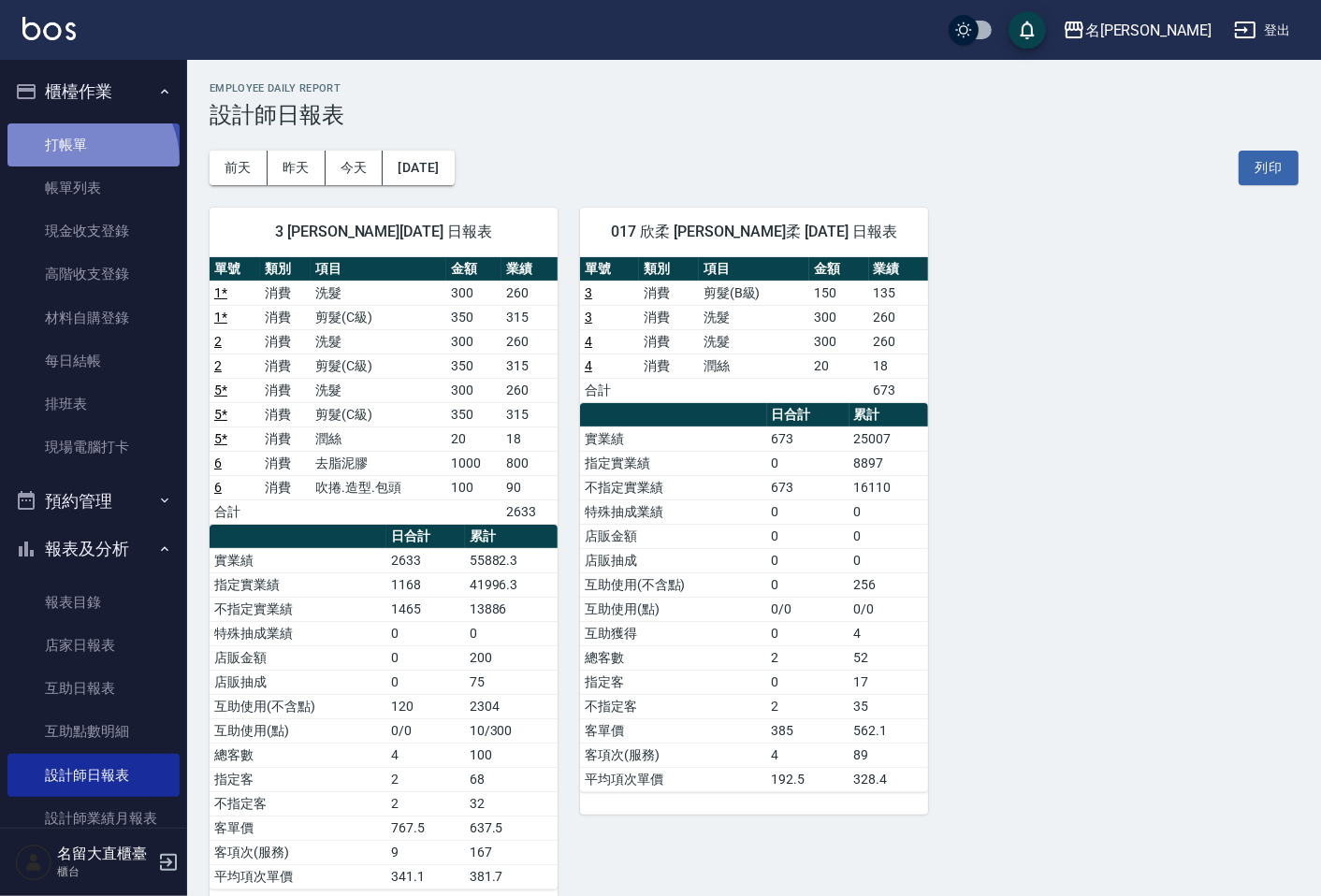
click at [79, 161] on link "打帳單" at bounding box center [93, 144] width 172 height 43
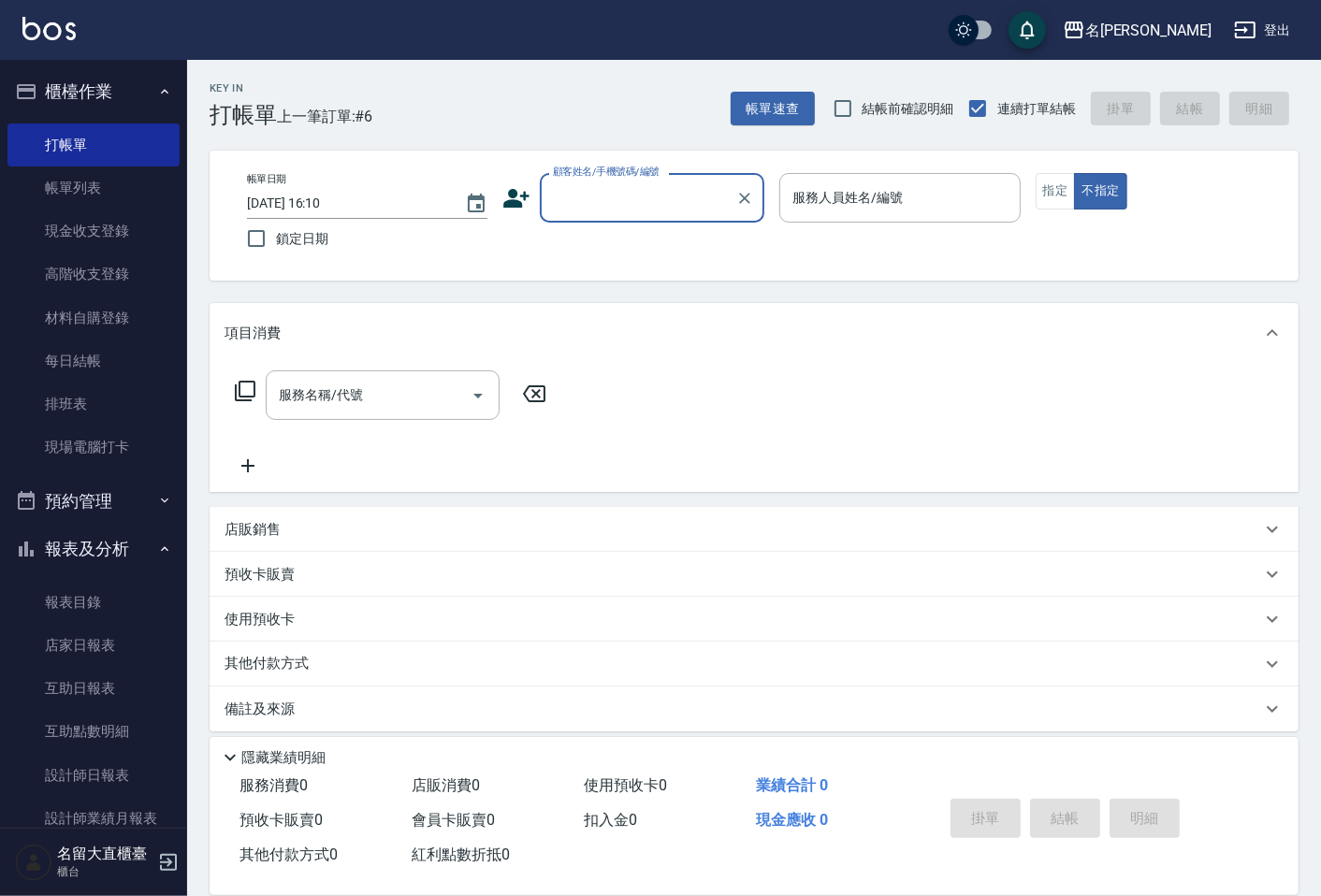
click at [582, 204] on input "顧客姓名/手機號碼/編號" at bounding box center [638, 198] width 180 height 33
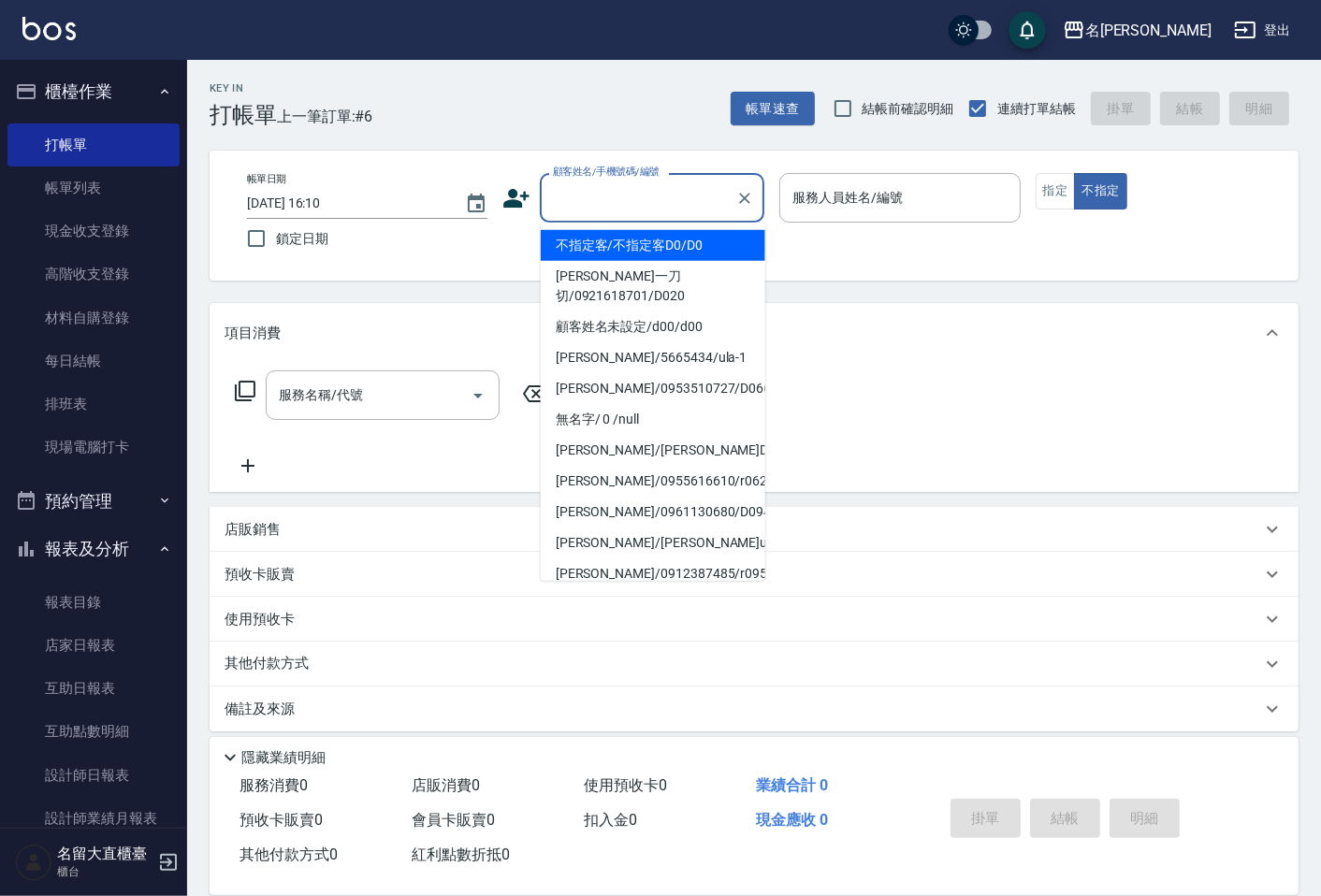
click at [609, 251] on li "不指定客/不指定客D0/D0" at bounding box center [653, 245] width 224 height 31
type input "不指定客/不指定客D0/D0"
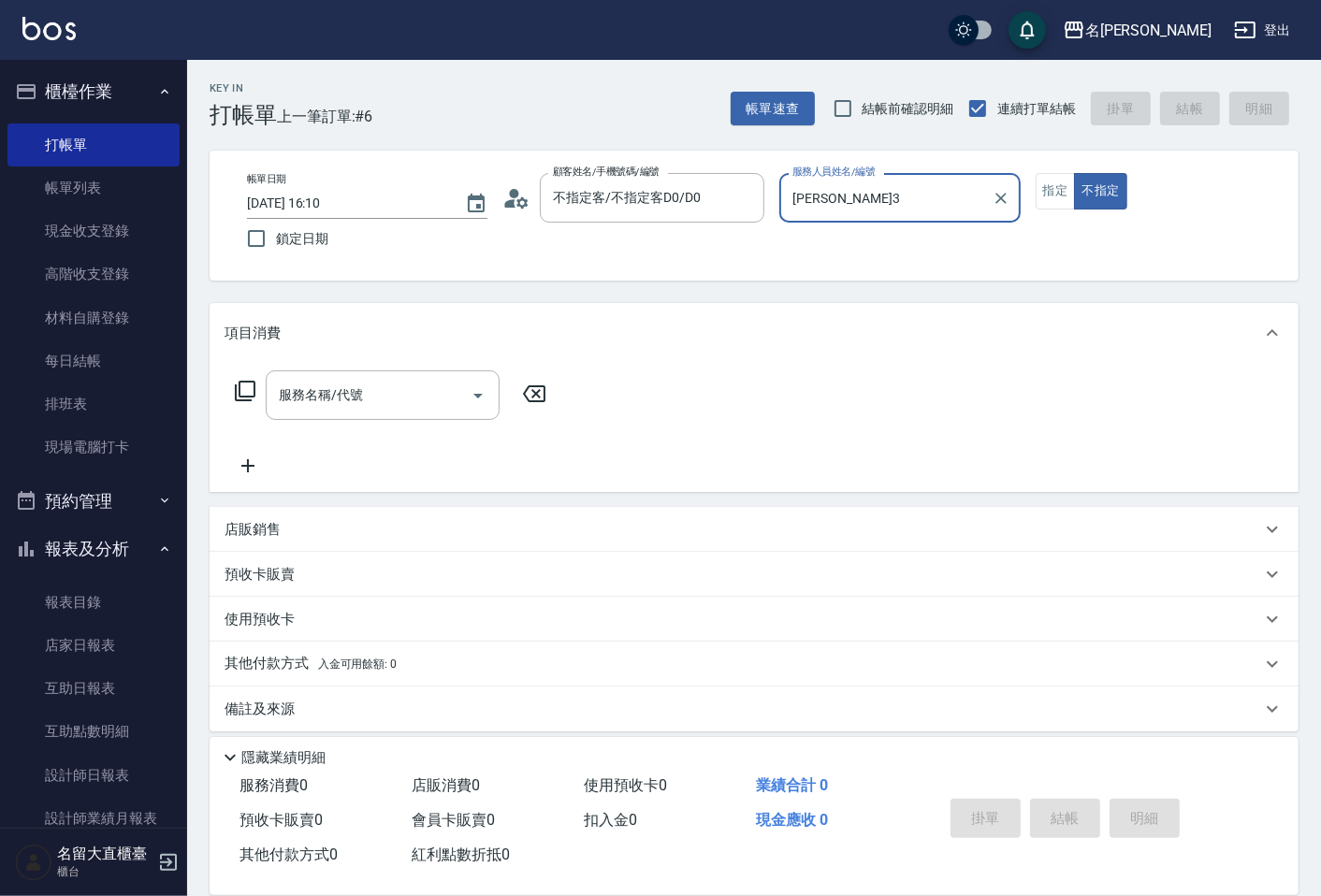
click at [815, 207] on input "[PERSON_NAME]3" at bounding box center [885, 198] width 195 height 33
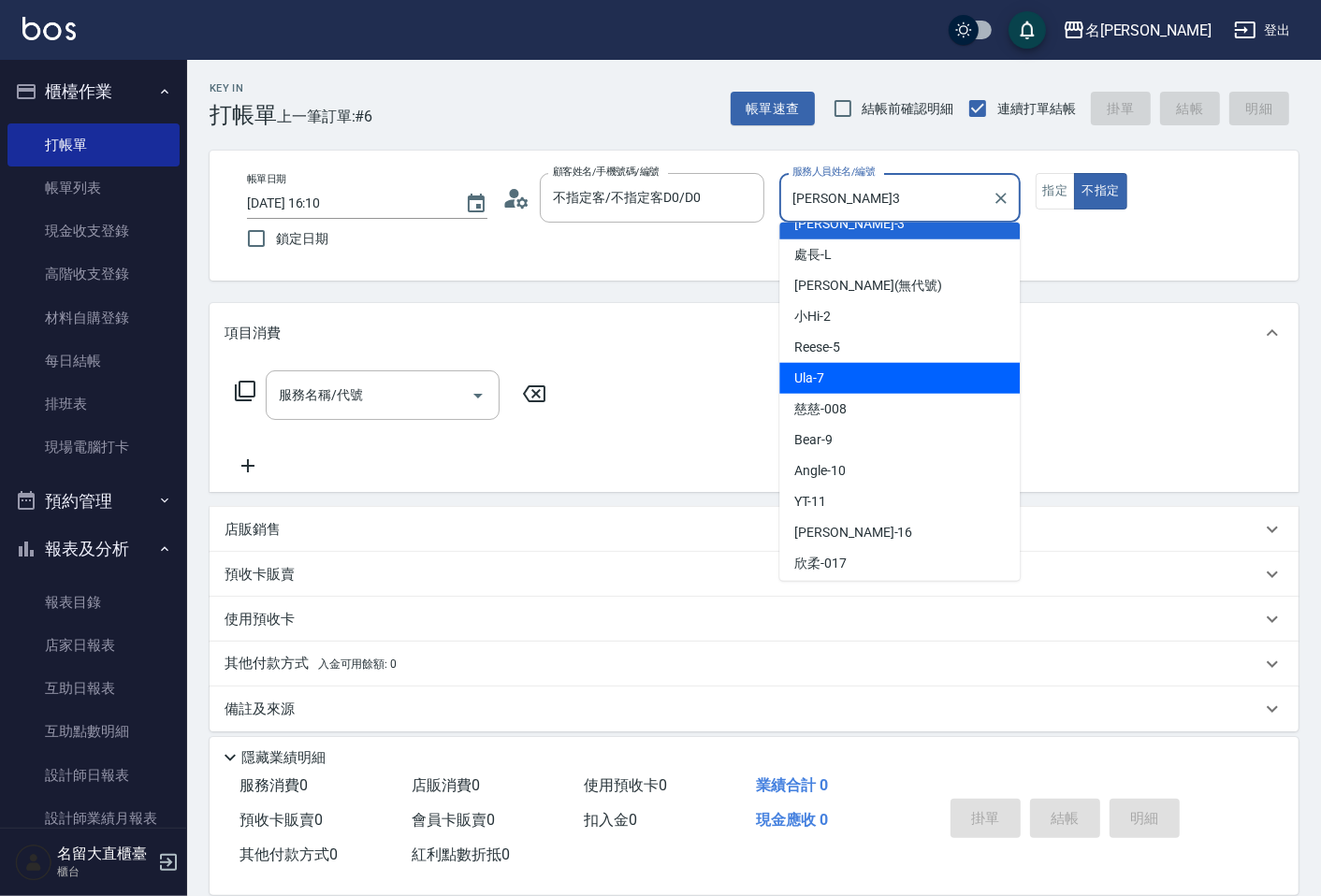
scroll to position [273, 0]
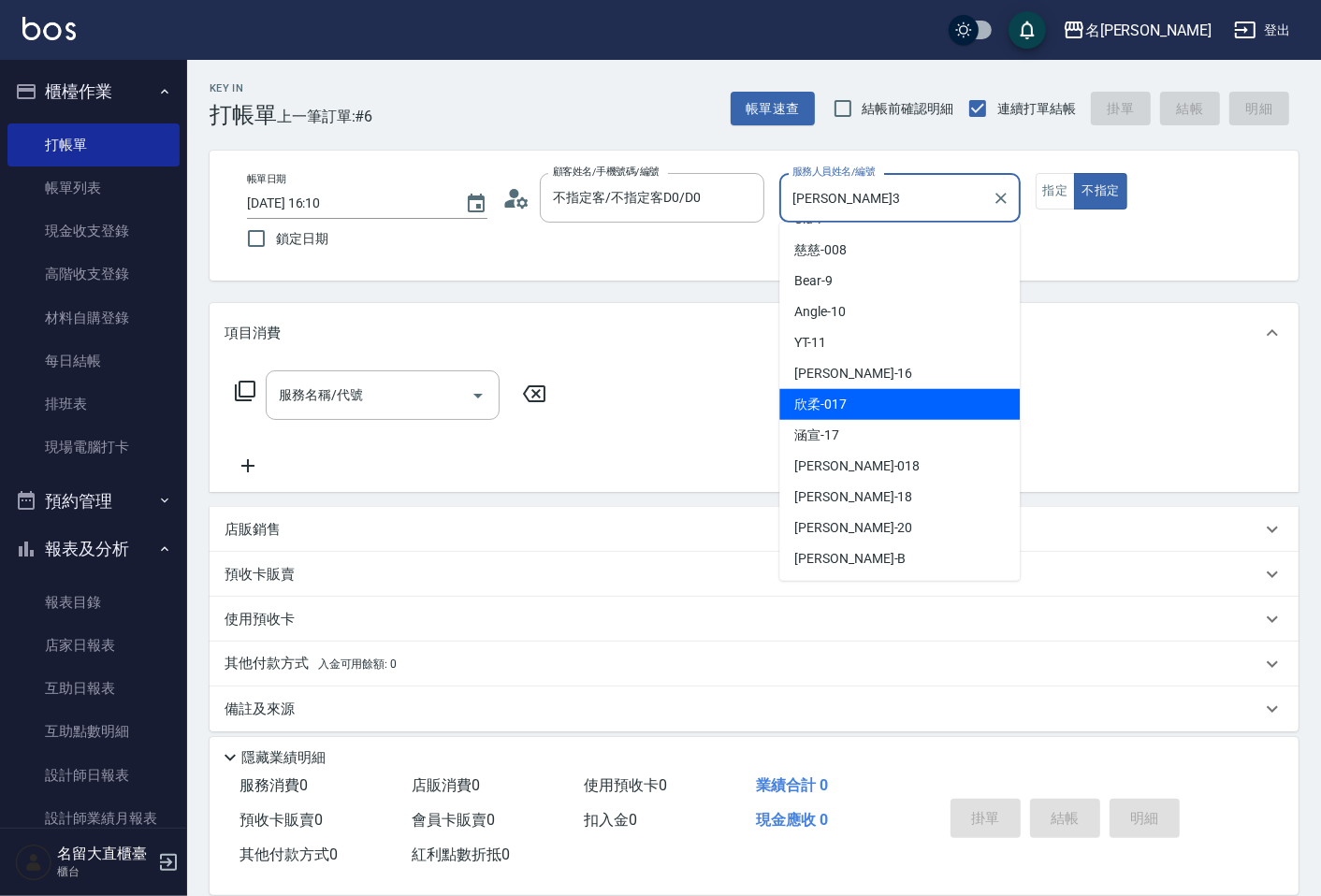
click at [828, 414] on span "欣柔 -017" at bounding box center [820, 404] width 52 height 19
type input "欣柔-017"
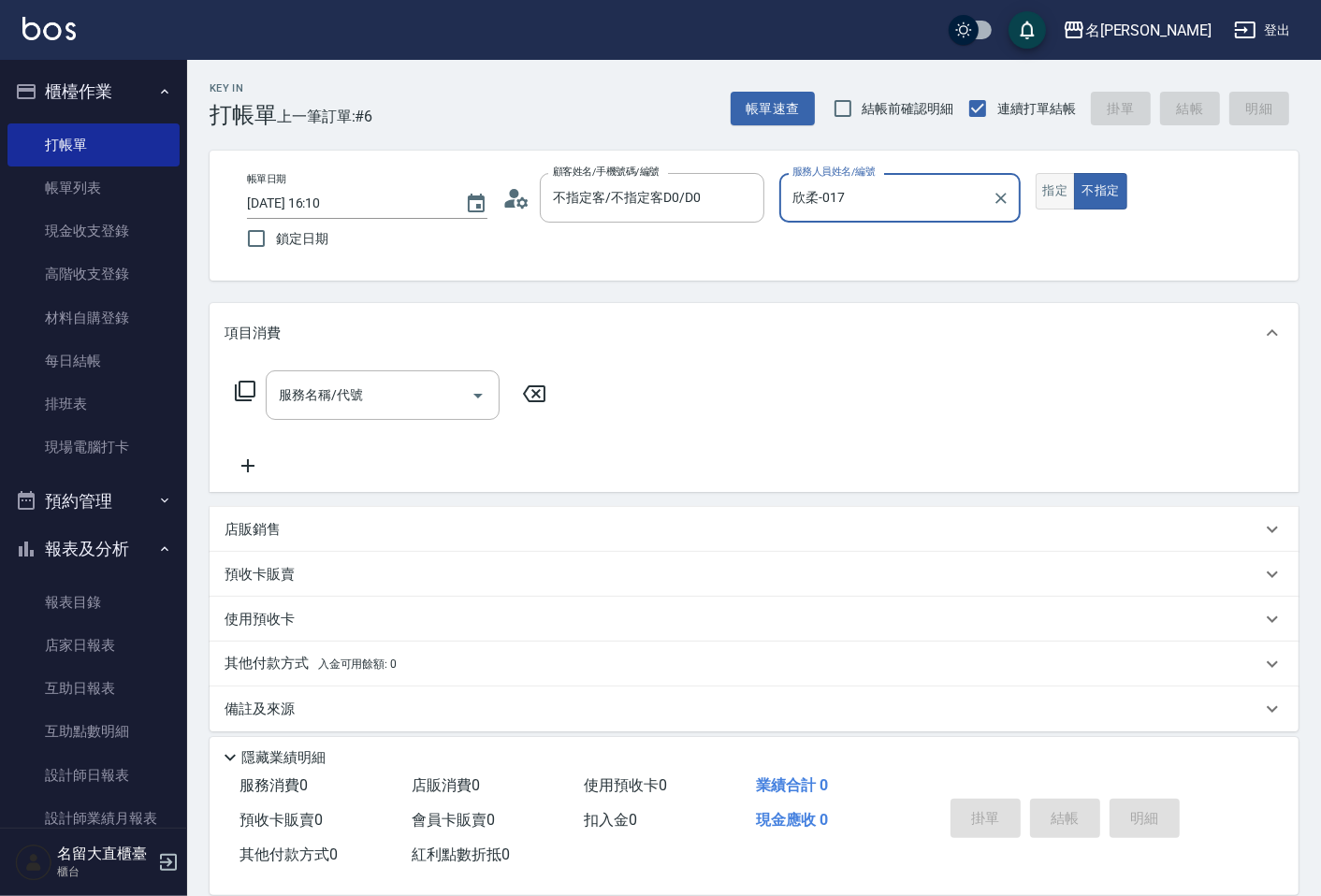
click at [1049, 183] on button "指定" at bounding box center [1056, 192] width 40 height 37
click at [325, 376] on div "服務名稱/代號" at bounding box center [382, 396] width 234 height 50
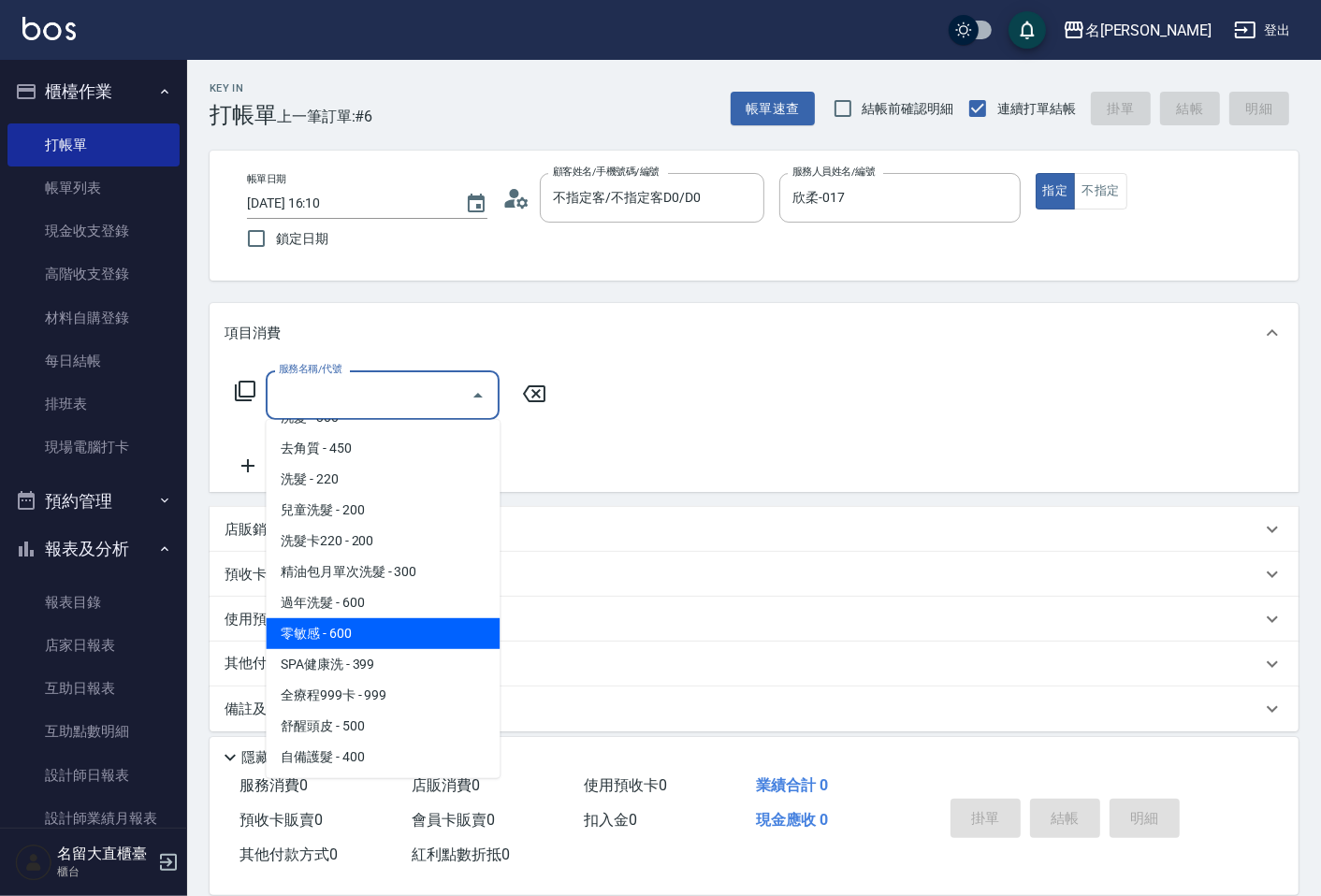
scroll to position [416, 0]
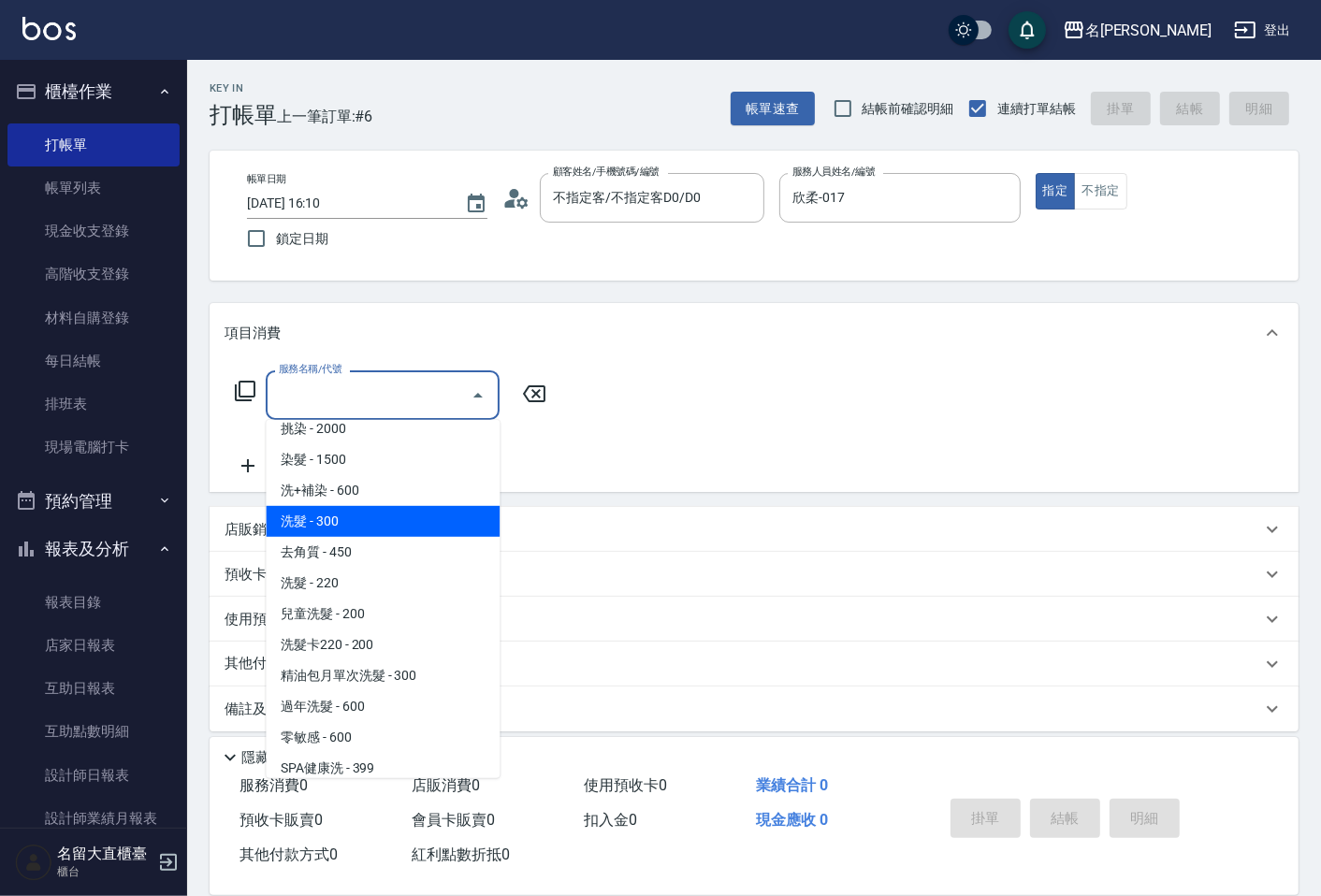
click at [350, 528] on span "洗髮 - 300" at bounding box center [382, 522] width 234 height 31
type input "洗髮(500)"
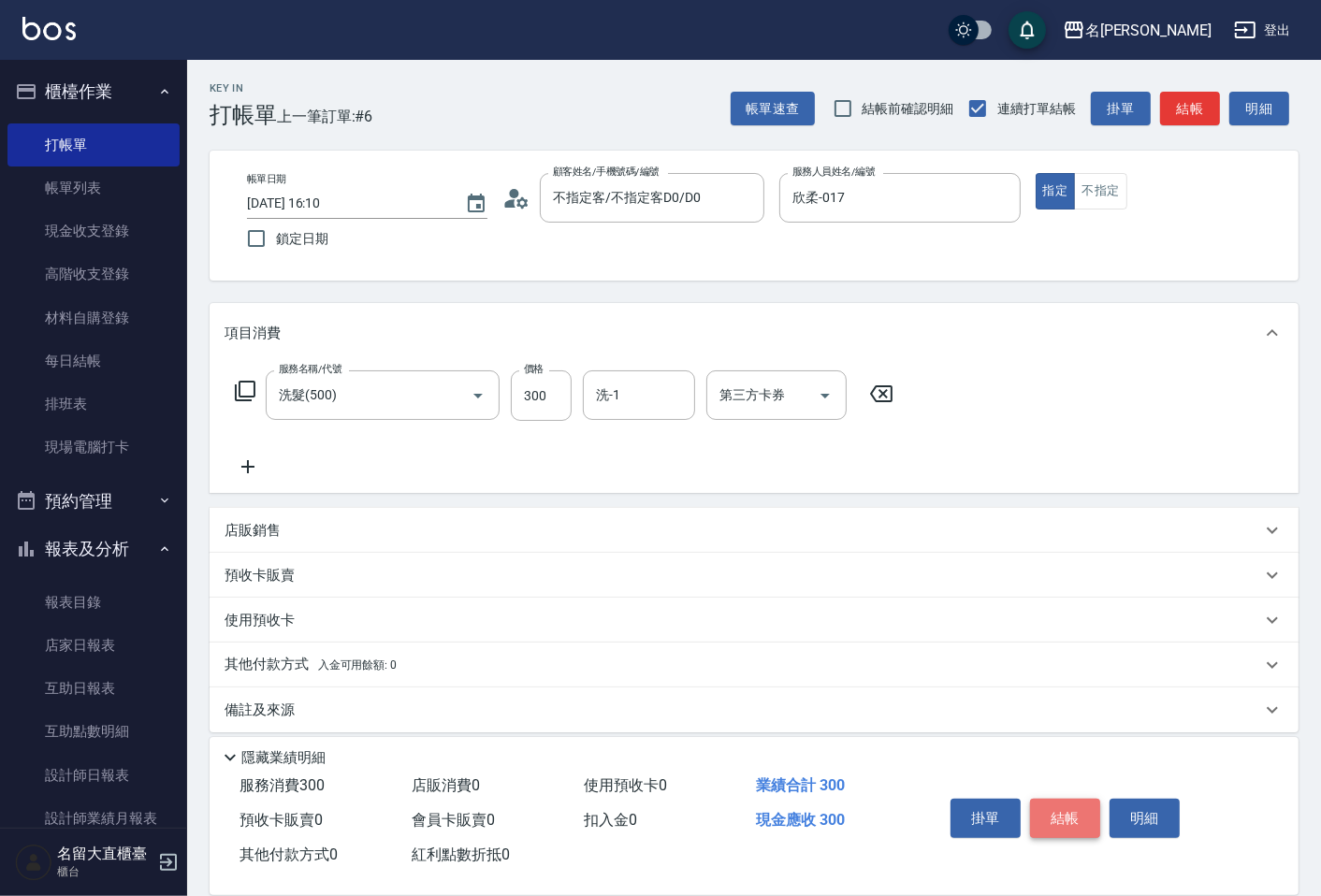
click at [1079, 808] on button "結帳" at bounding box center [1065, 818] width 70 height 39
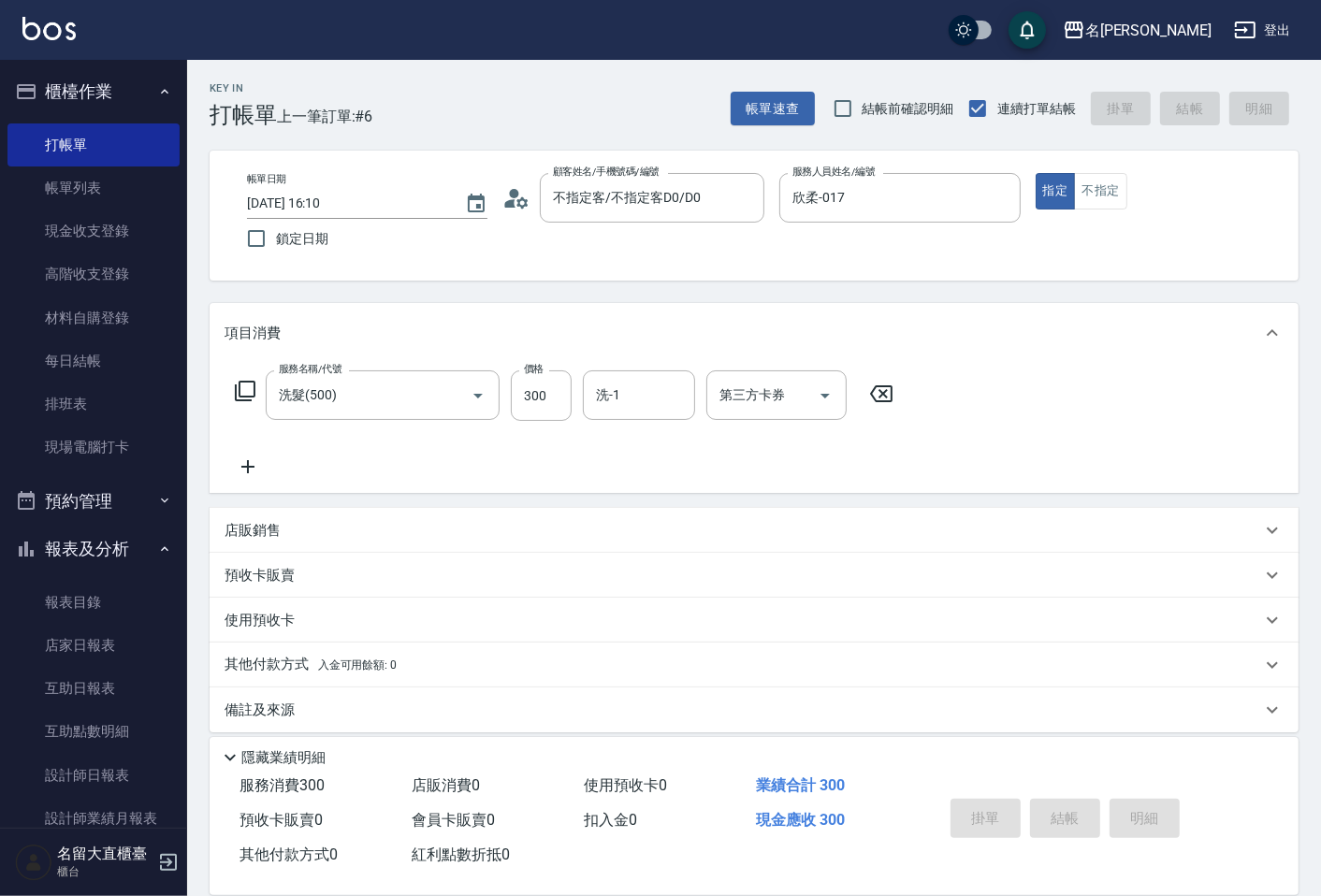
type input "[DATE] 16:11"
